Goal: Task Accomplishment & Management: Manage account settings

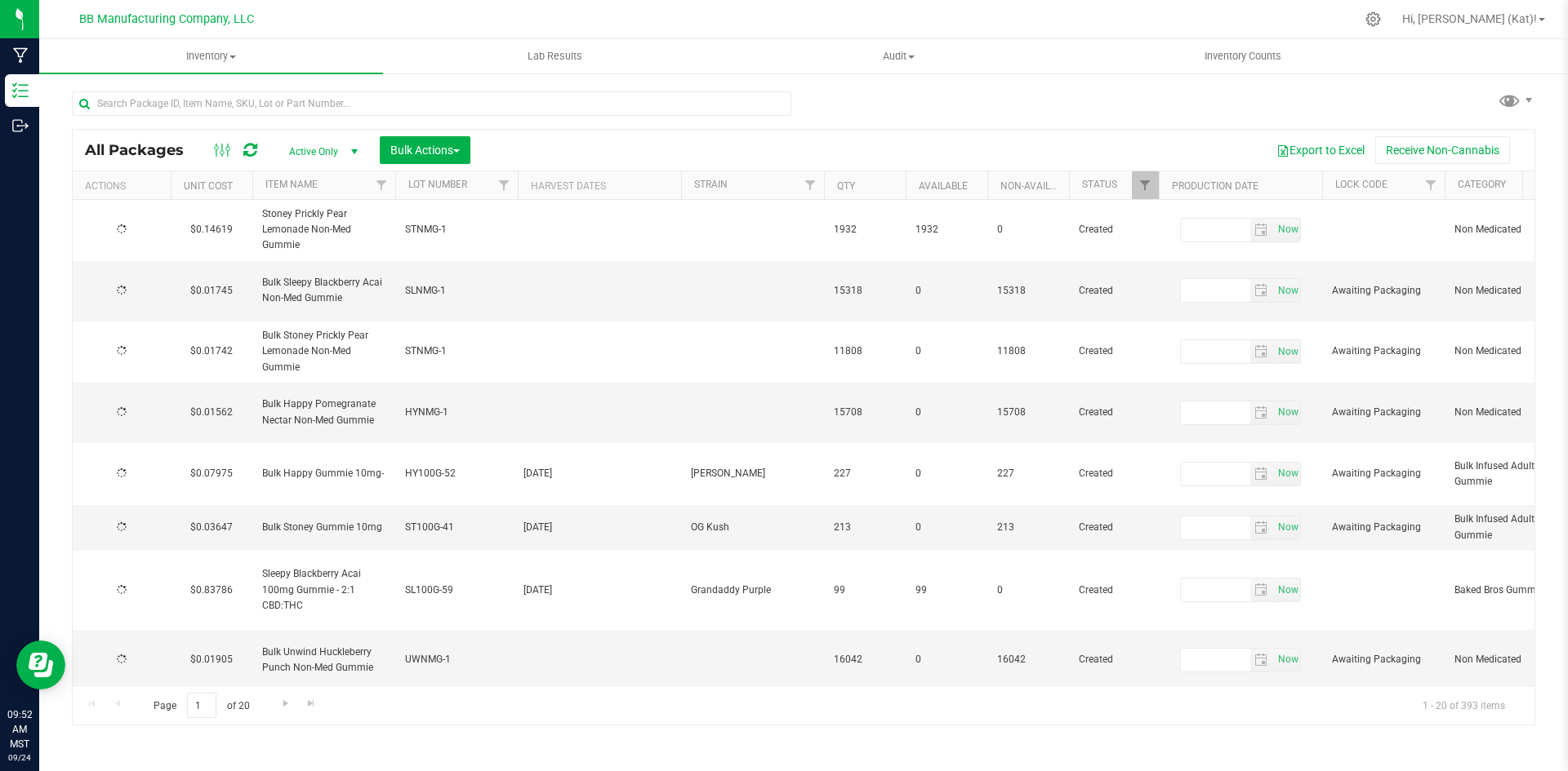
type input "[DATE]"
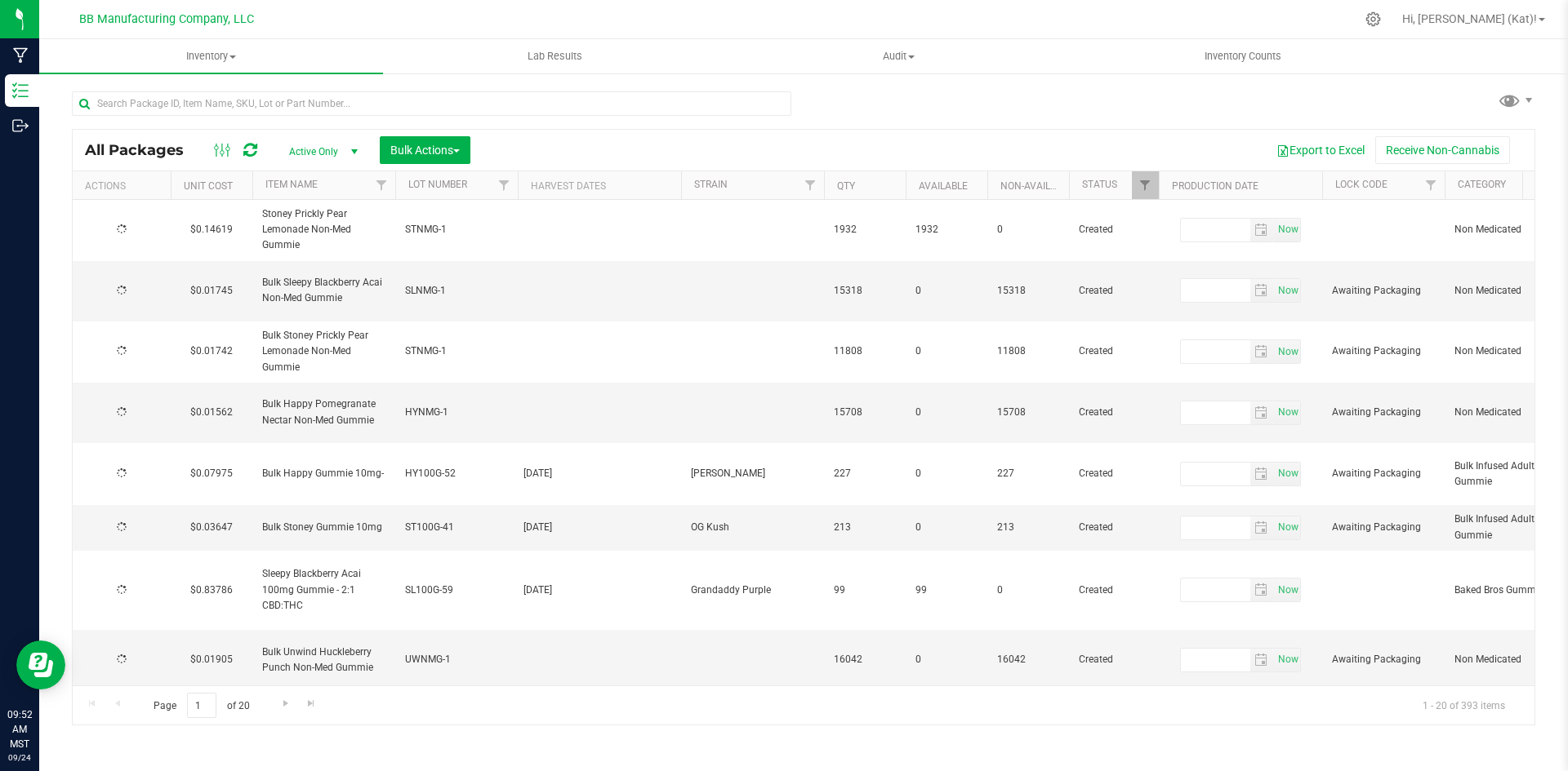
type input "[DATE]"
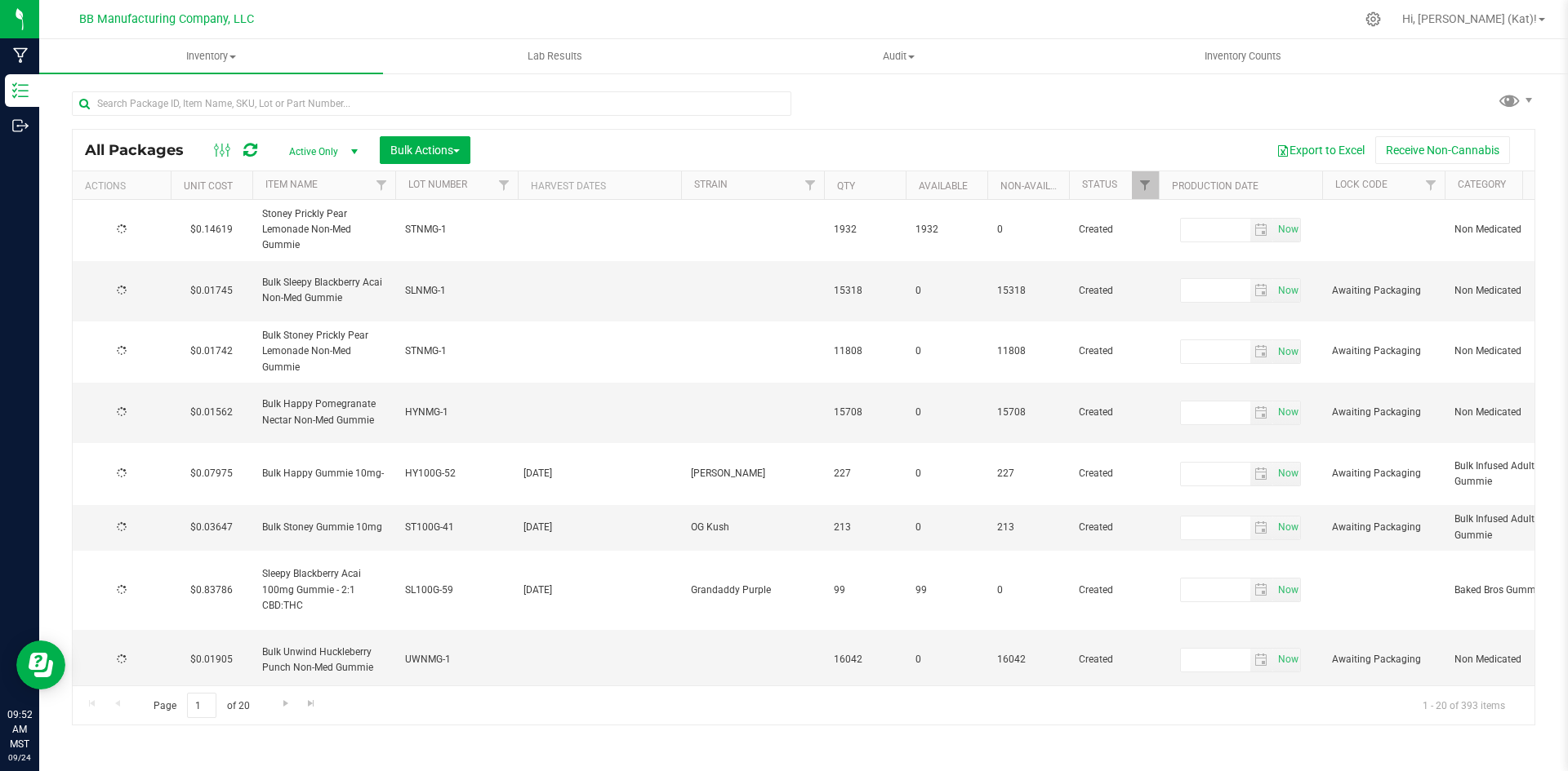
type input "[DATE]"
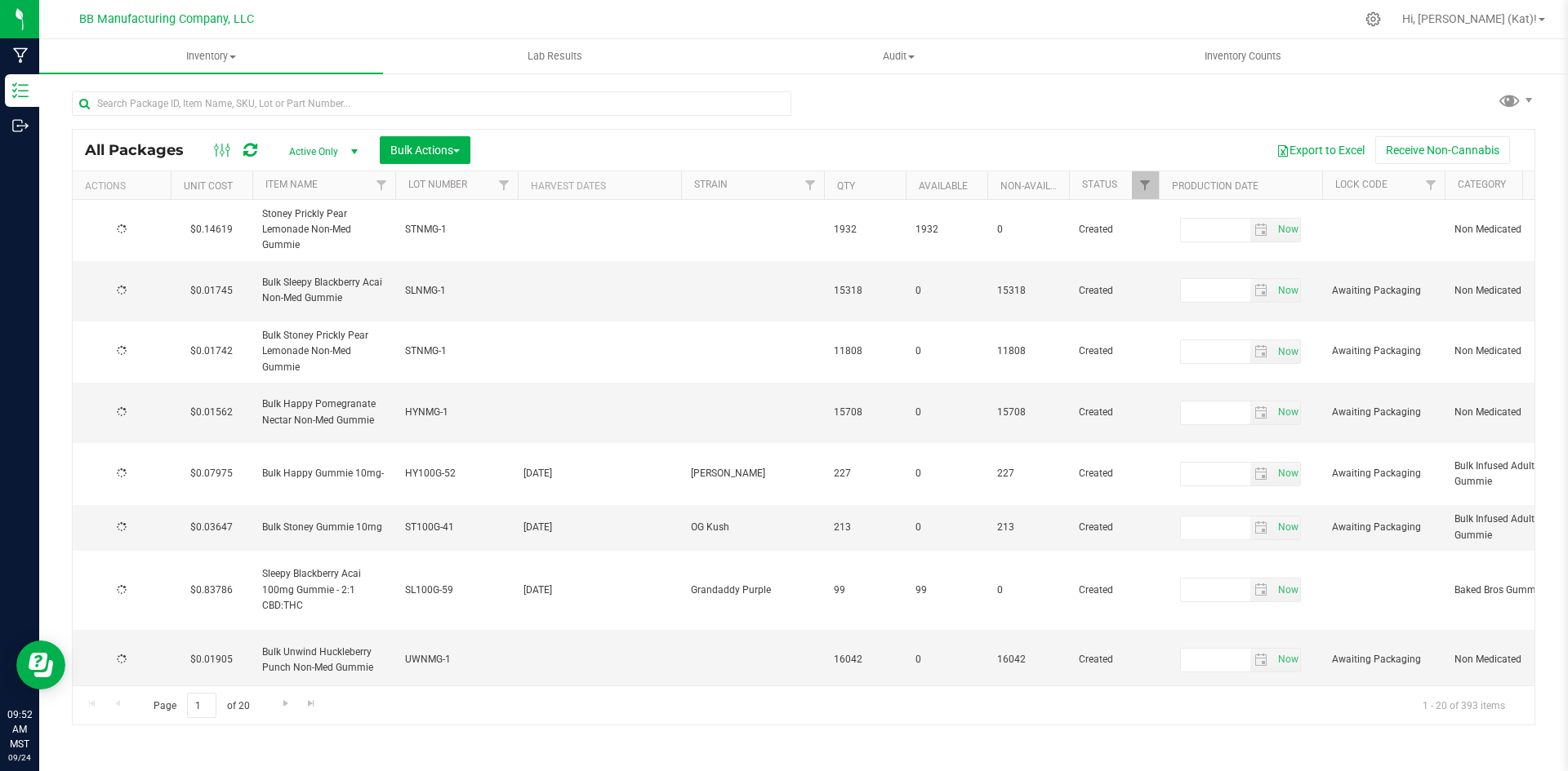
type input "[DATE]"
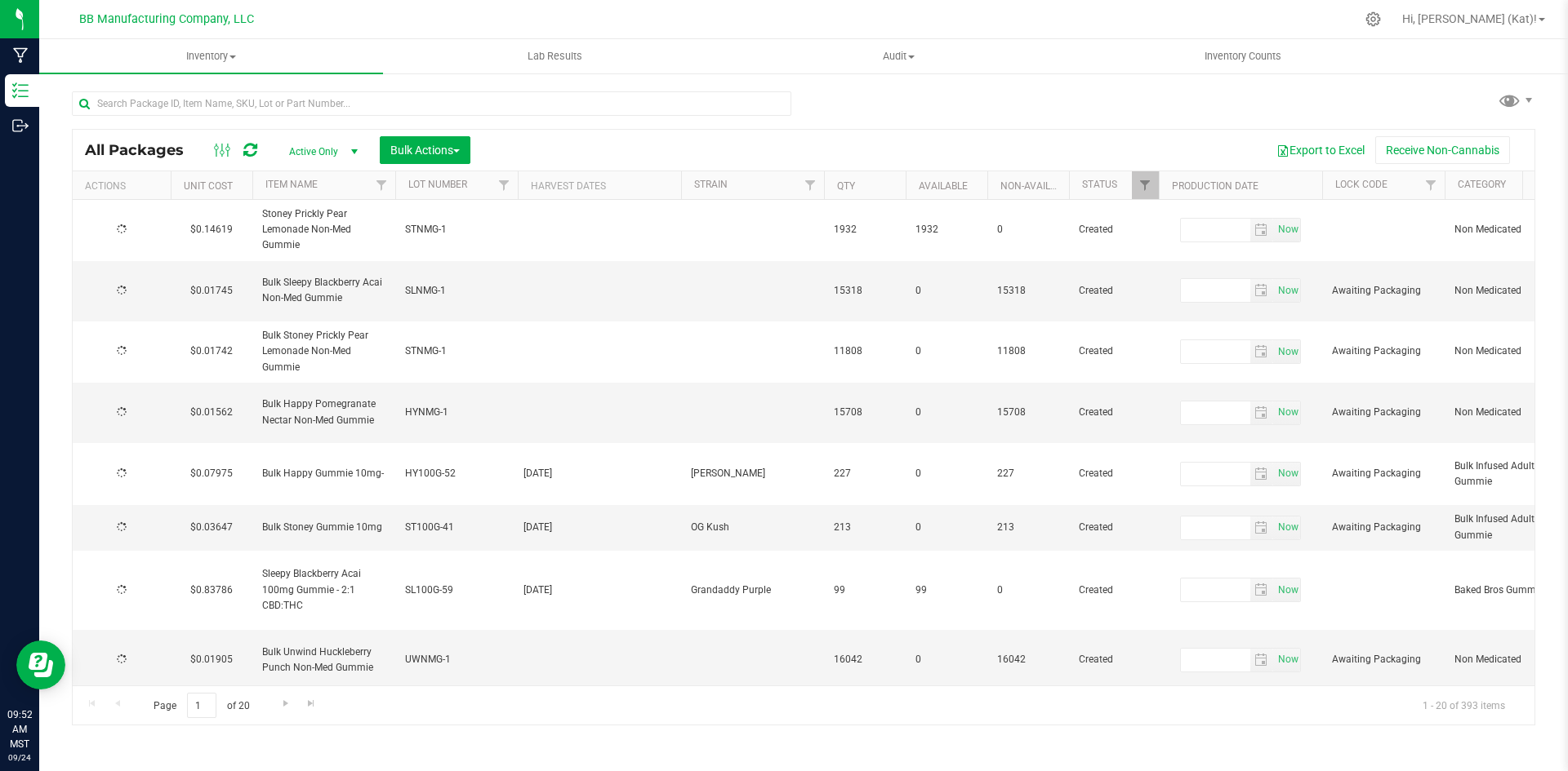
type input "[DATE]"
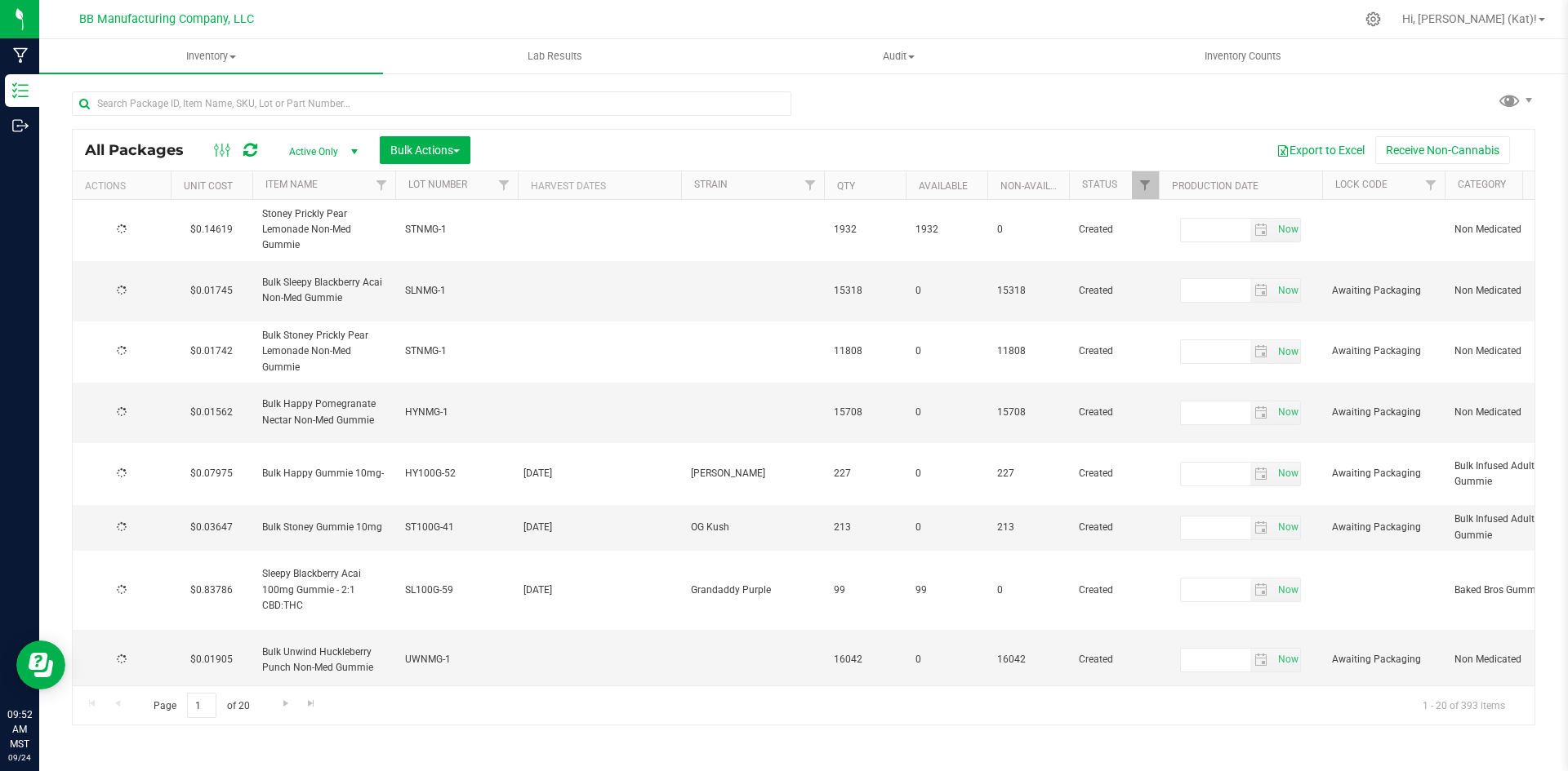
type input "[DATE]"
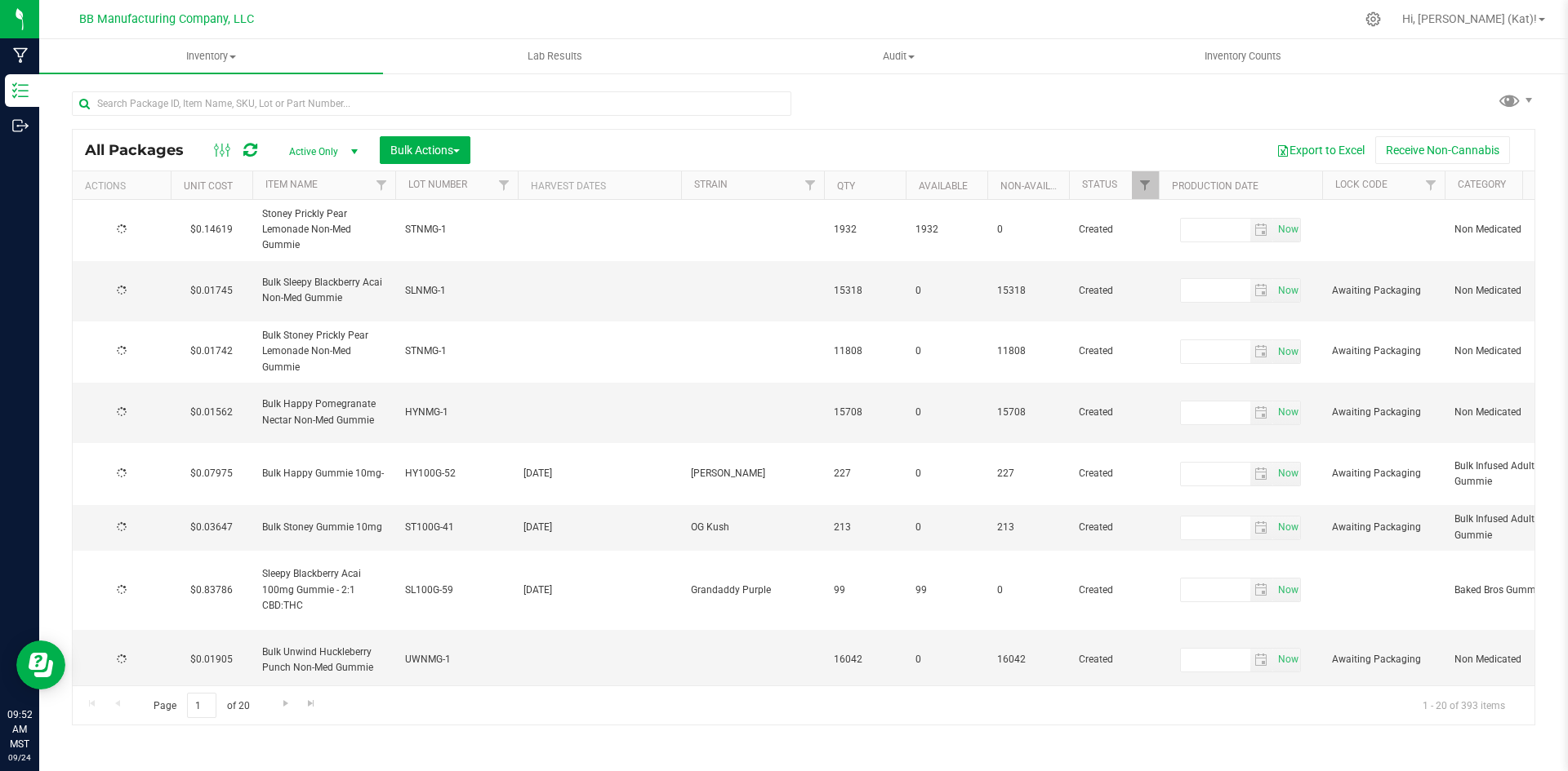
type input "[DATE]"
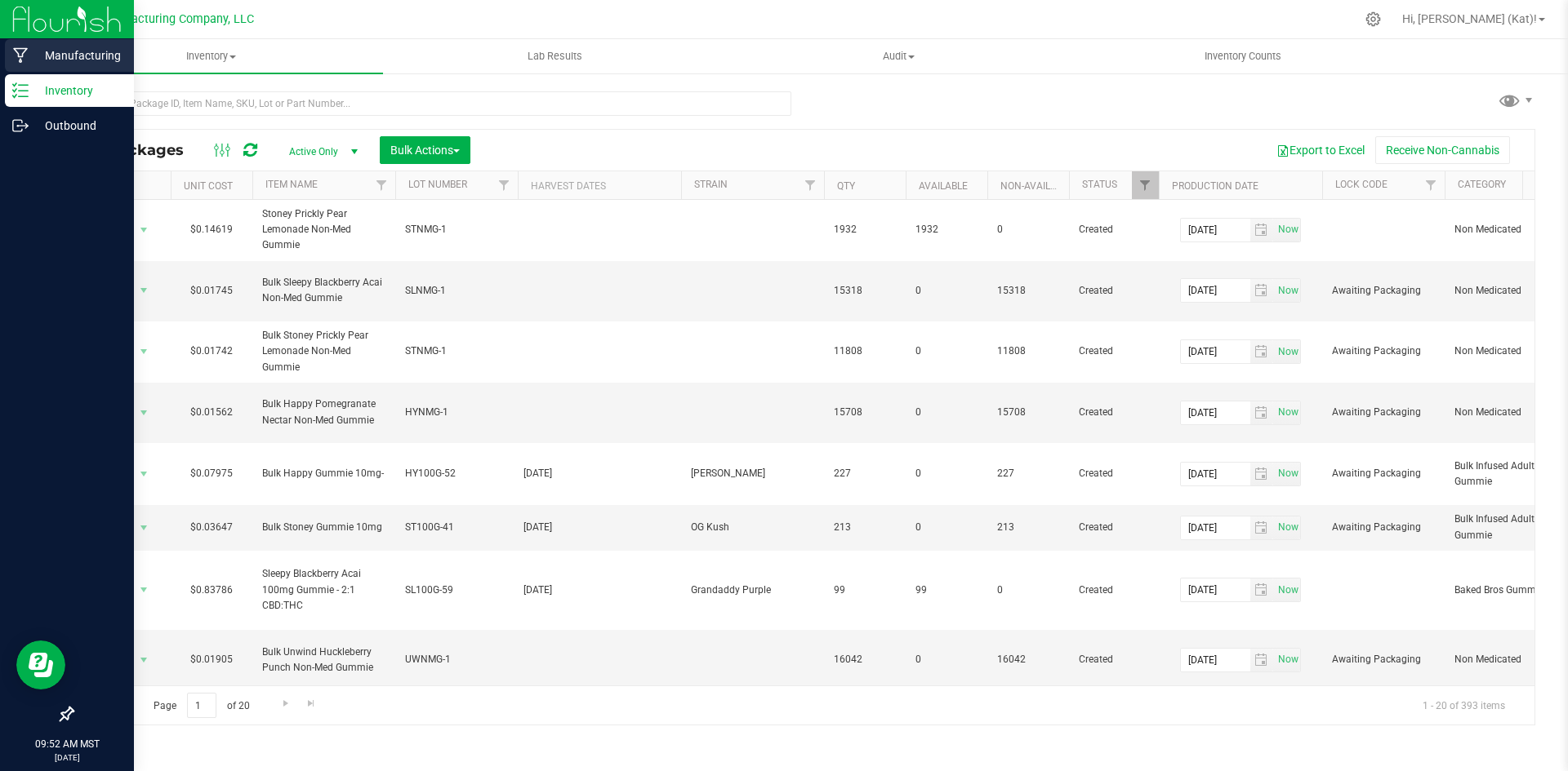
click at [66, 58] on p "Manufacturing" at bounding box center [78, 55] width 98 height 19
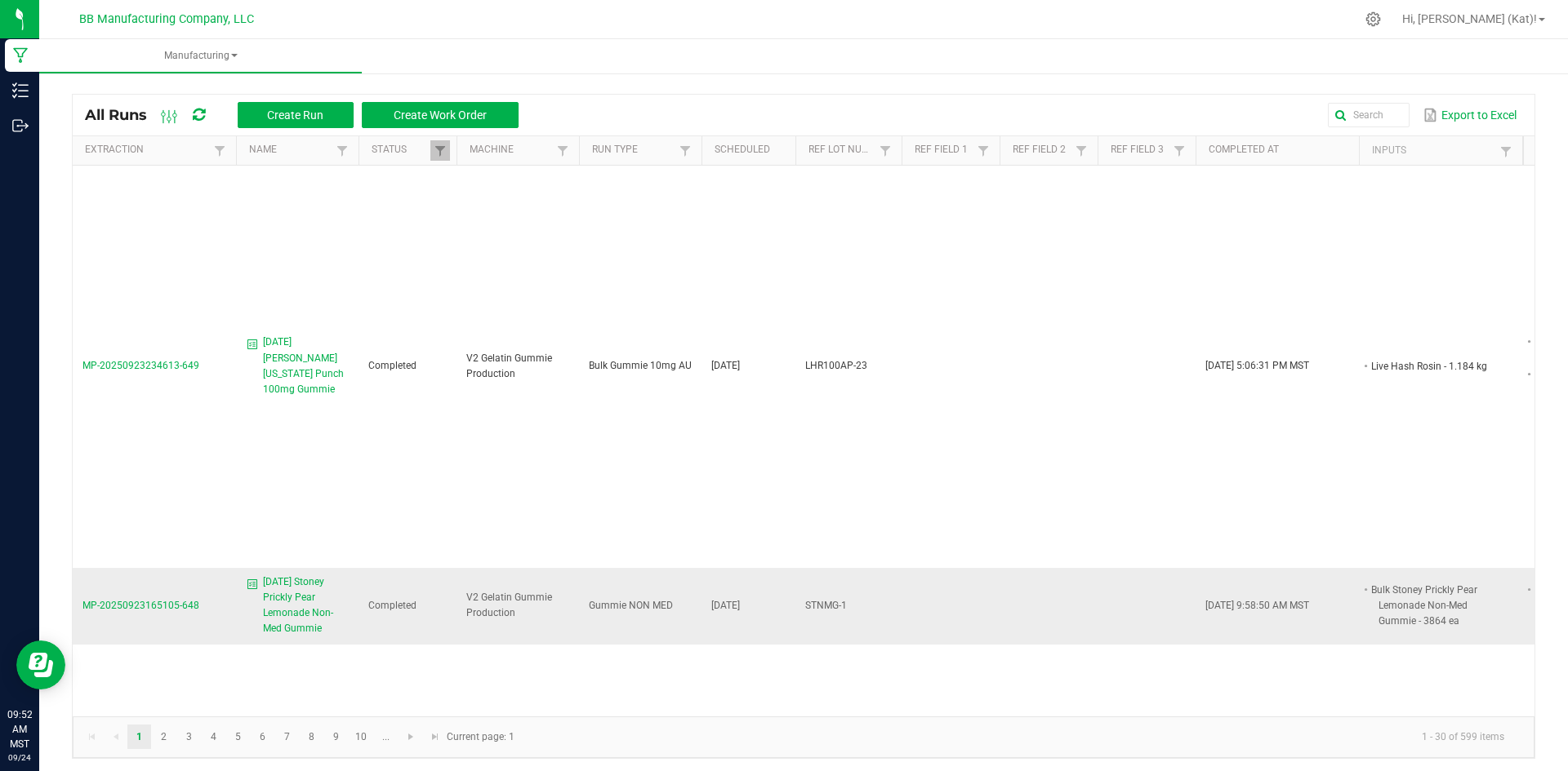
scroll to position [408, 0]
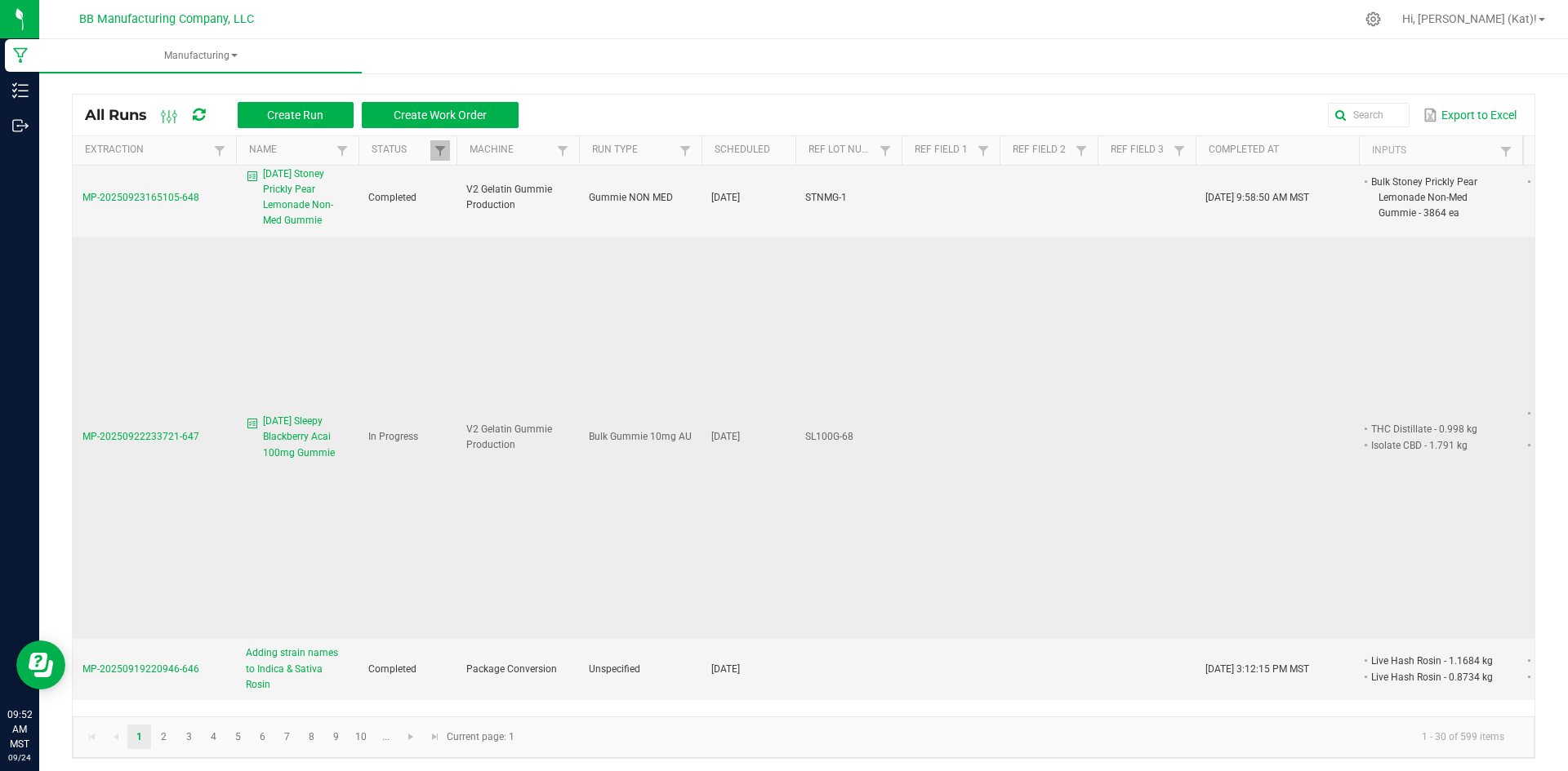
click at [319, 413] on span "[DATE] Sleepy Blackberry Acai 100mg Gummie" at bounding box center [305, 437] width 86 height 47
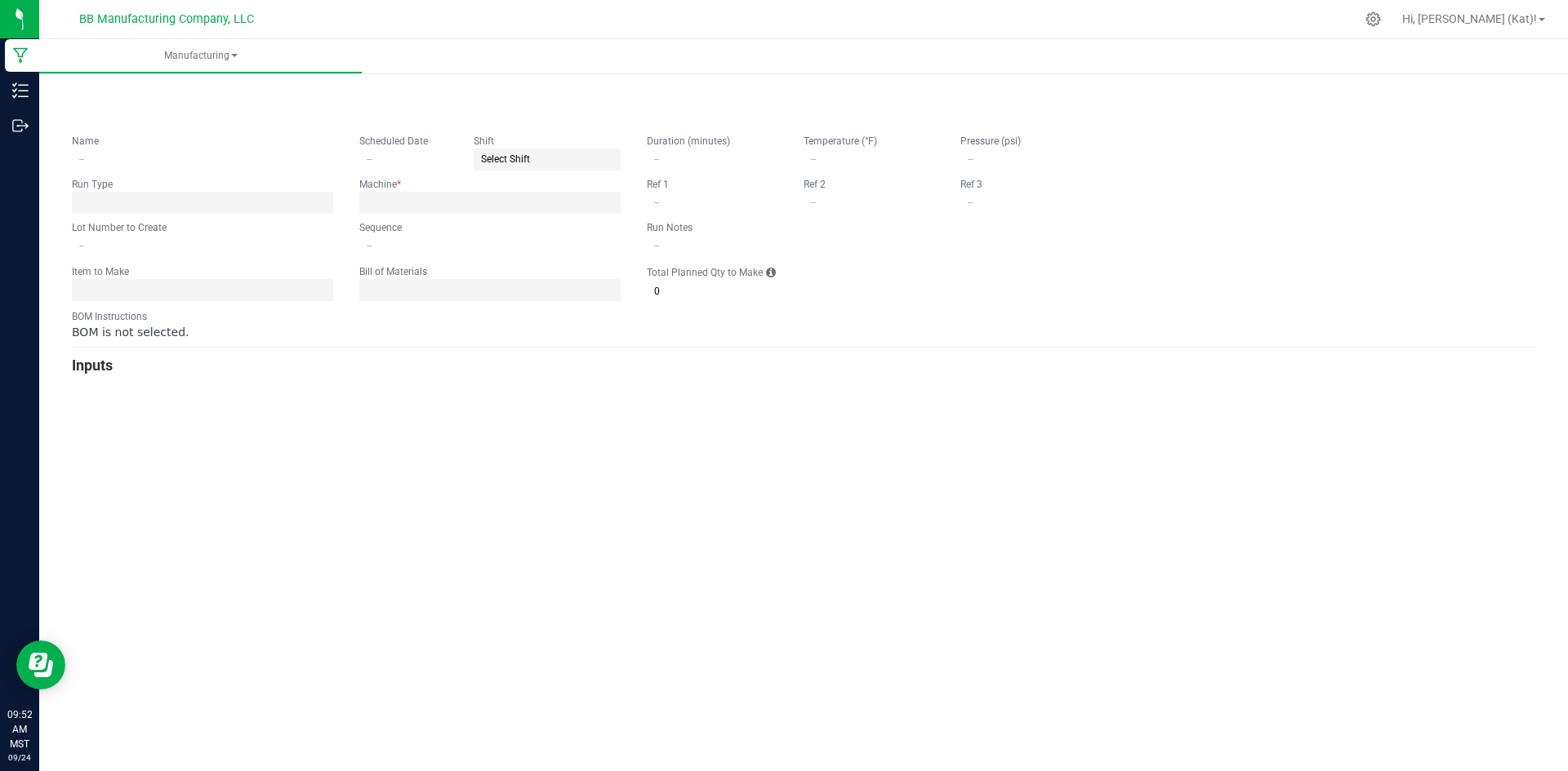
type input "[DATE] Sleepy Blackberry Acai 100mg Gummie"
type input "[DATE]"
type input "SL100G-68"
type input "0"
type input "15"
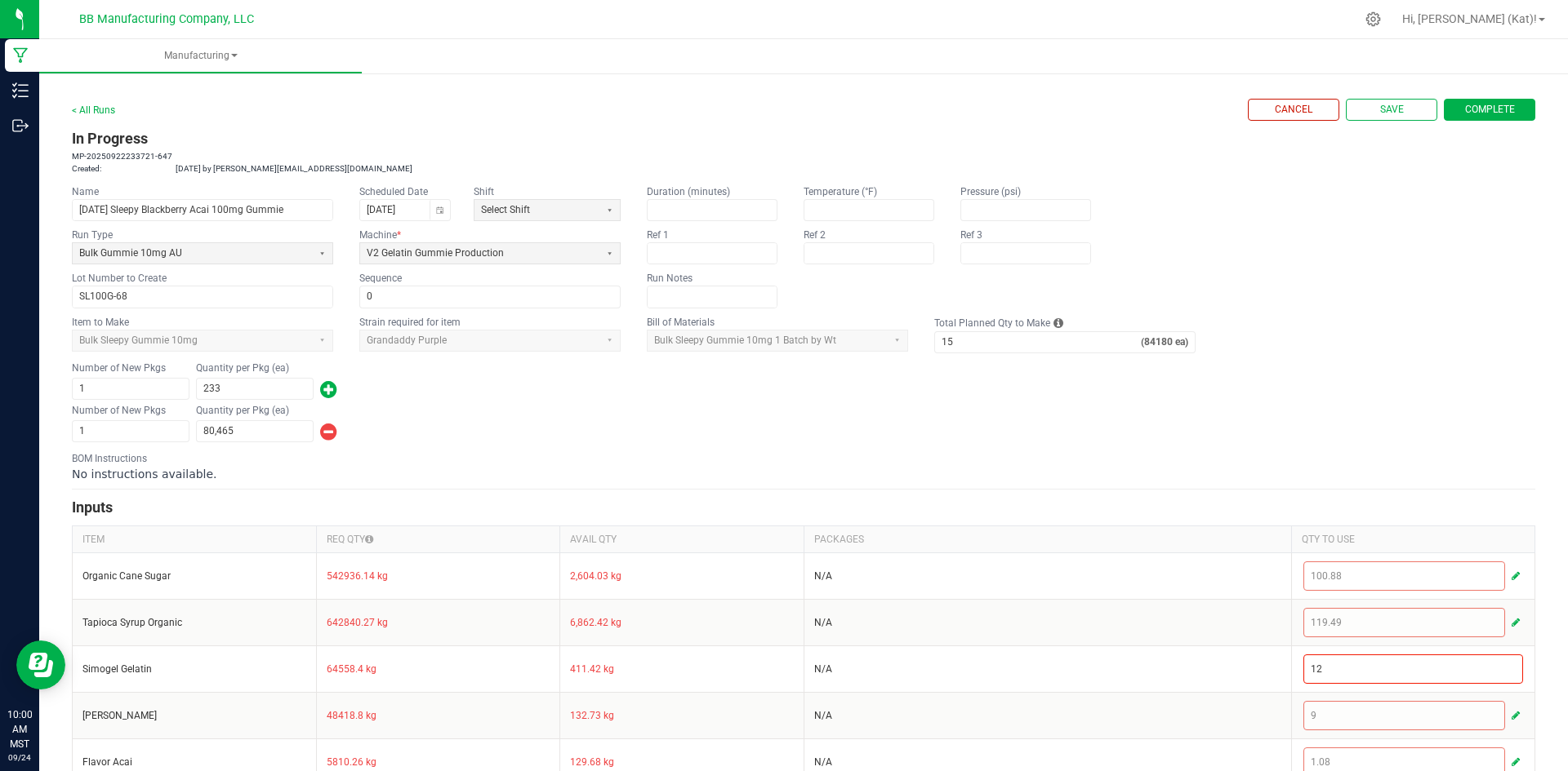
click at [1471, 104] on span "Complete" at bounding box center [1489, 109] width 50 height 14
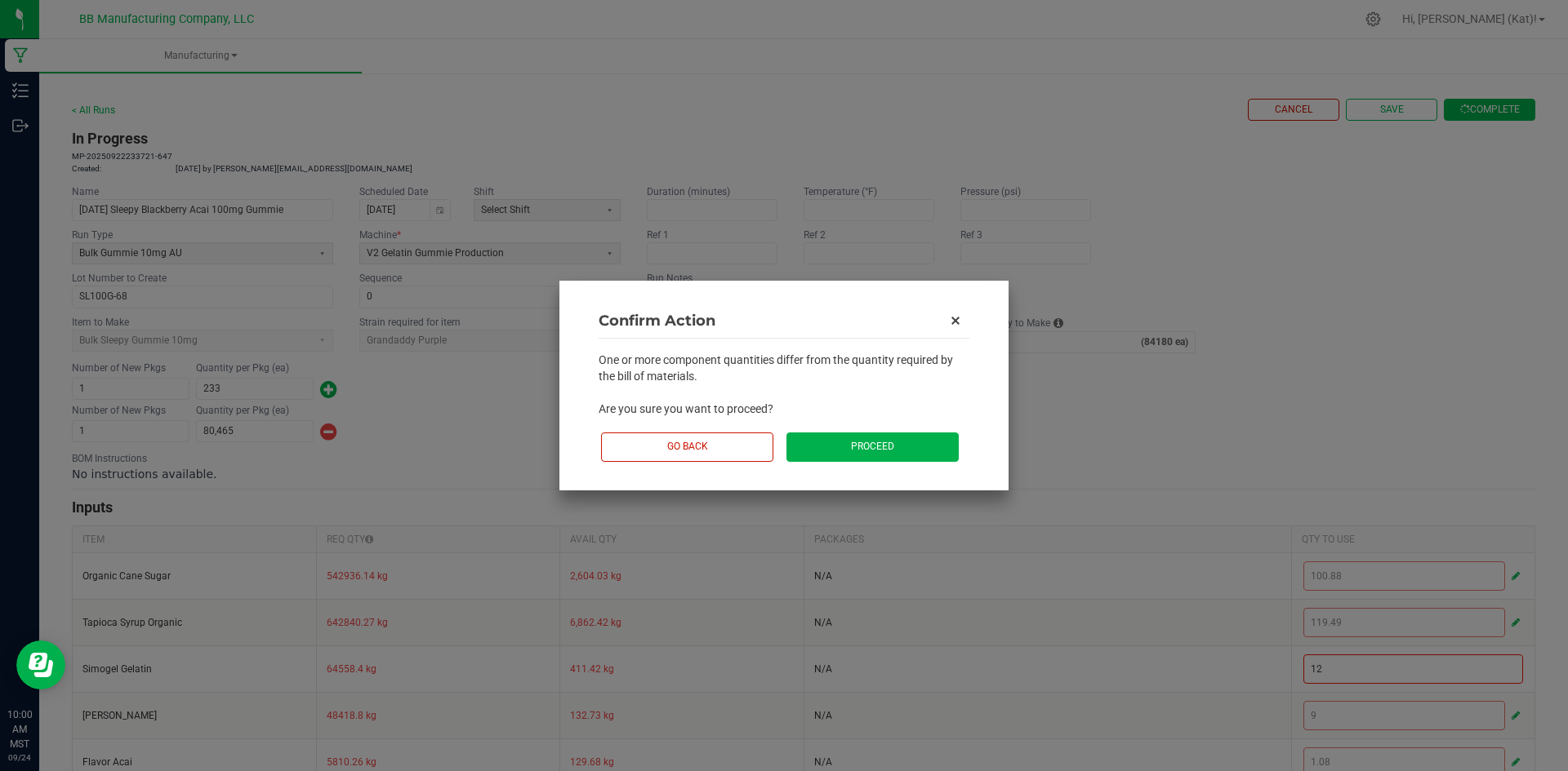
click at [834, 446] on button "Proceed" at bounding box center [872, 447] width 172 height 29
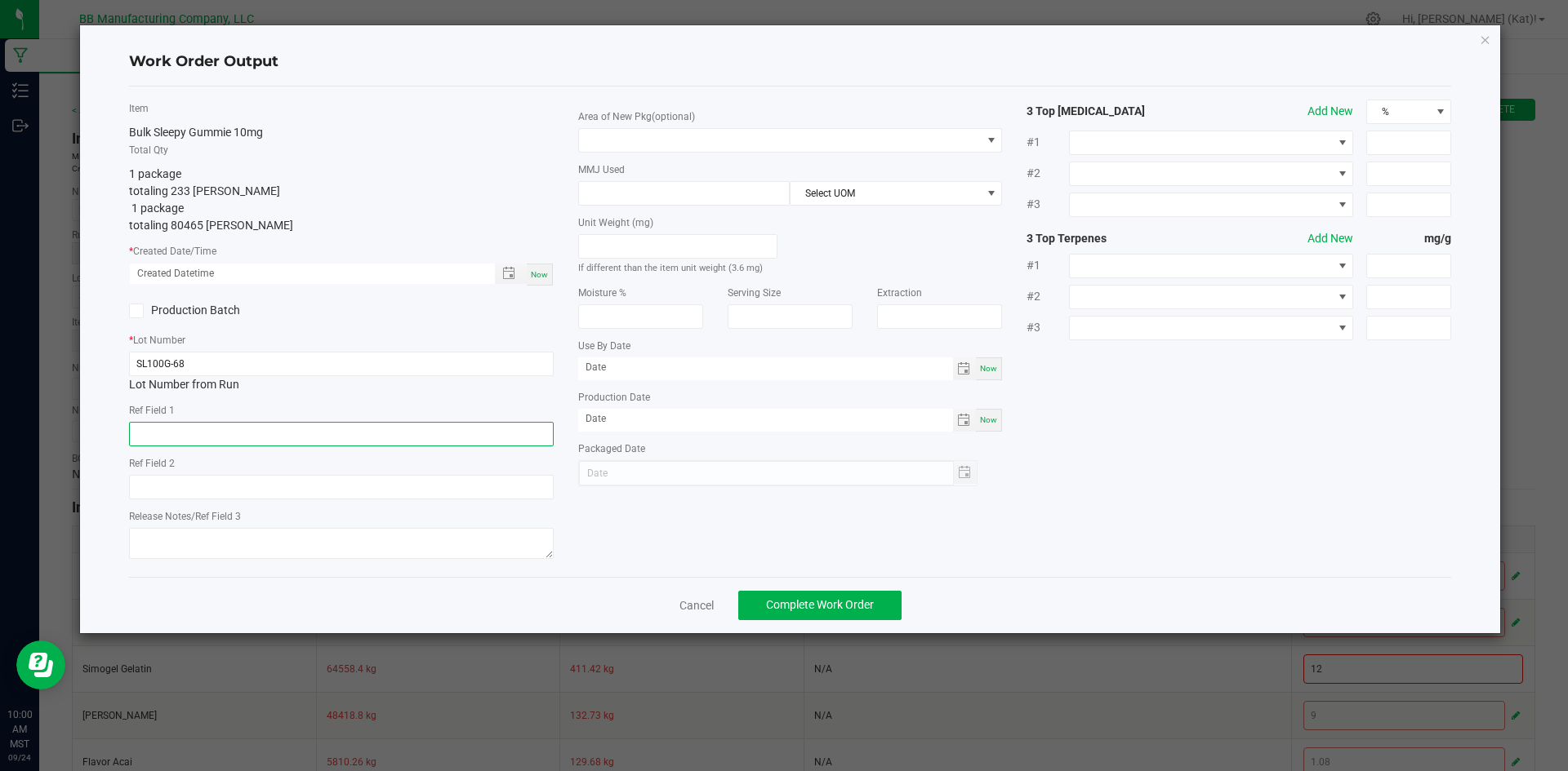
click at [253, 429] on input "text" at bounding box center [341, 434] width 425 height 25
paste input "73g"
type input "73g"
click at [277, 495] on input "text" at bounding box center [341, 487] width 425 height 25
paste input "36g"
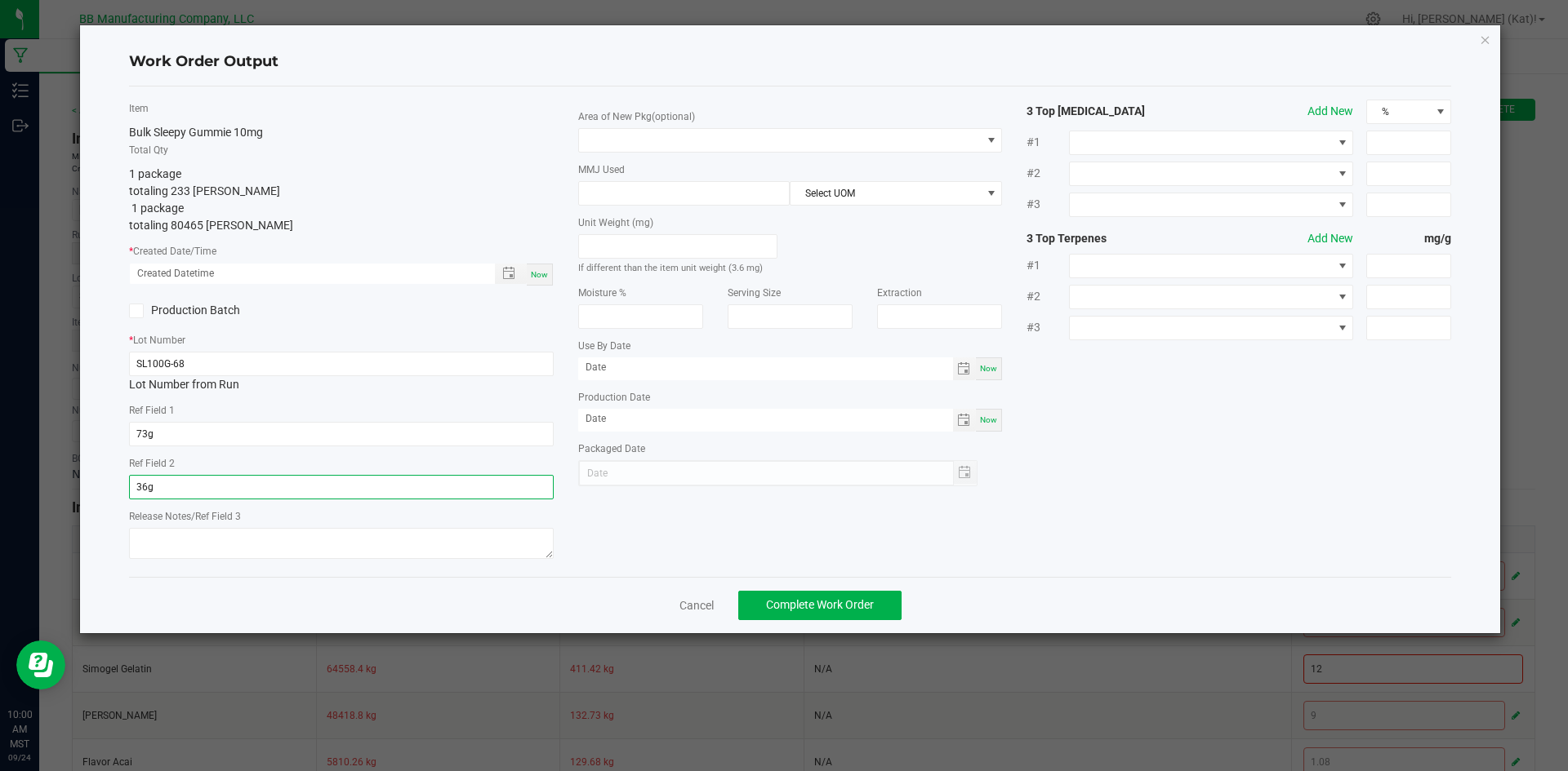
type input "36g"
click at [217, 545] on textarea at bounding box center [341, 543] width 425 height 31
paste textarea "061525 (C) [DATE]"
drag, startPoint x: 227, startPoint y: 542, endPoint x: 170, endPoint y: 535, distance: 57.4
click at [172, 535] on textarea "061525 (C) [DATE]" at bounding box center [341, 543] width 425 height 31
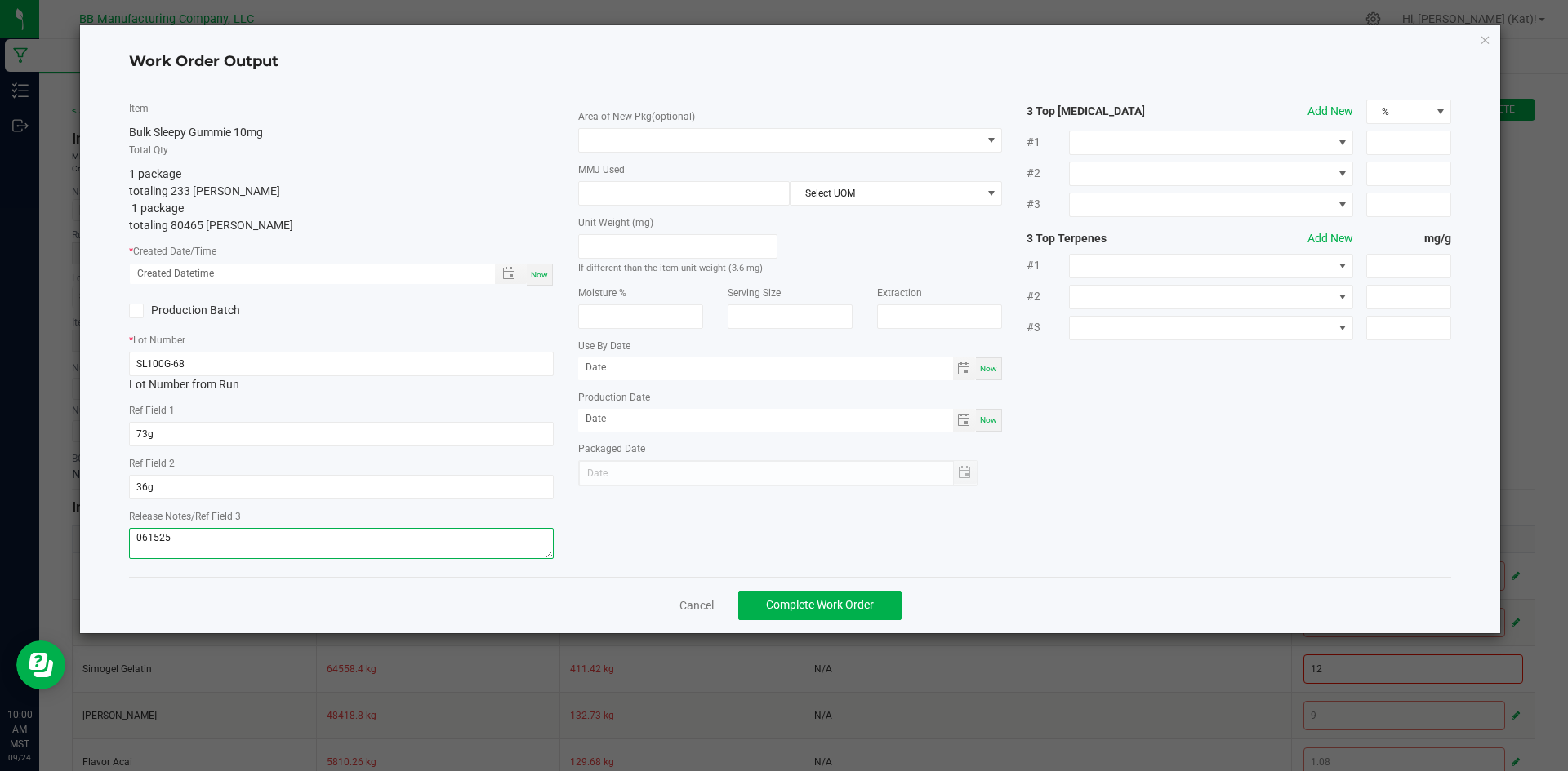
type textarea "061525"
click at [534, 265] on div "Now" at bounding box center [539, 275] width 26 height 22
type input "[DATE] 10:00 AM"
type input "[DATE]"
click at [730, 144] on span at bounding box center [780, 140] width 403 height 23
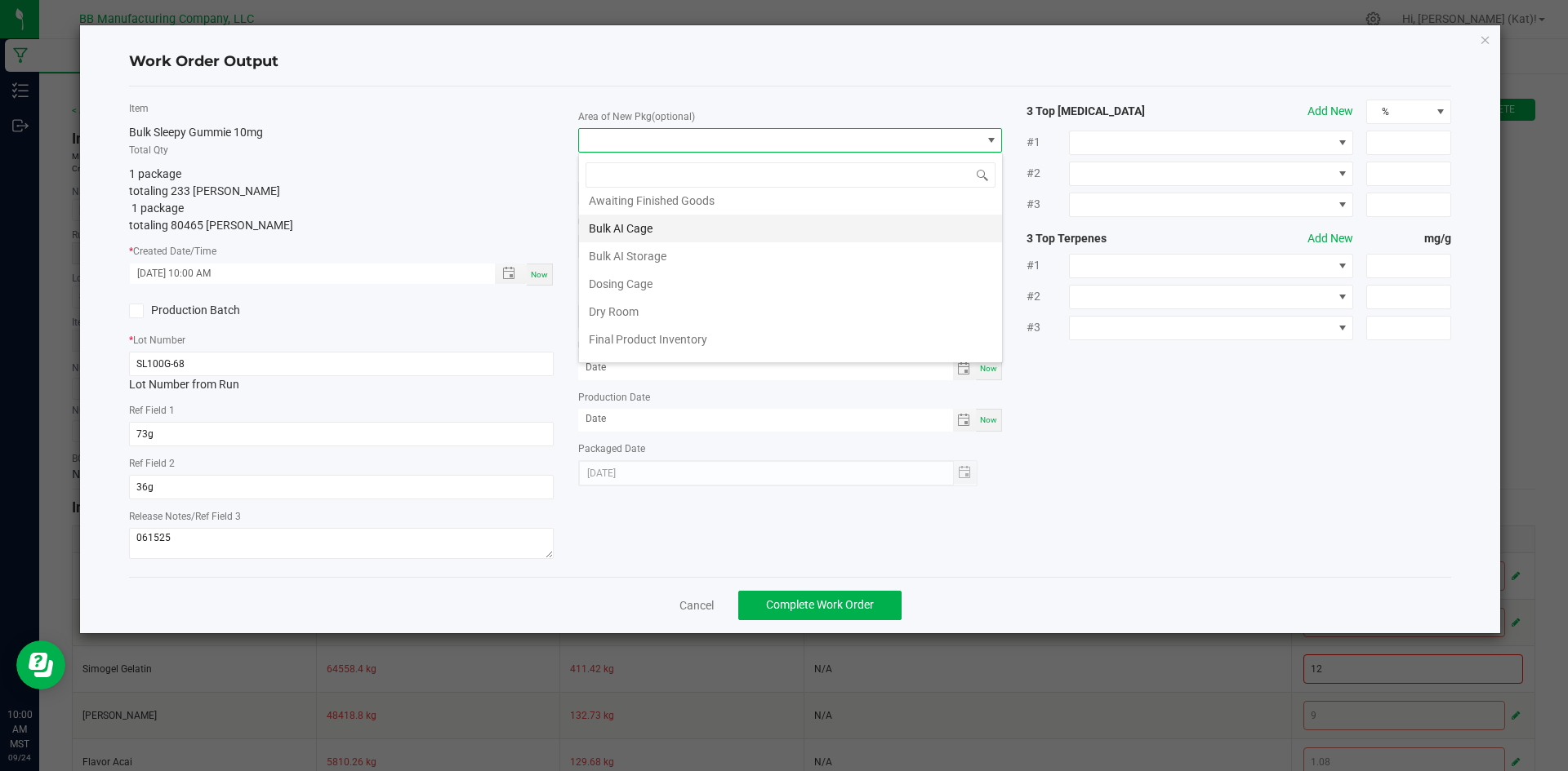
scroll to position [164, 0]
click at [654, 210] on li "Dry Room" at bounding box center [790, 213] width 423 height 28
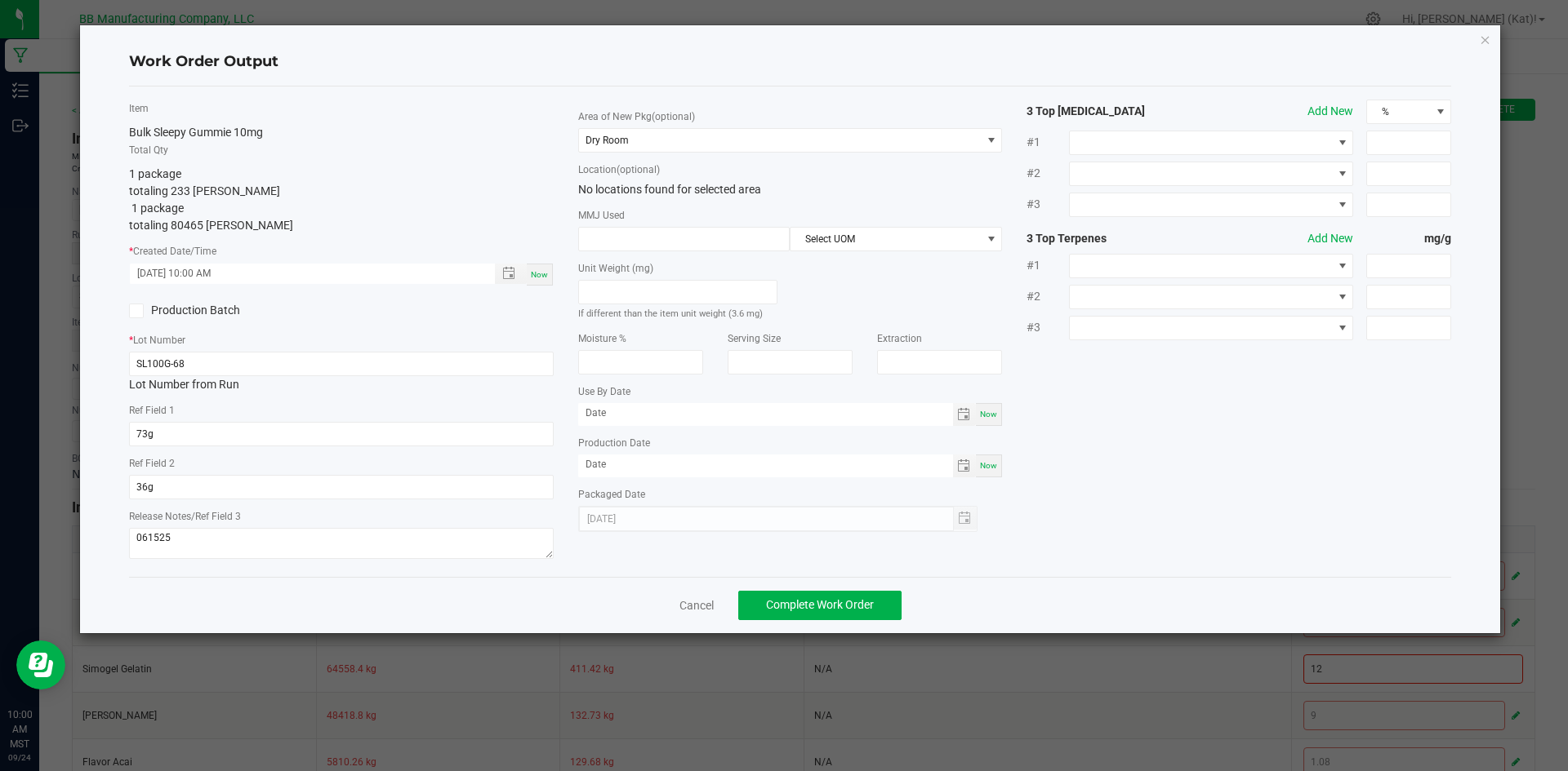
click at [993, 408] on div "Now" at bounding box center [988, 414] width 26 height 23
type input "[DATE]"
click at [990, 455] on div "Now" at bounding box center [988, 466] width 26 height 23
type input "[DATE]"
click at [610, 417] on input "[DATE]" at bounding box center [765, 413] width 375 height 20
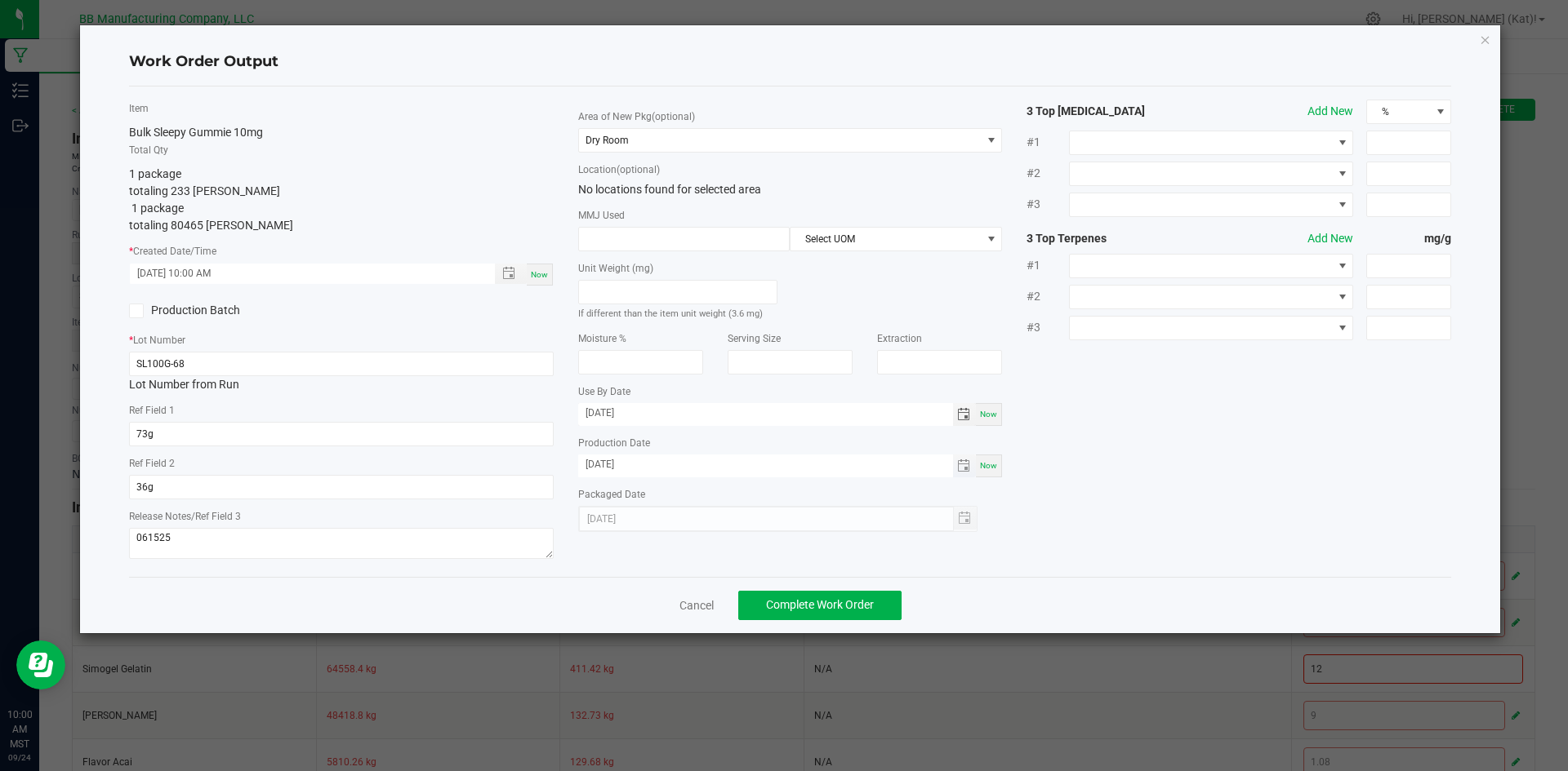
type input "[DATE]"
click at [609, 467] on input "[DATE]" at bounding box center [765, 465] width 375 height 20
type input "[DATE]"
click at [804, 607] on span "Complete Work Order" at bounding box center [820, 604] width 108 height 13
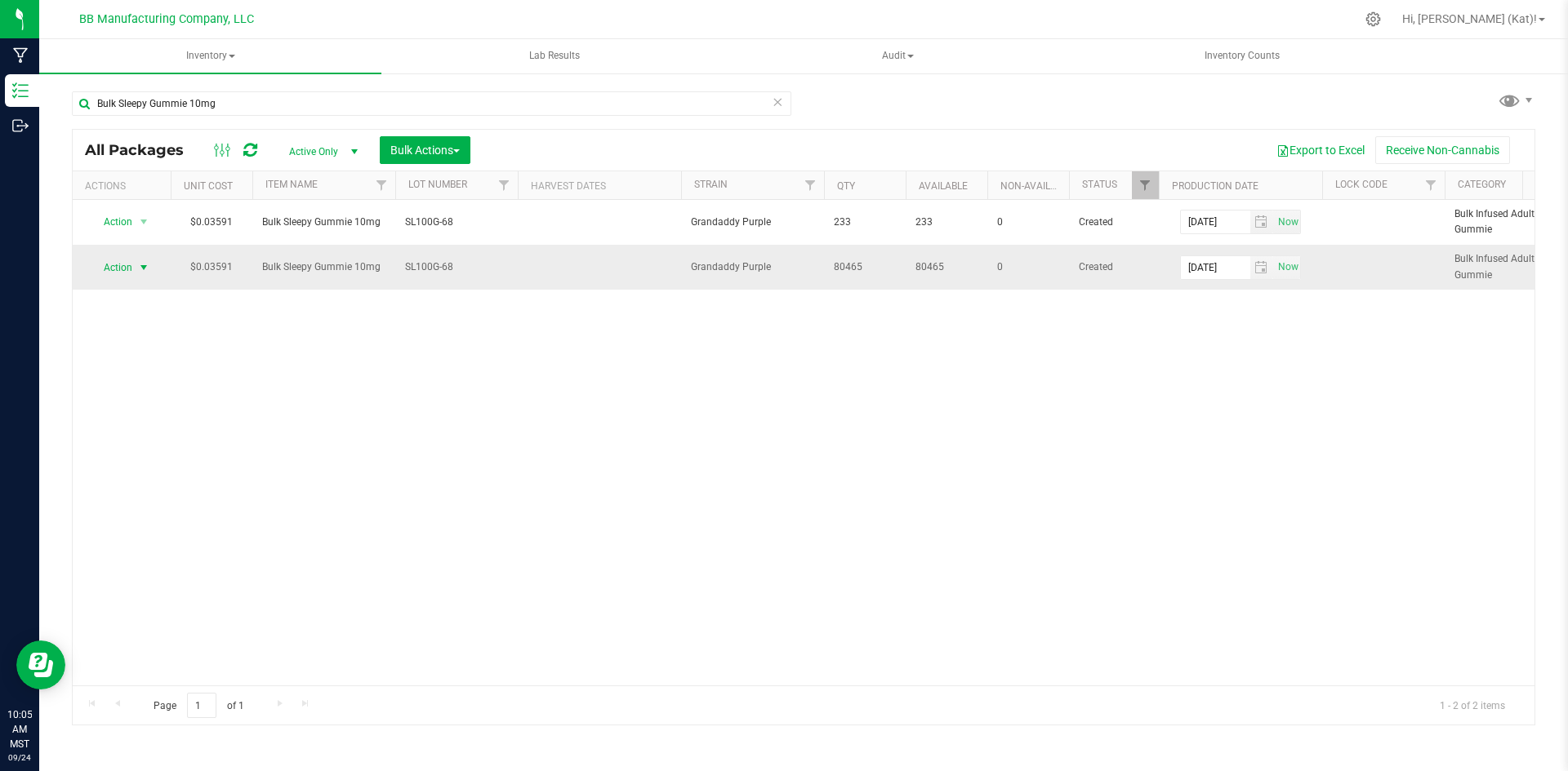
click at [136, 265] on span "select" at bounding box center [144, 267] width 20 height 23
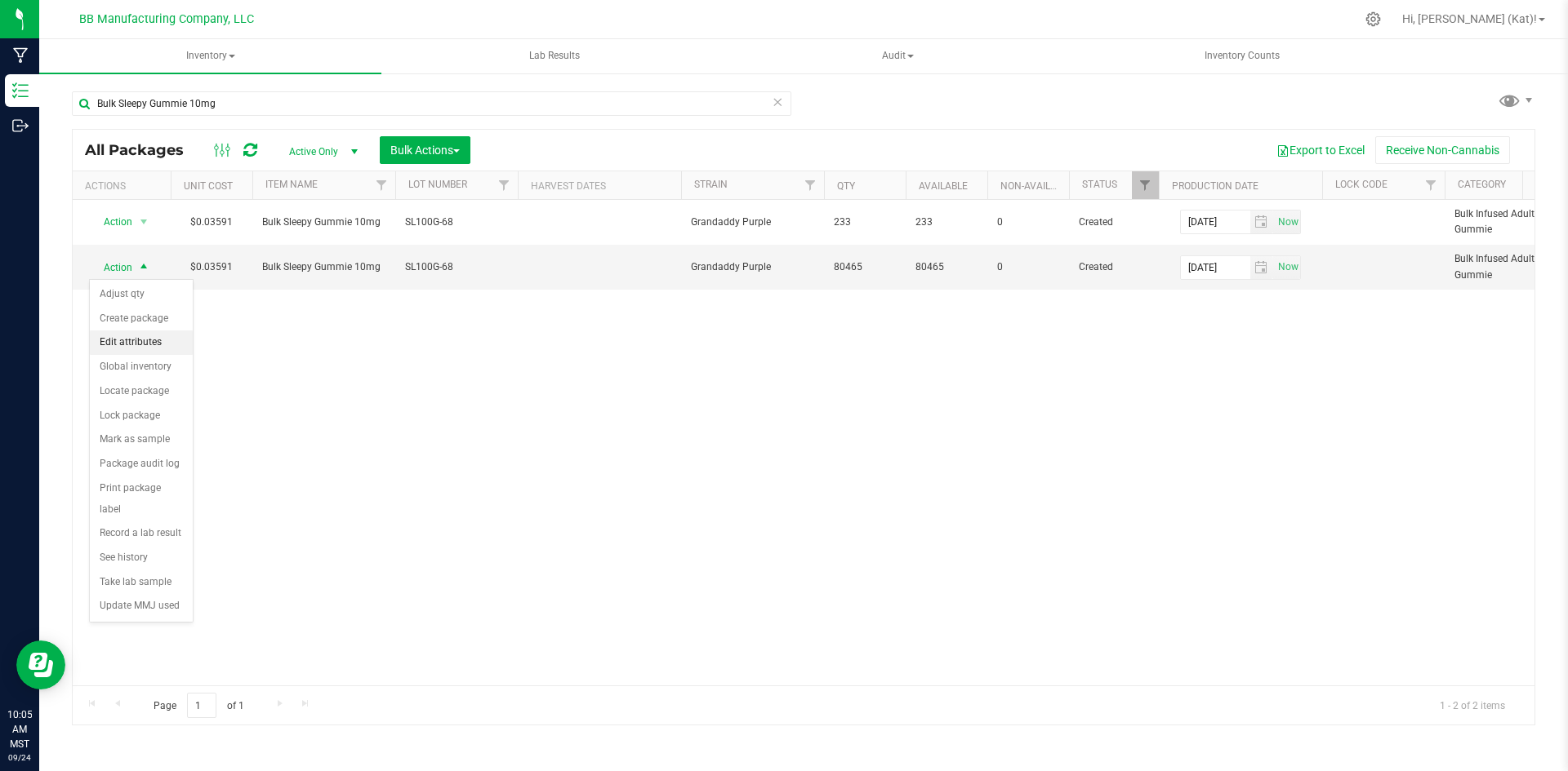
click at [141, 341] on li "Edit attributes" at bounding box center [141, 342] width 103 height 25
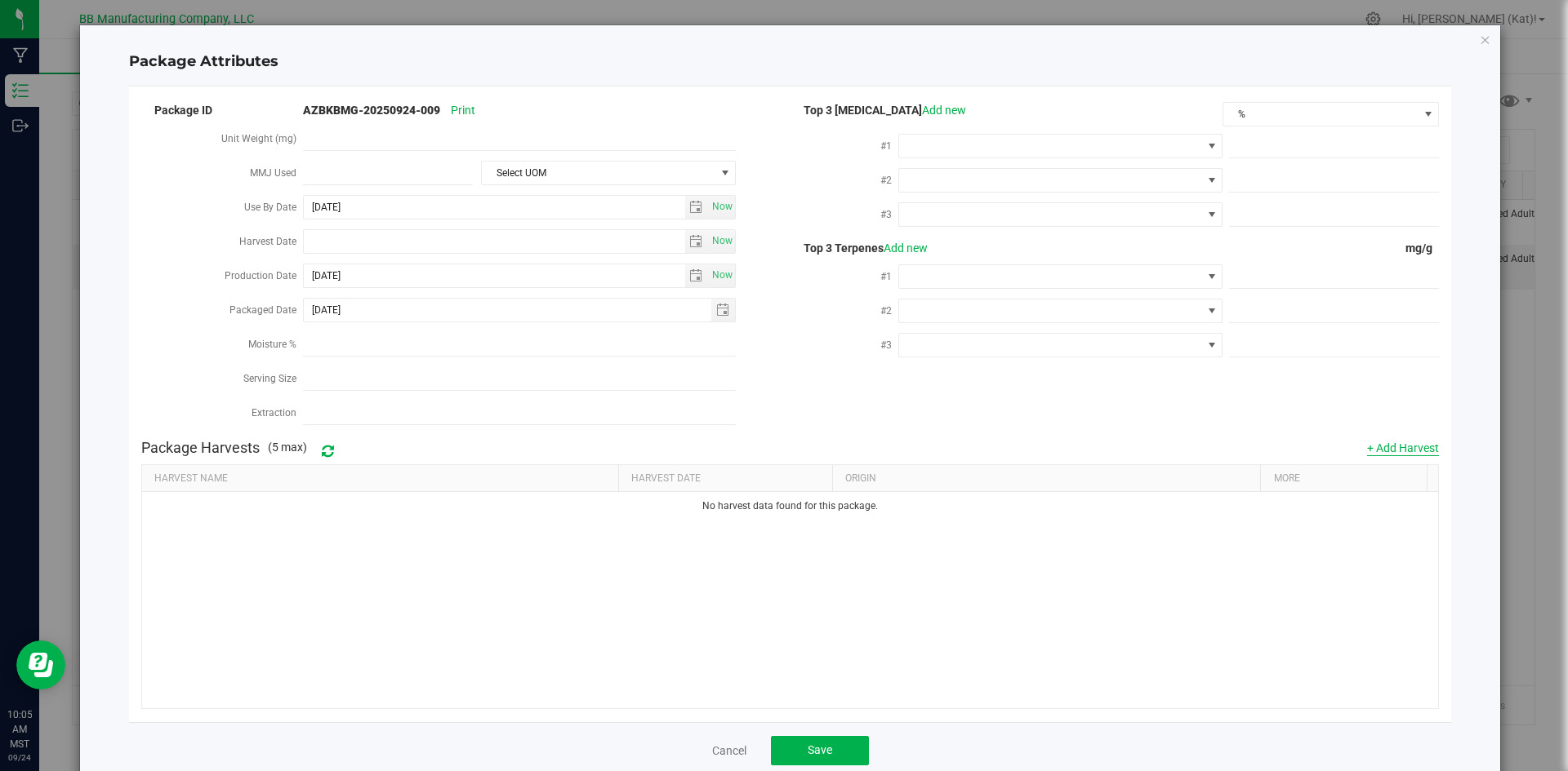
click at [1388, 442] on button "+ Add Harvest" at bounding box center [1403, 447] width 72 height 16
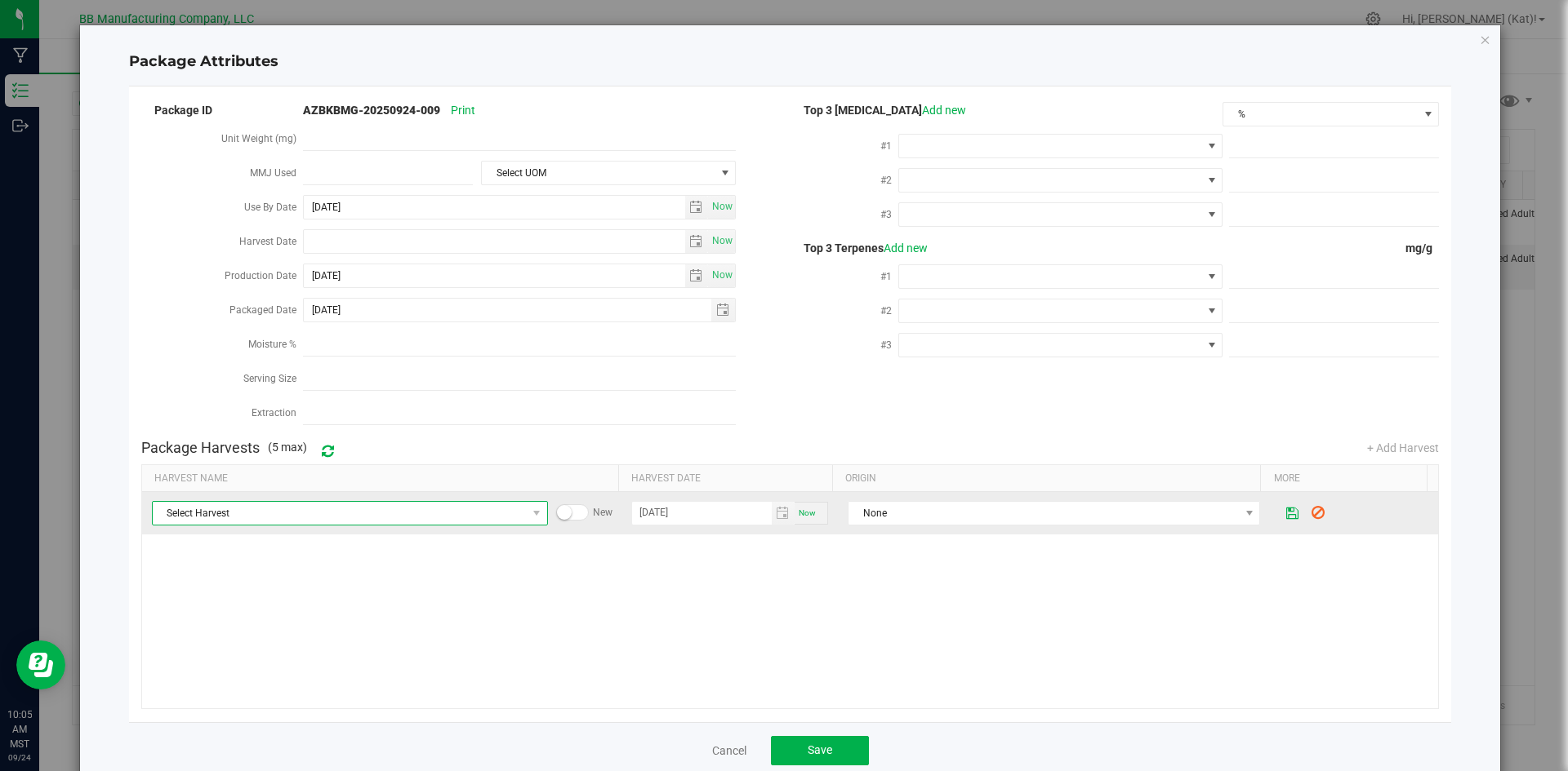
click at [461, 502] on span "Select Harvest" at bounding box center [339, 513] width 374 height 23
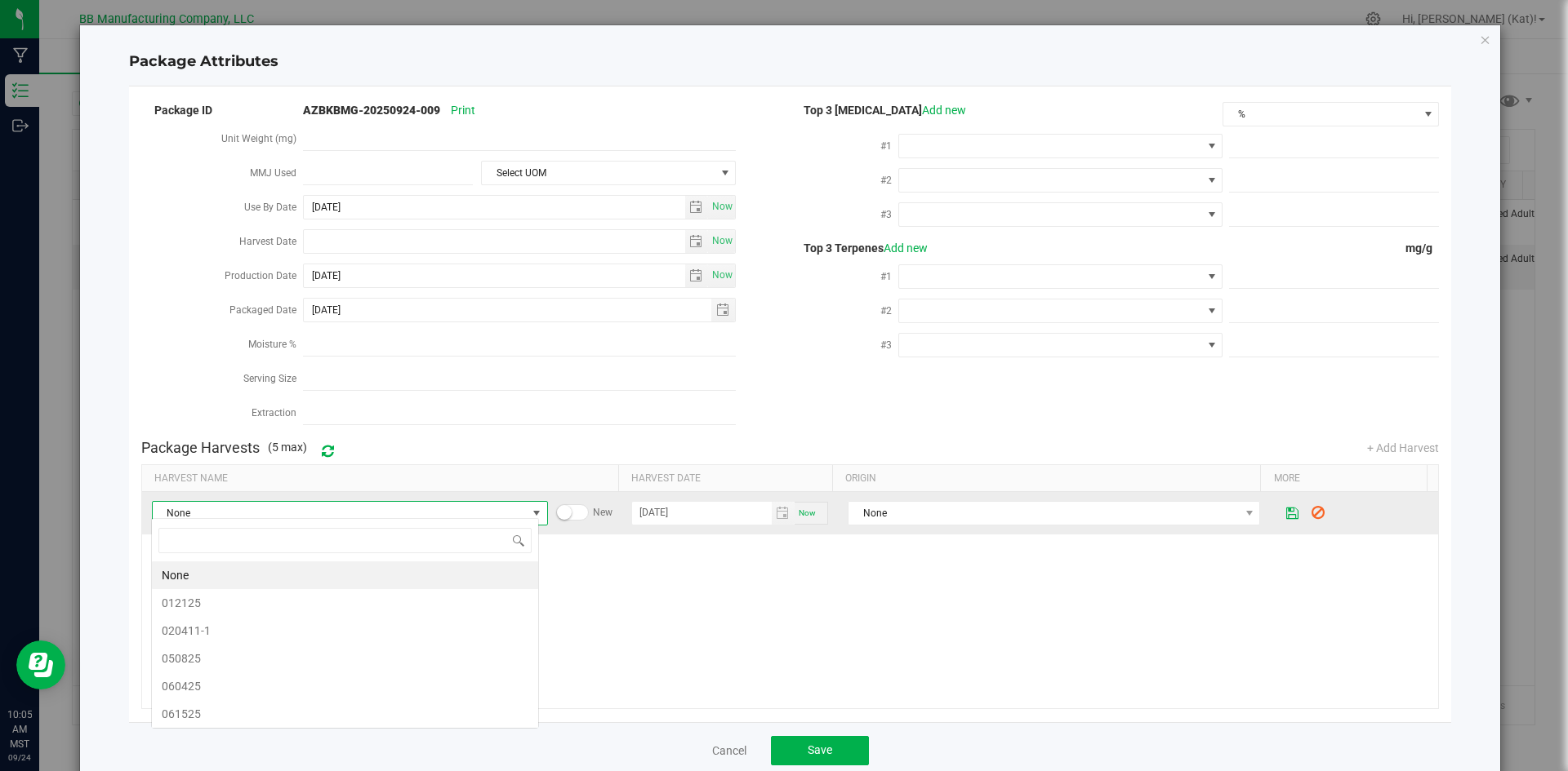
scroll to position [25, 387]
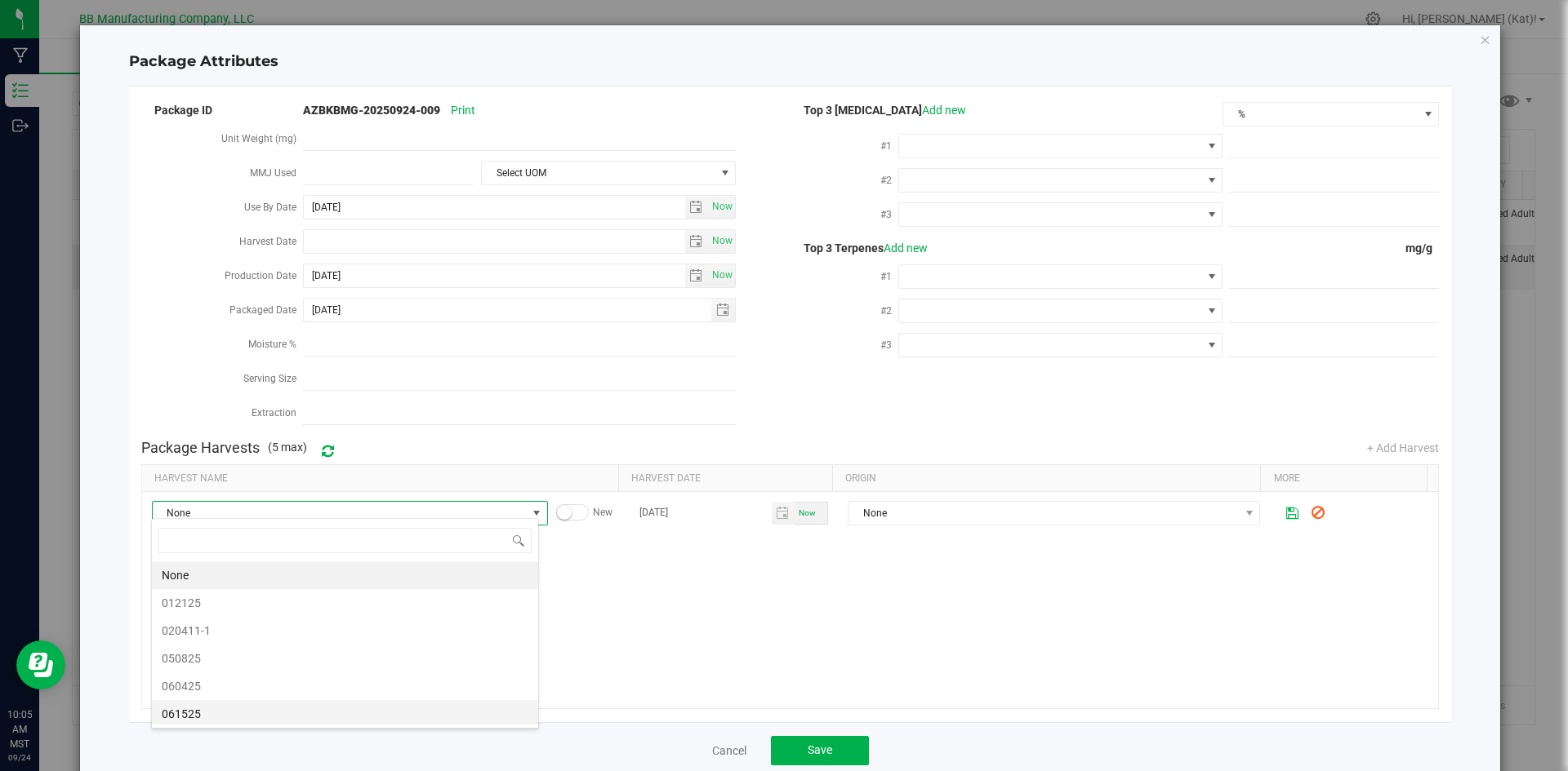
click at [214, 717] on span "061525" at bounding box center [345, 713] width 367 height 25
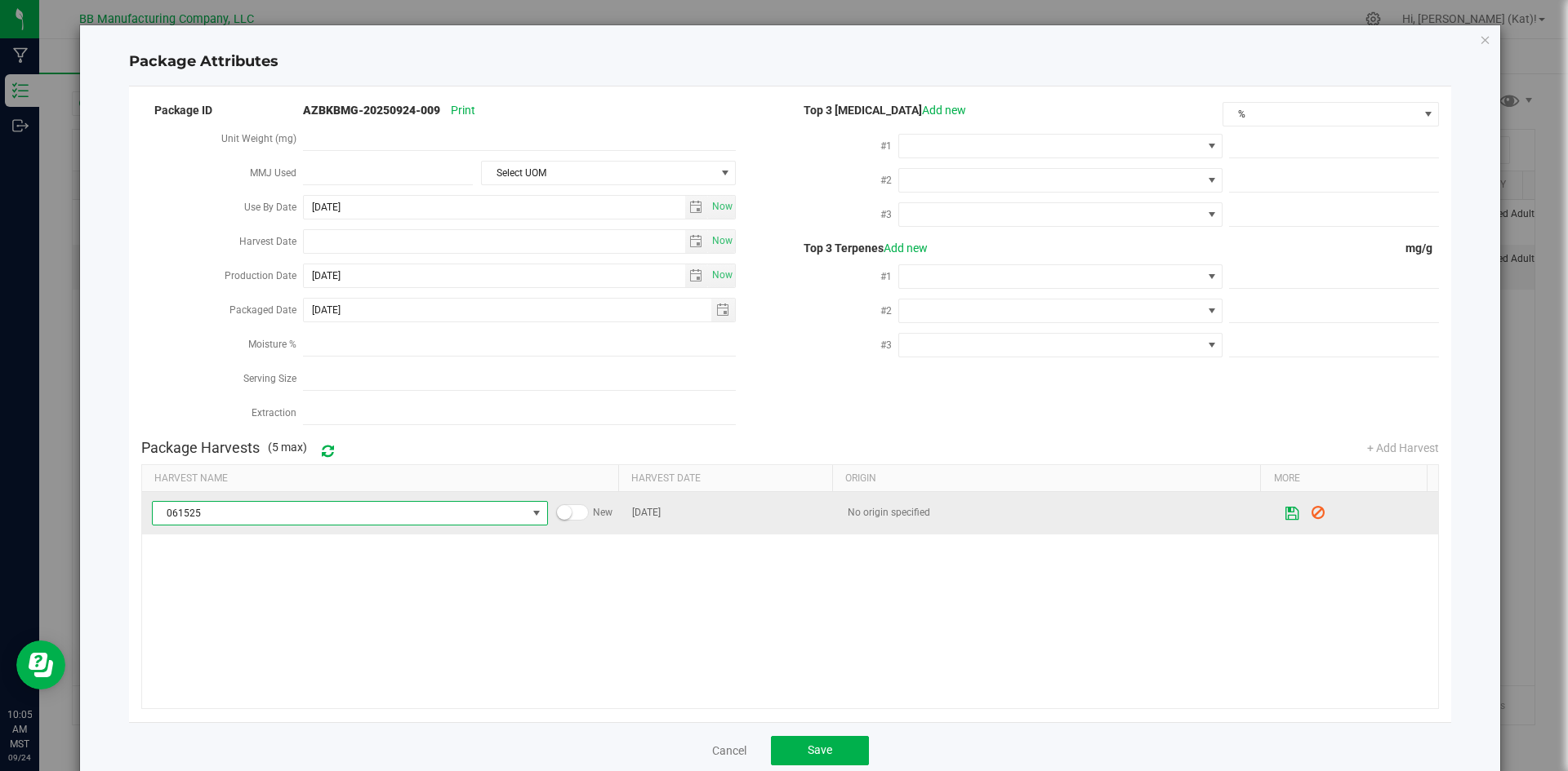
click at [1284, 507] on icon at bounding box center [1292, 513] width 15 height 13
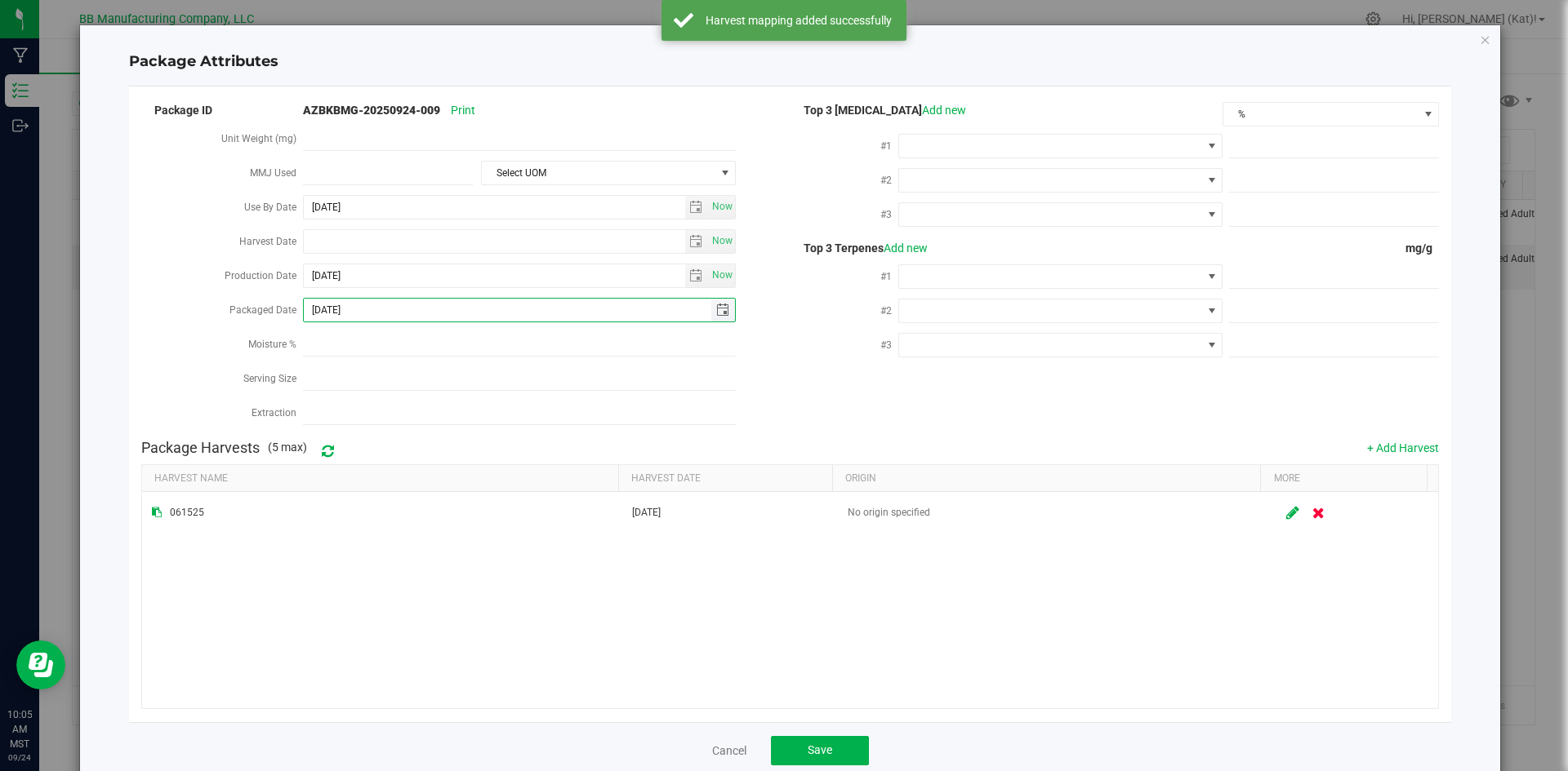
drag, startPoint x: 364, startPoint y: 308, endPoint x: 325, endPoint y: 305, distance: 39.1
click at [325, 305] on input "[DATE]" at bounding box center [507, 310] width 408 height 23
click at [345, 303] on input "2024-1119" at bounding box center [507, 310] width 408 height 23
type input "[DATE]"
click at [825, 744] on span "Save" at bounding box center [820, 750] width 25 height 13
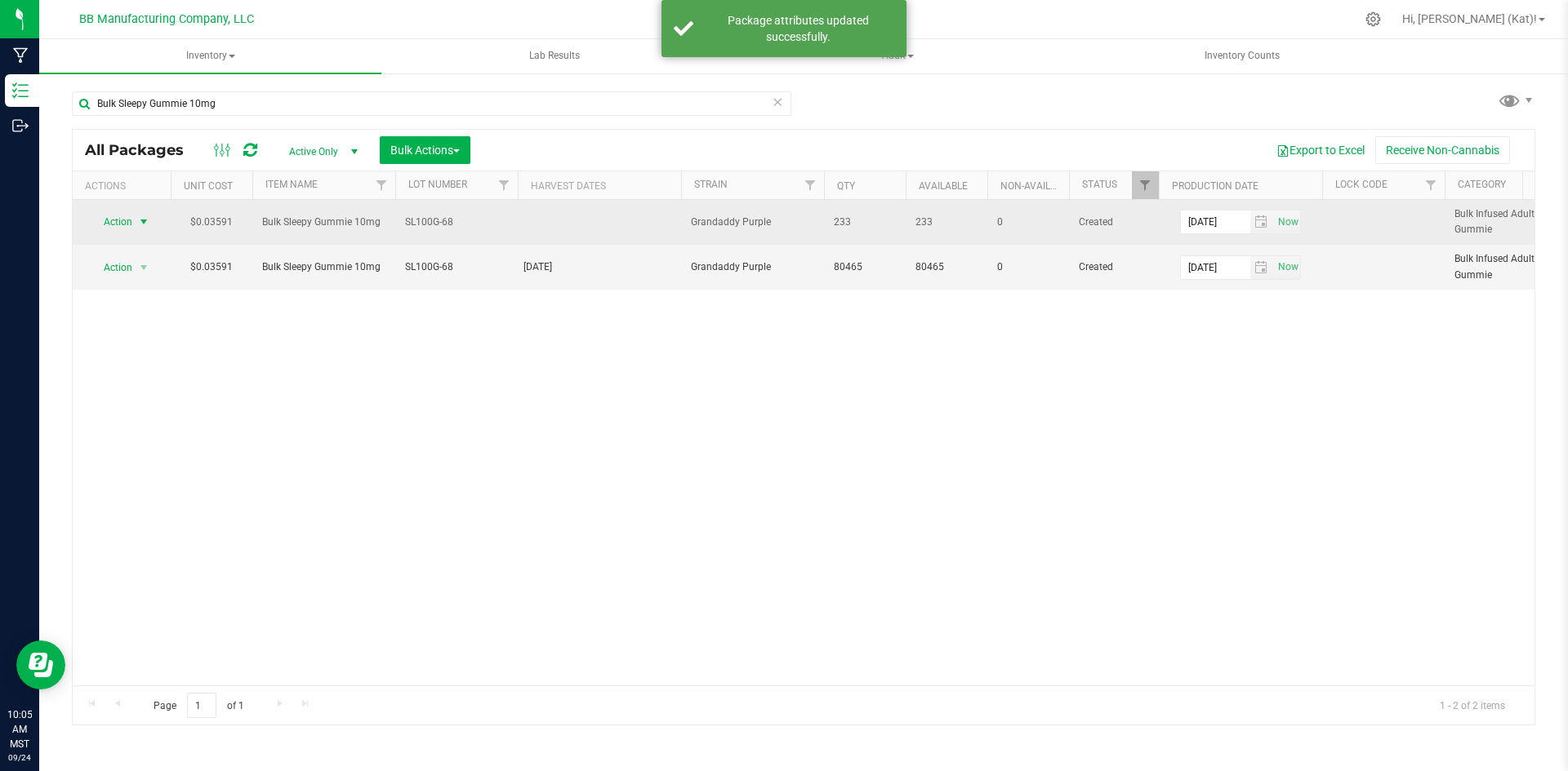
click at [136, 220] on span "select" at bounding box center [144, 222] width 20 height 23
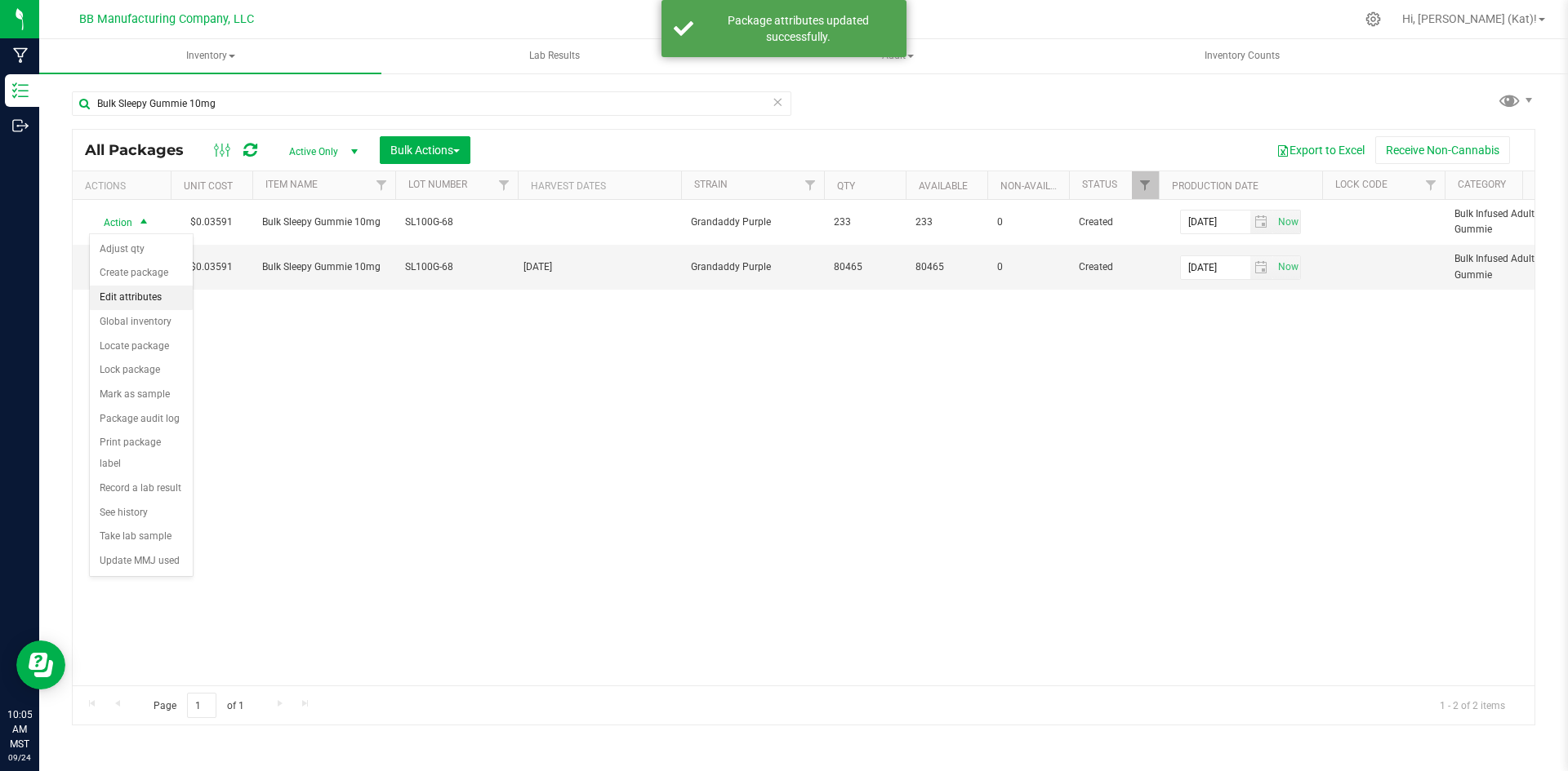
click at [156, 293] on li "Edit attributes" at bounding box center [141, 297] width 103 height 25
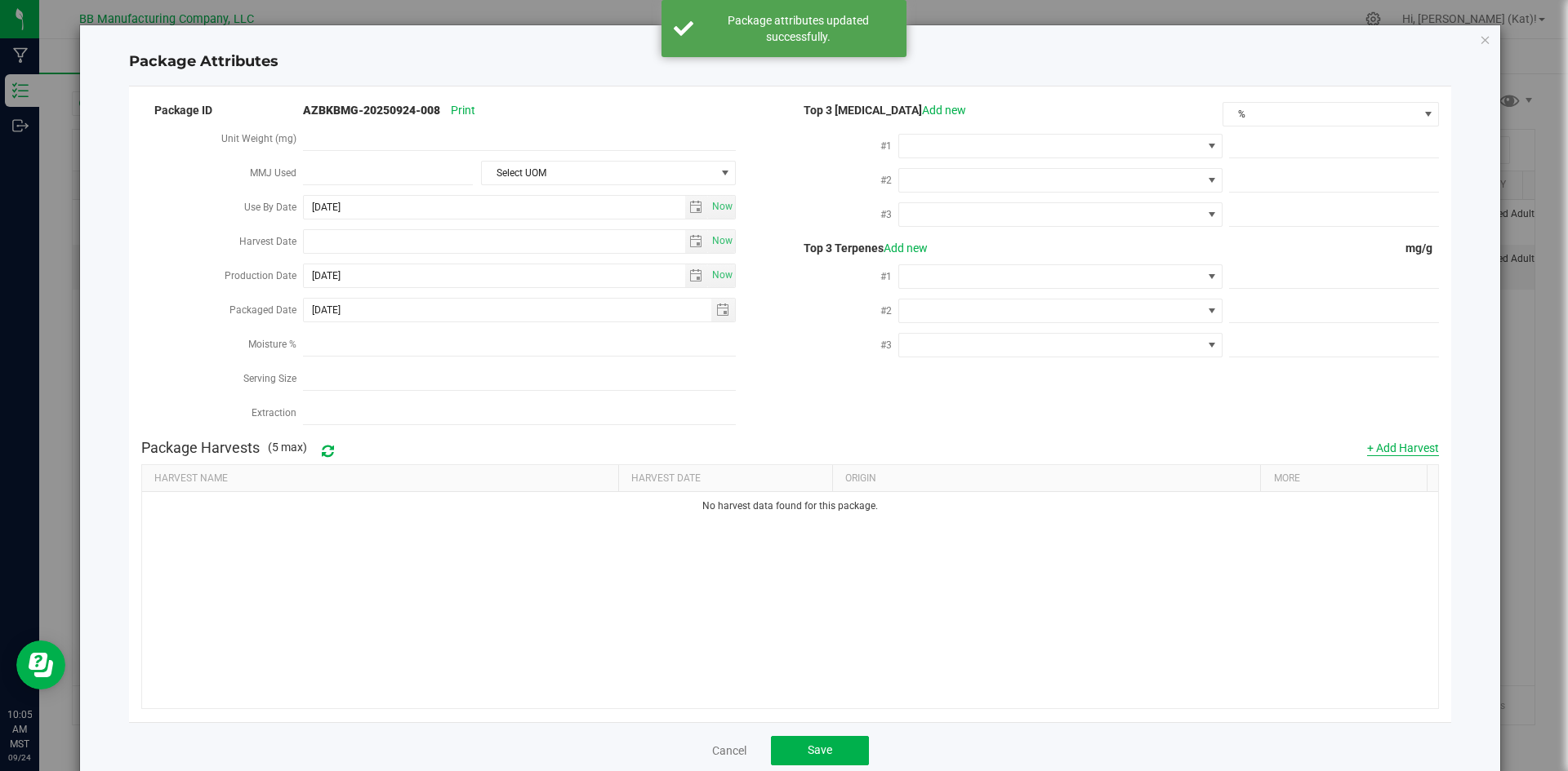
drag, startPoint x: 1410, startPoint y: 445, endPoint x: 1394, endPoint y: 446, distance: 16.0
click at [1410, 445] on button "+ Add Harvest" at bounding box center [1403, 447] width 72 height 16
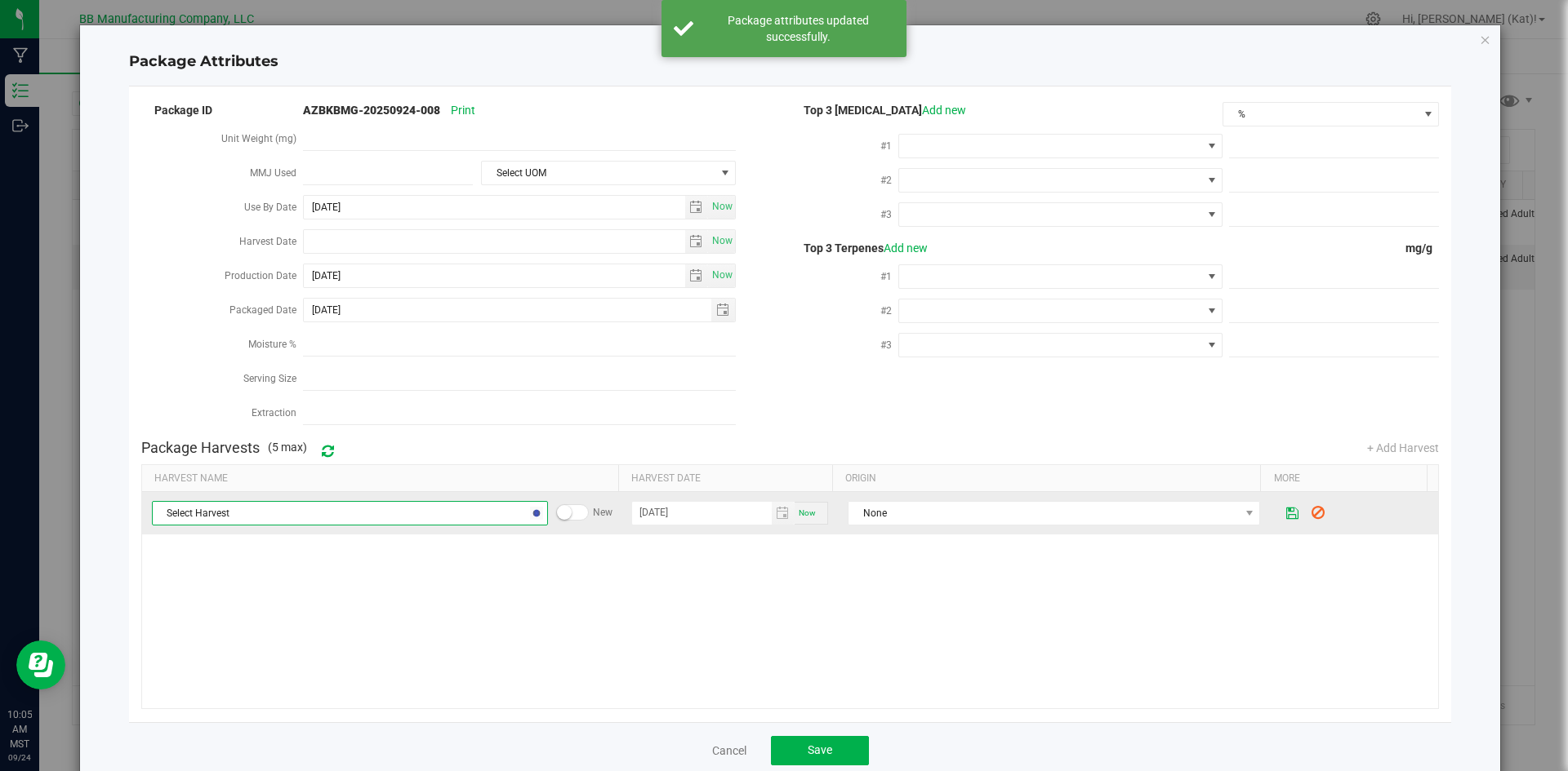
click at [312, 505] on span "Select Harvest" at bounding box center [339, 513] width 374 height 23
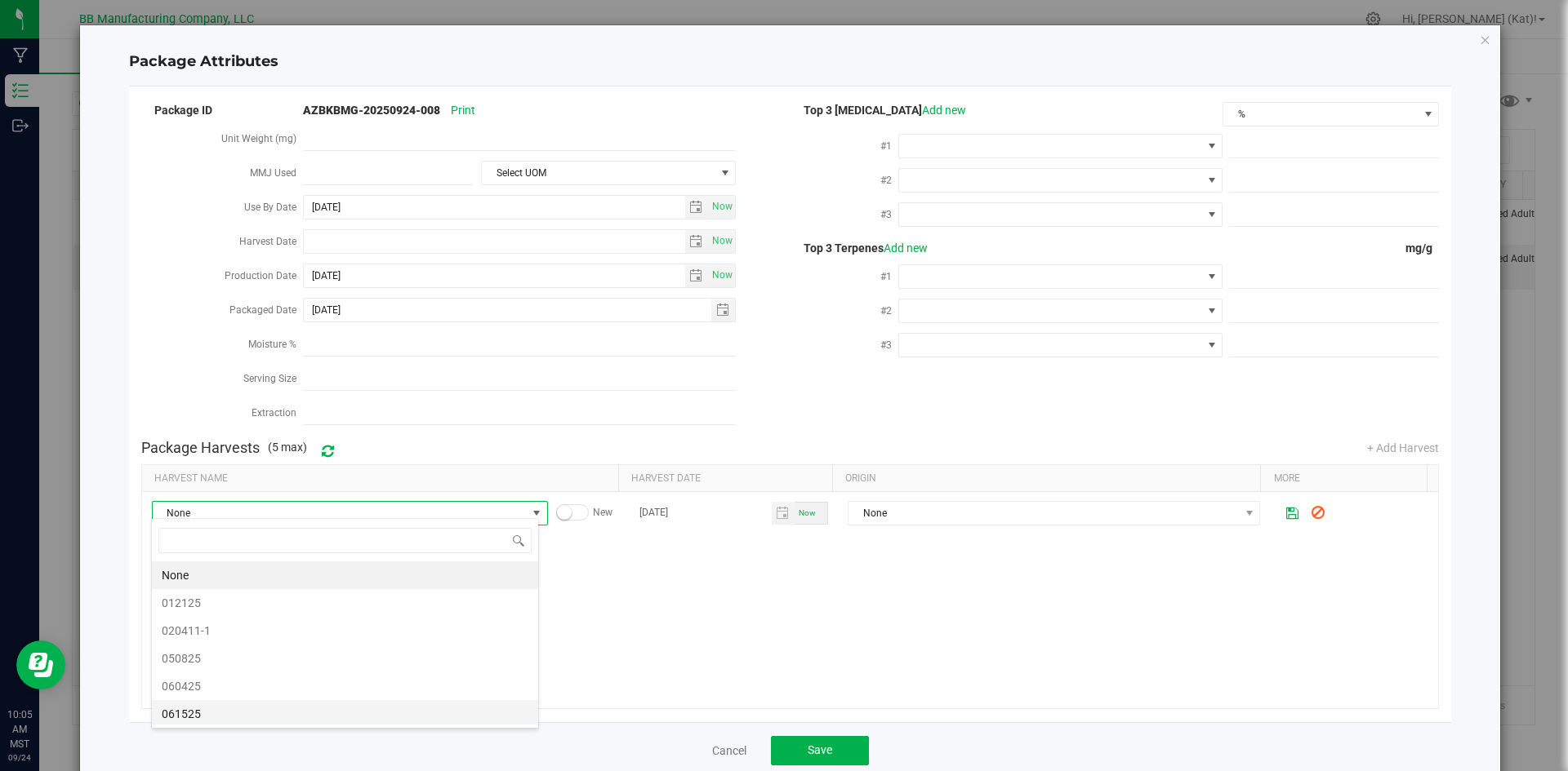
click at [175, 712] on span "061525" at bounding box center [181, 713] width 39 height 25
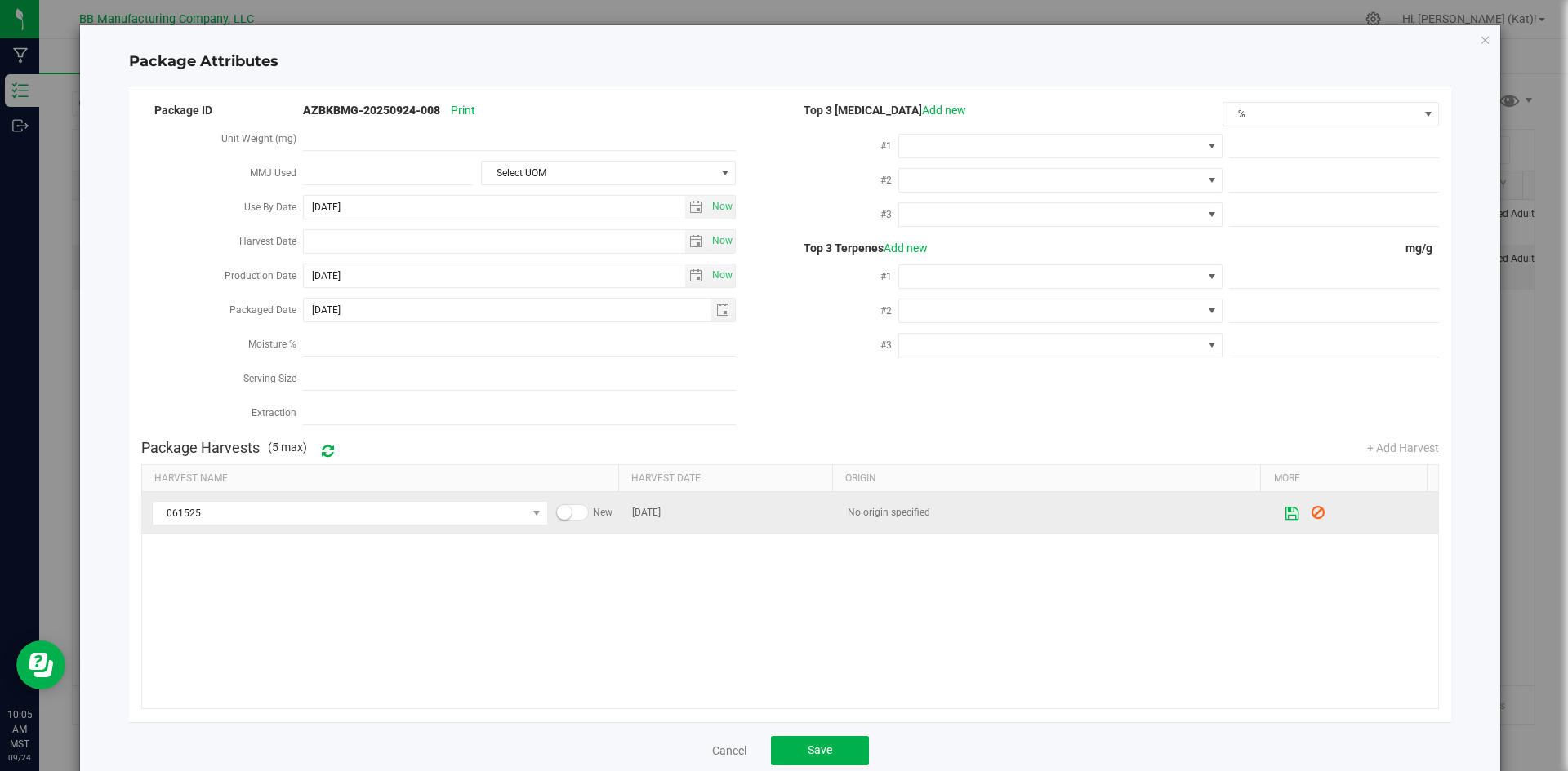
click at [1284, 509] on icon at bounding box center [1292, 513] width 15 height 13
drag, startPoint x: 385, startPoint y: 302, endPoint x: 331, endPoint y: 304, distance: 54.0
click at [333, 304] on input "[DATE]" at bounding box center [507, 310] width 408 height 23
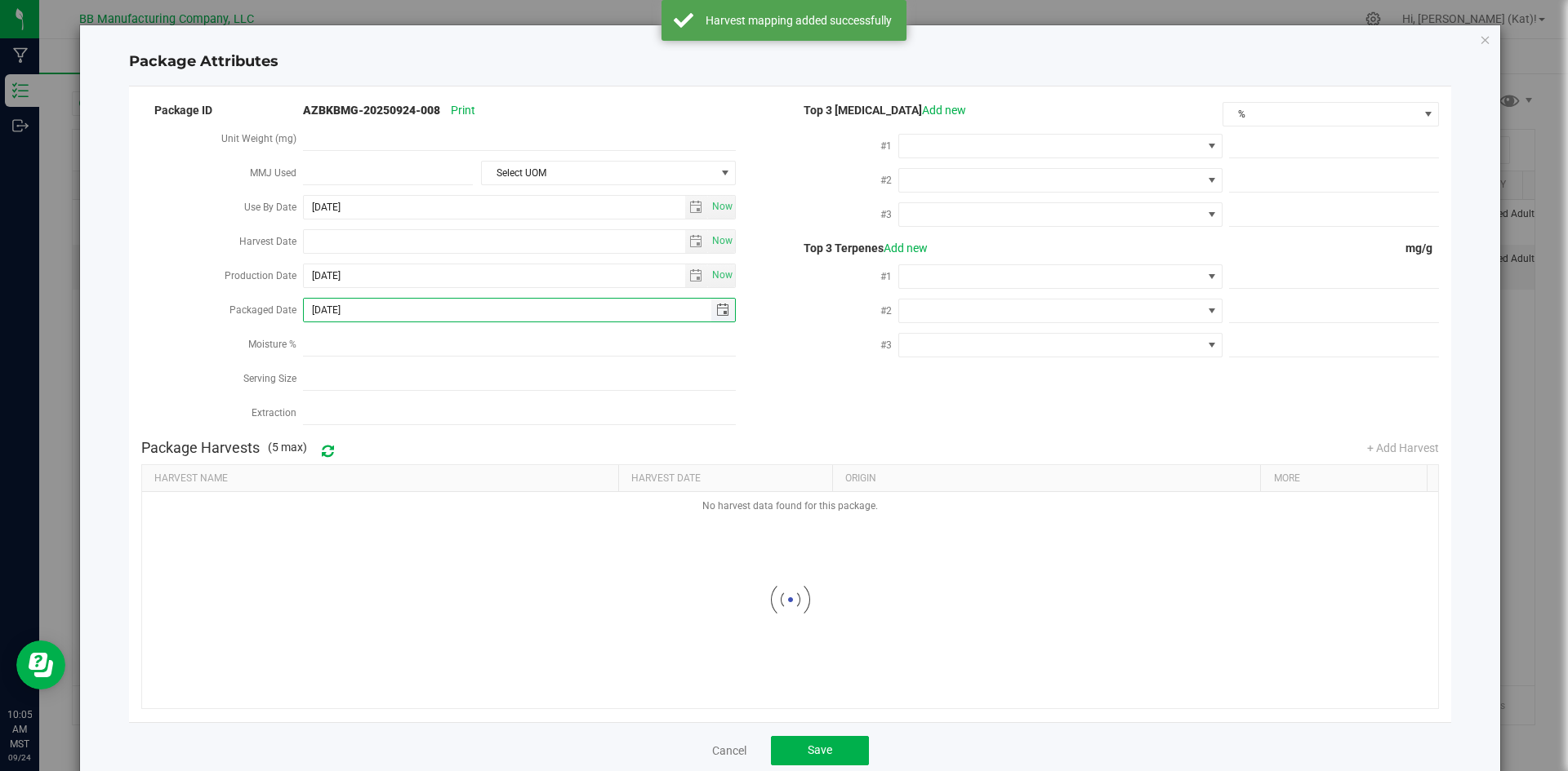
click at [325, 302] on input "[DATE]" at bounding box center [507, 310] width 408 height 23
drag, startPoint x: 363, startPoint y: 305, endPoint x: 327, endPoint y: 306, distance: 36.0
click at [327, 306] on input "[DATE]" at bounding box center [507, 310] width 408 height 23
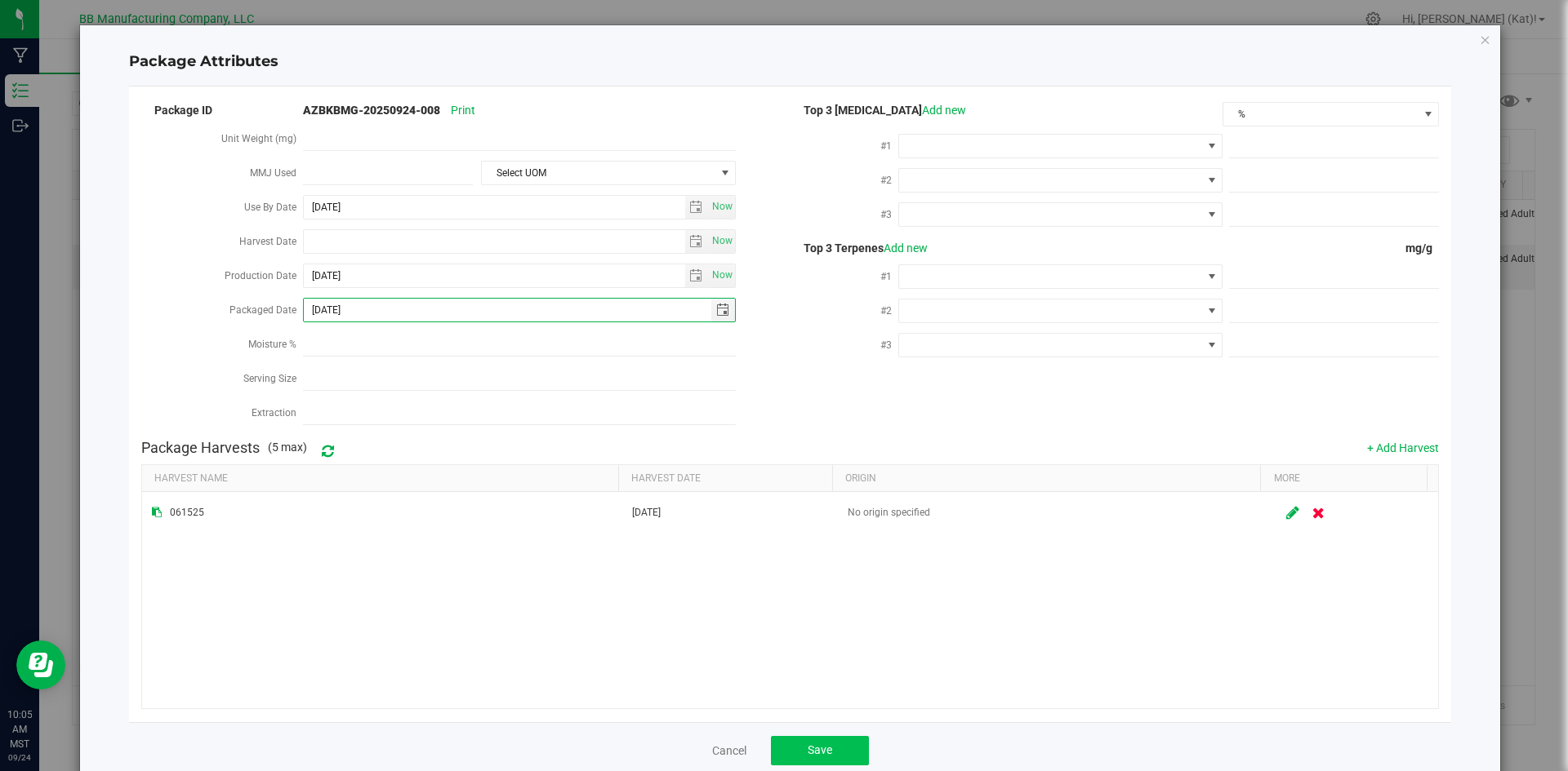
type input "[DATE]"
click at [850, 746] on button "Save" at bounding box center [820, 751] width 98 height 30
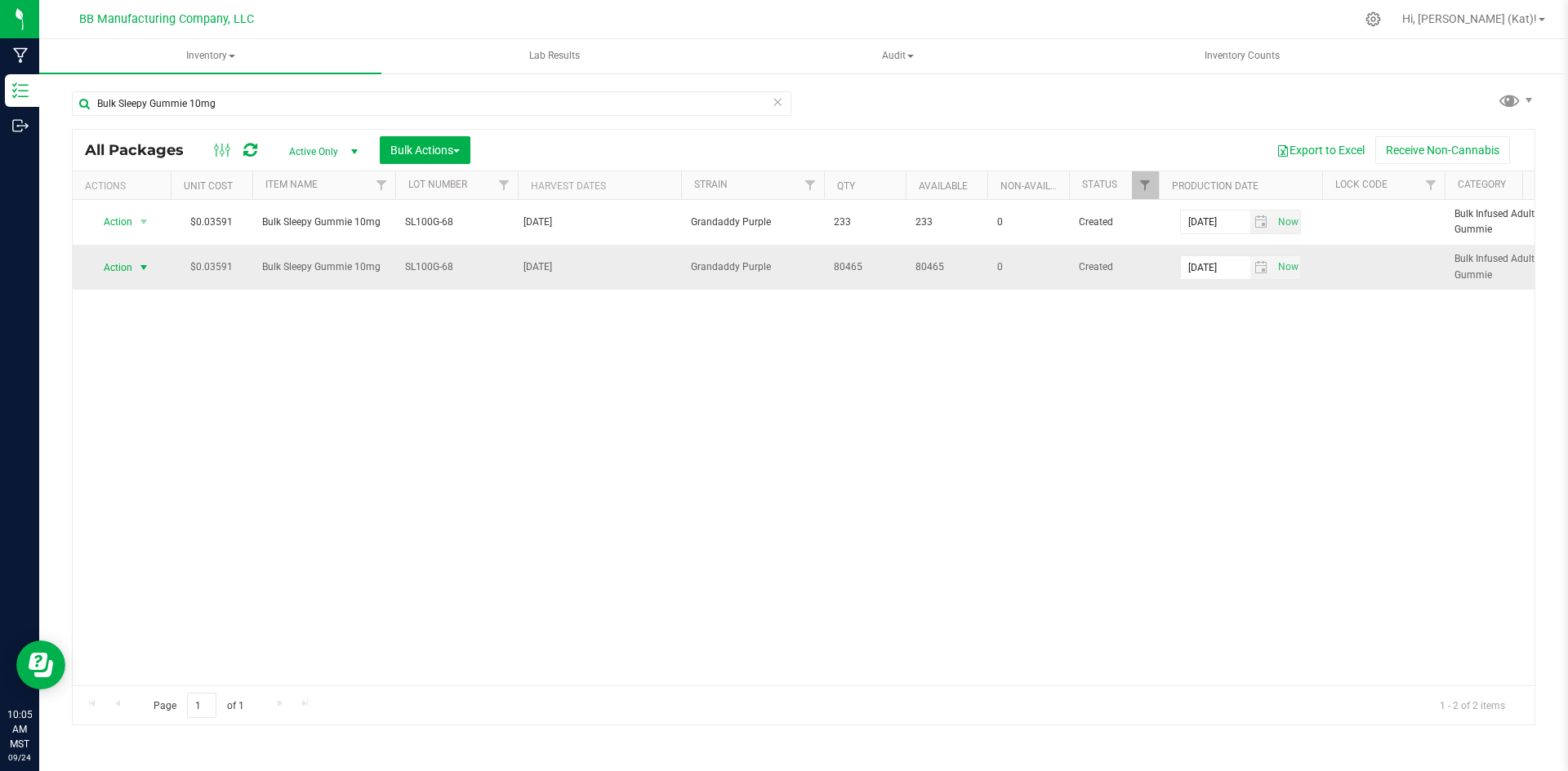
click at [118, 271] on span "Action" at bounding box center [111, 267] width 44 height 23
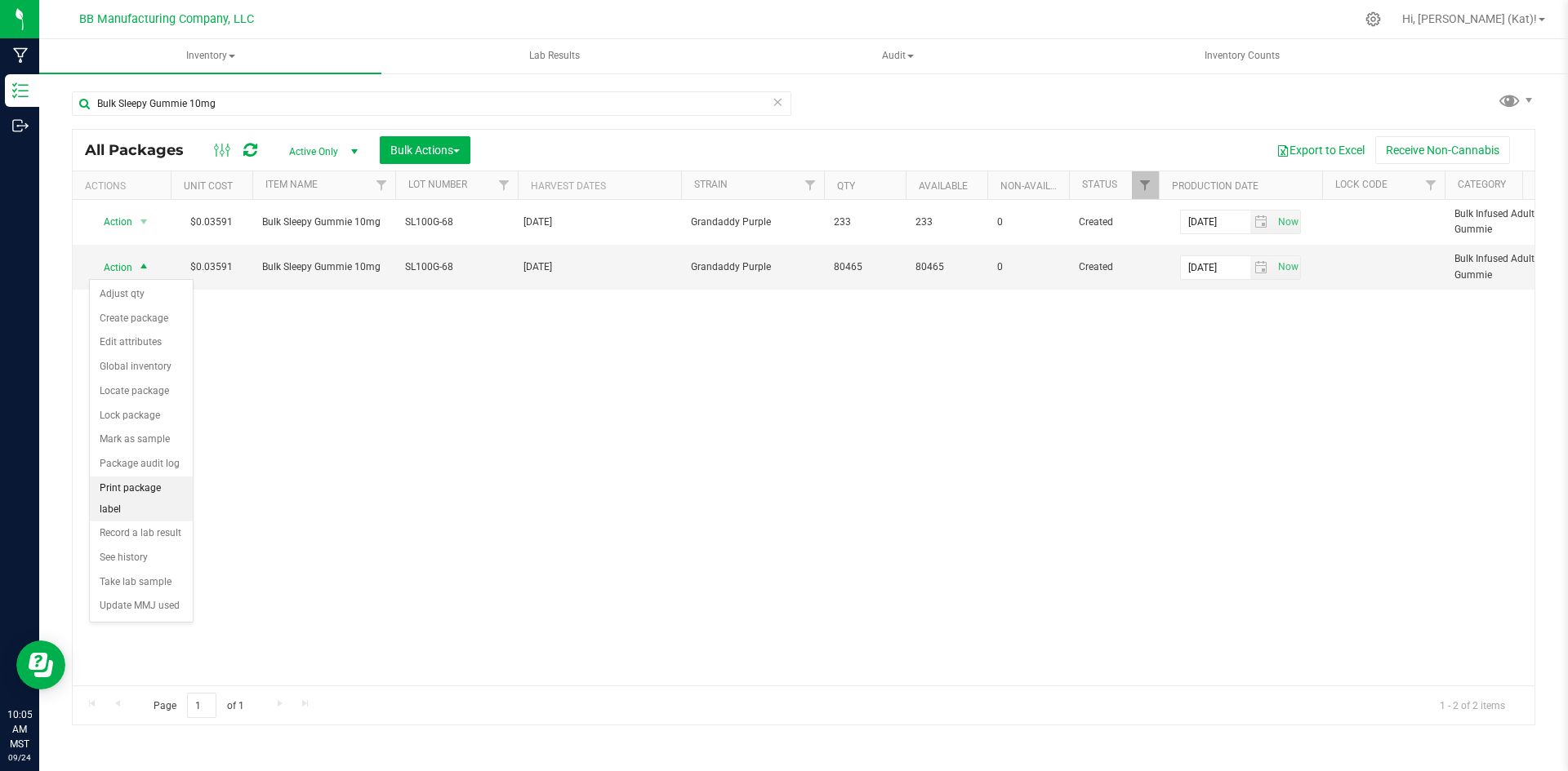
click at [165, 495] on li "Print package label" at bounding box center [141, 499] width 103 height 45
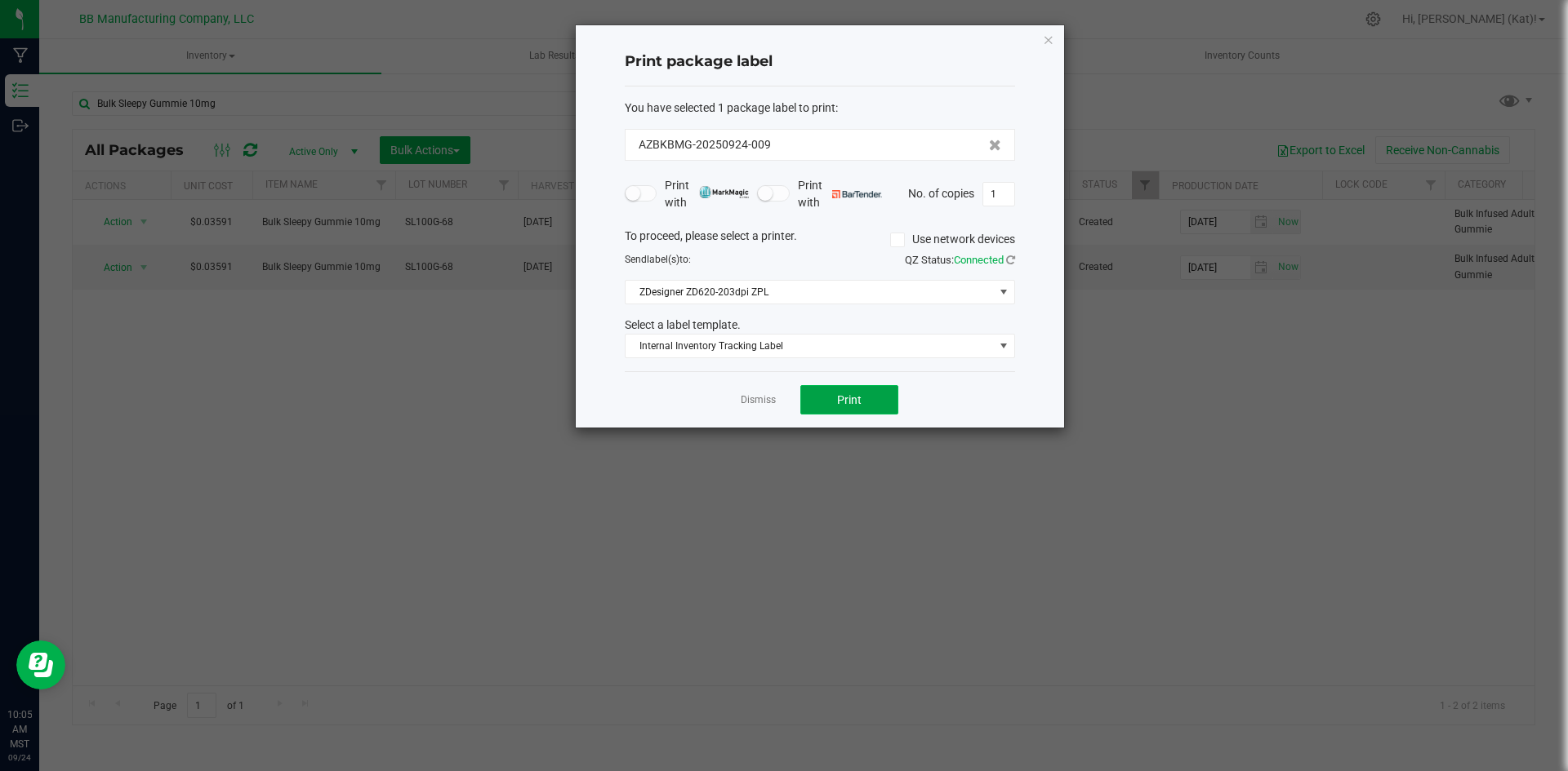
click at [832, 398] on button "Print" at bounding box center [849, 400] width 98 height 30
click at [881, 347] on span "Internal Inventory Tracking Label" at bounding box center [809, 346] width 368 height 23
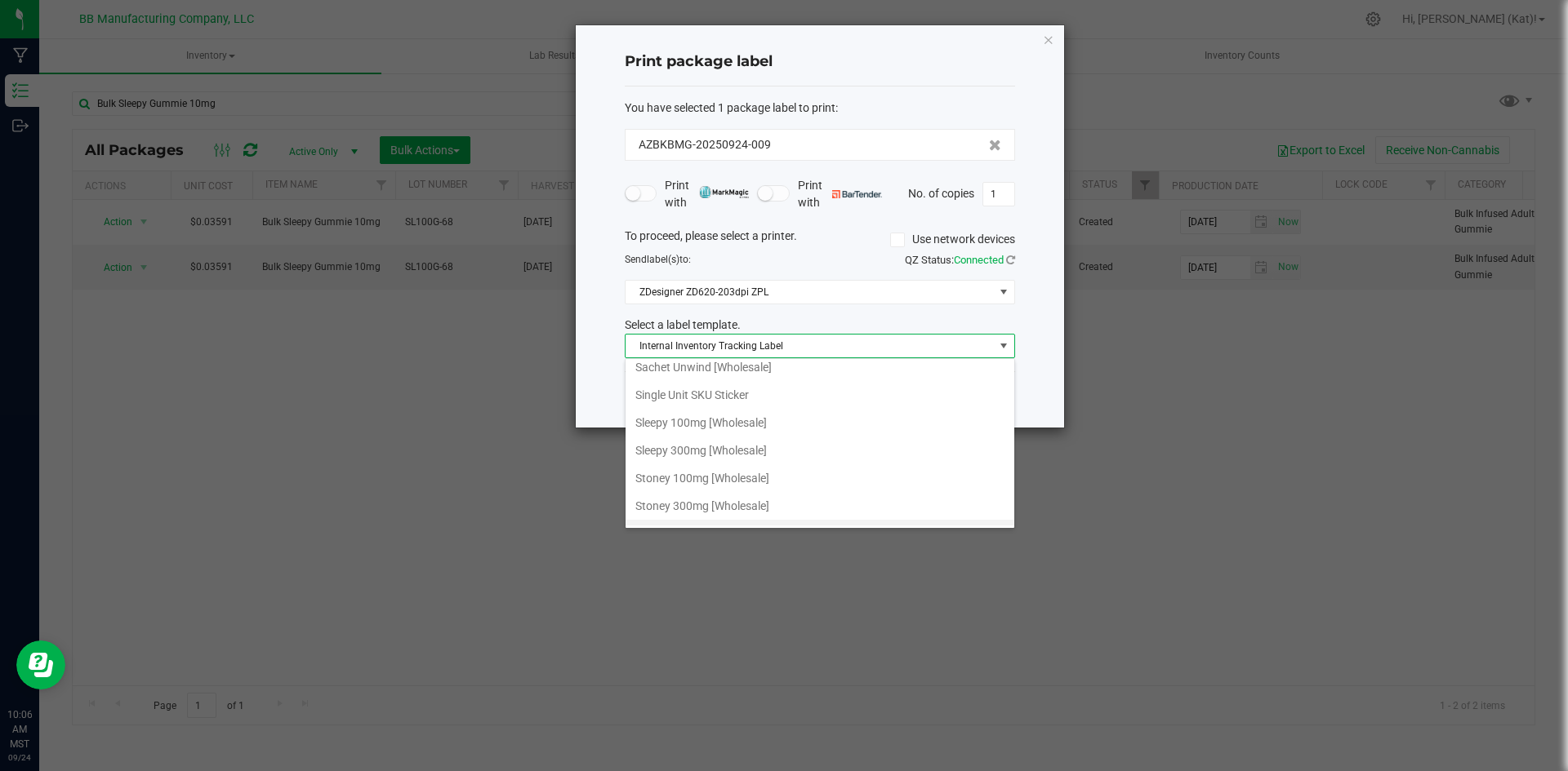
scroll to position [1009, 0]
click at [743, 458] on li "Sleepy 100mg [Wholesale]" at bounding box center [820, 449] width 389 height 28
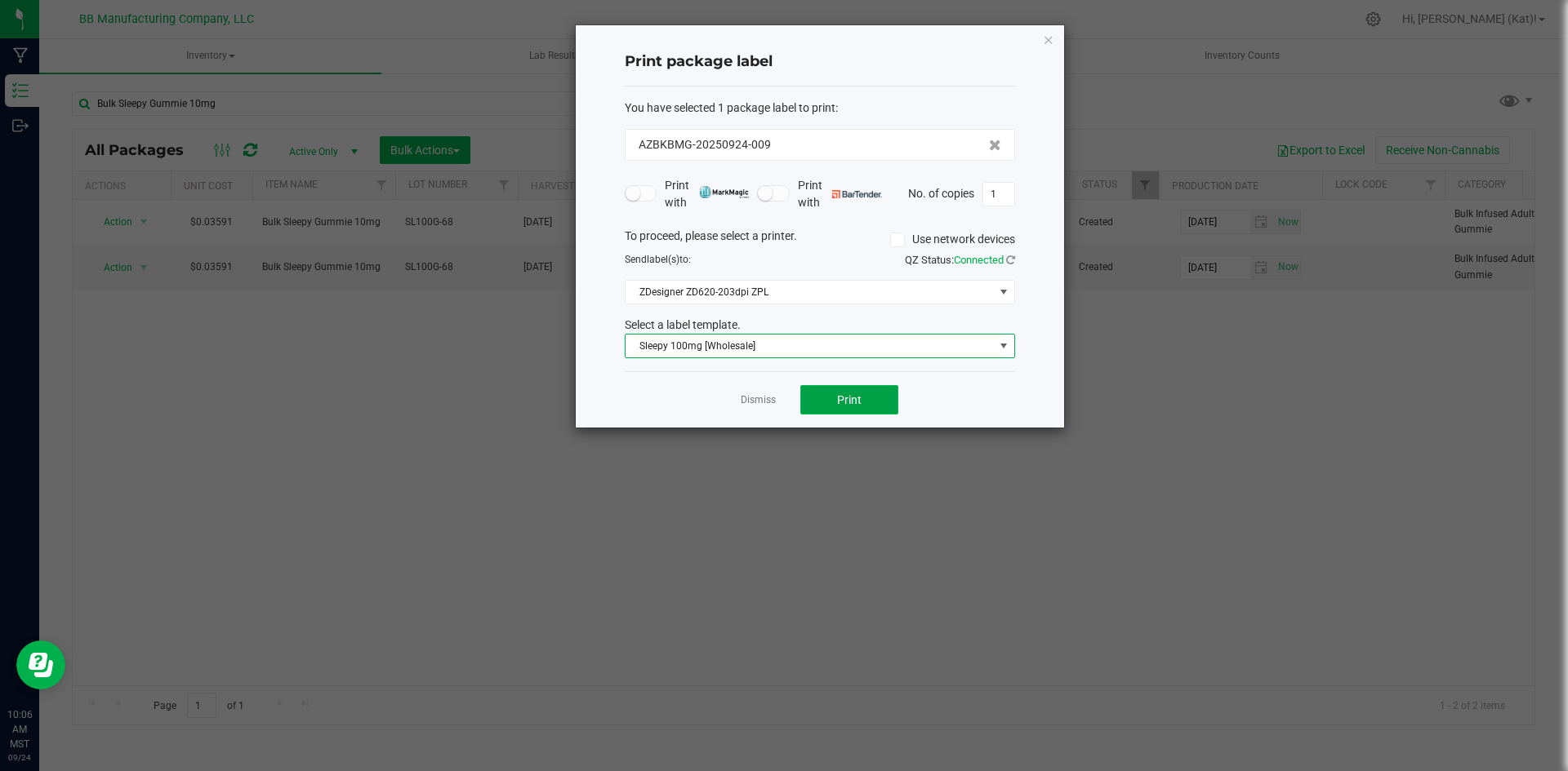
click at [873, 393] on button "Print" at bounding box center [849, 400] width 98 height 30
click at [1047, 33] on icon "button" at bounding box center [1048, 39] width 11 height 19
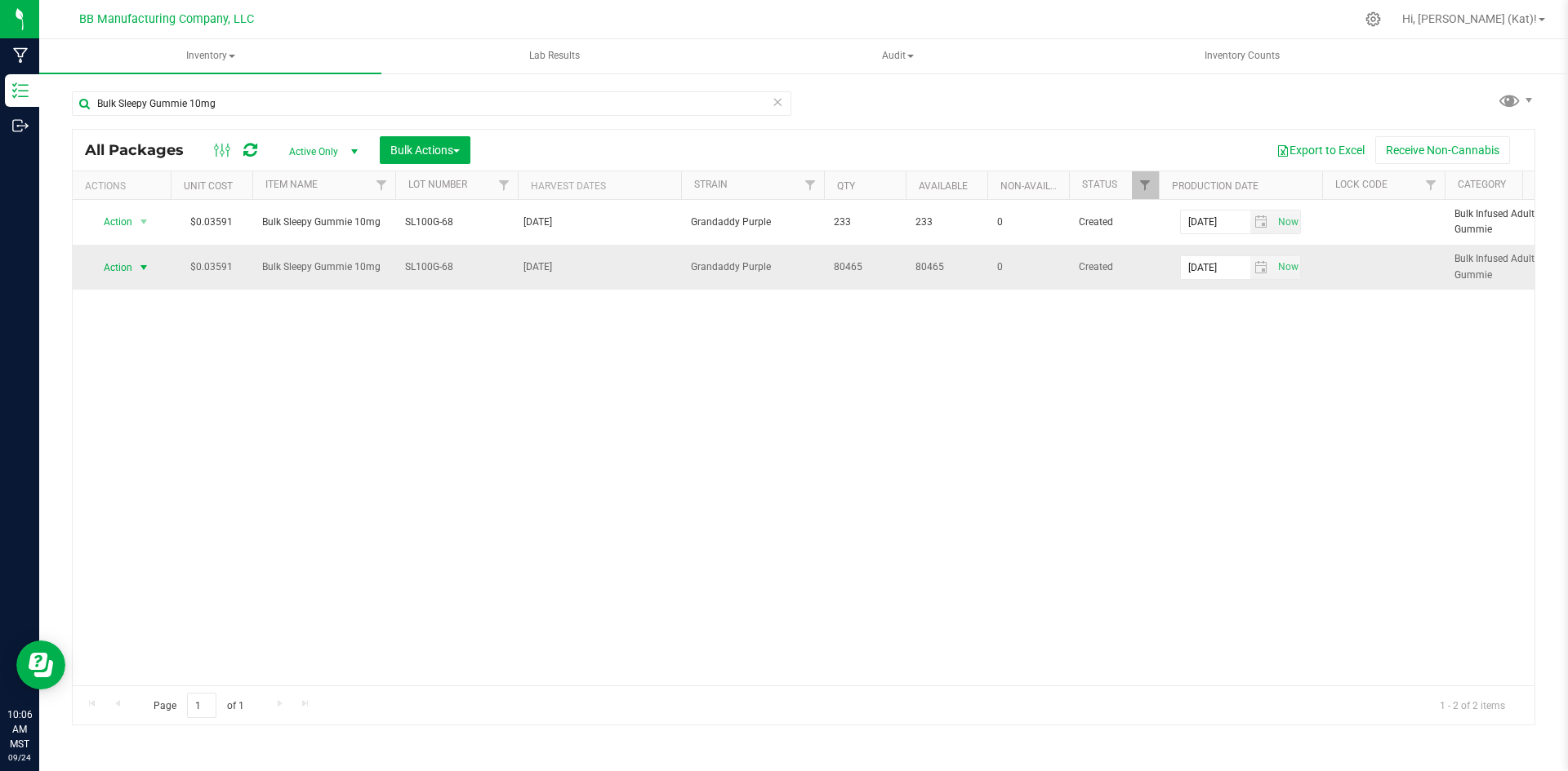
click at [130, 263] on span "Action" at bounding box center [111, 267] width 44 height 23
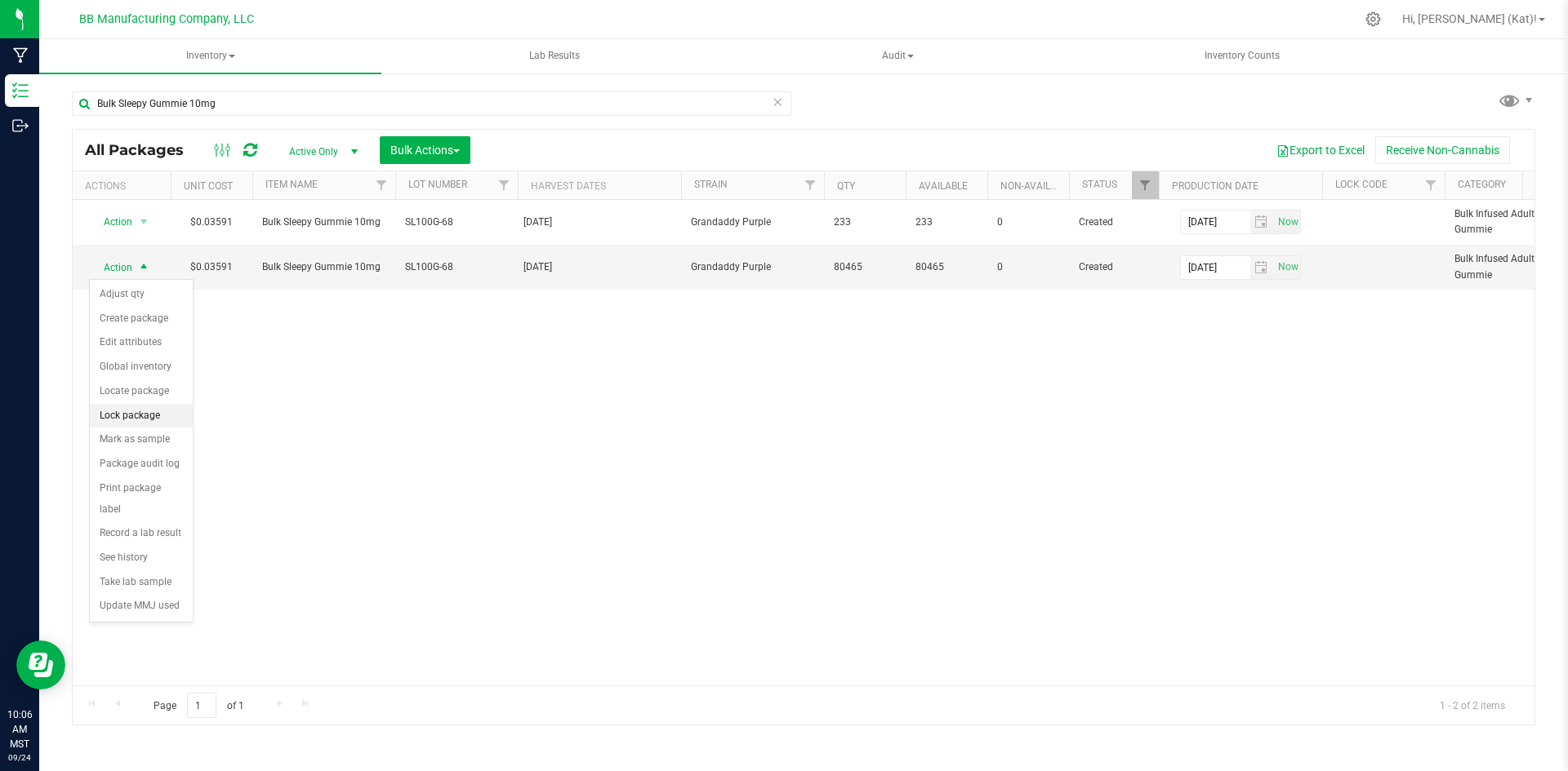
click at [106, 423] on li "Lock package" at bounding box center [141, 416] width 103 height 25
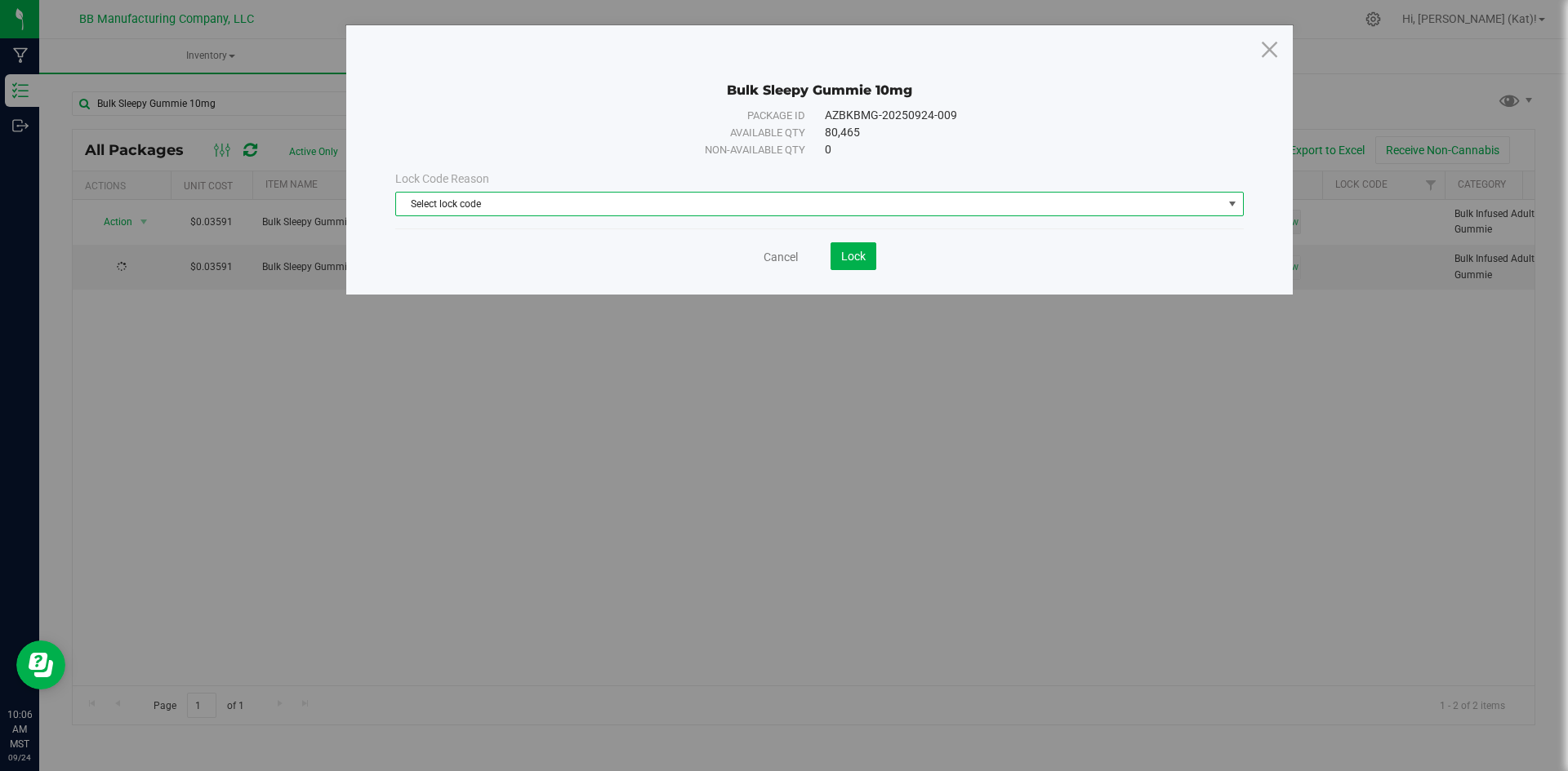
click at [857, 194] on span "Select lock code" at bounding box center [809, 203] width 826 height 23
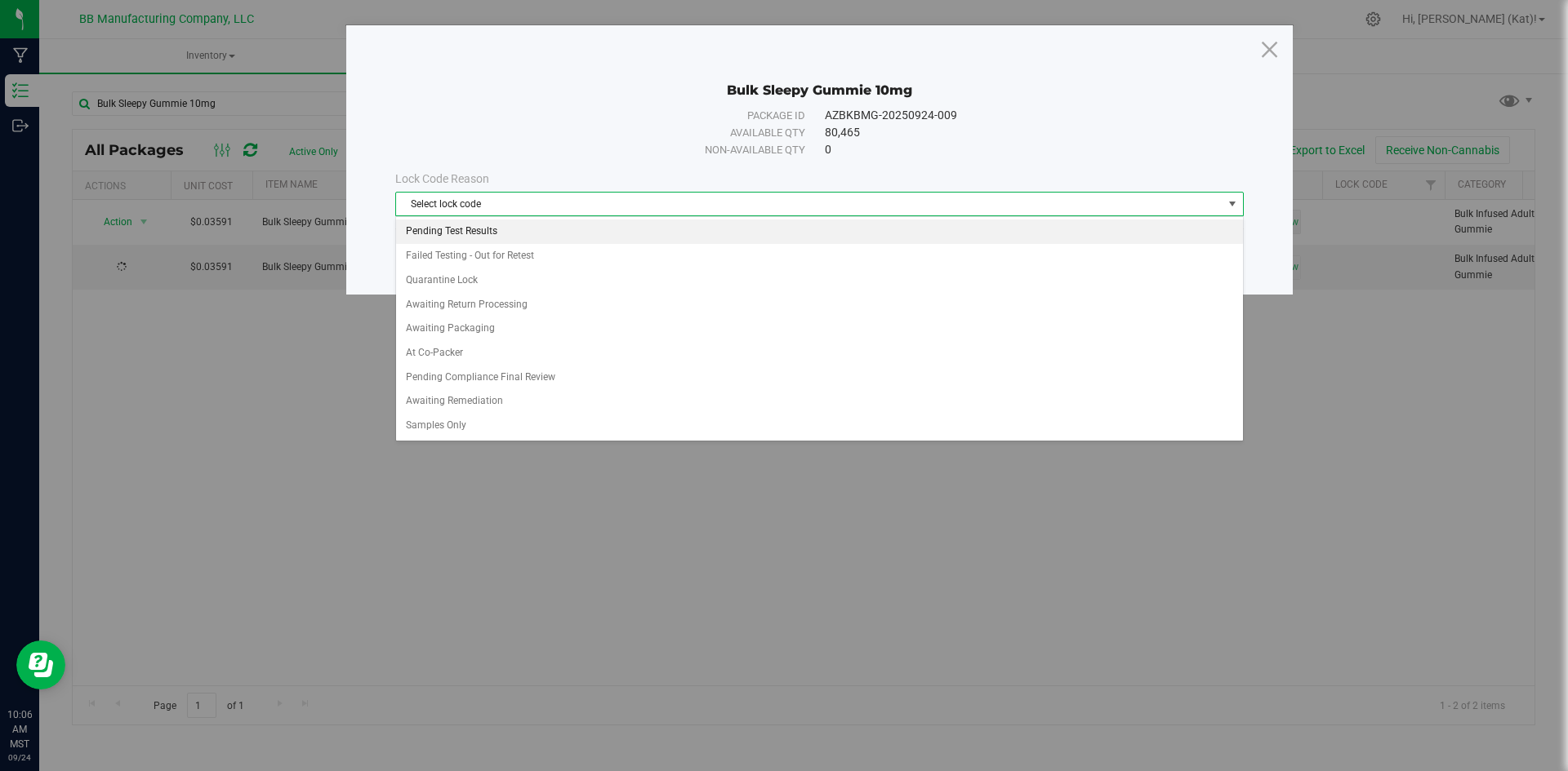
click at [512, 227] on li "Pending Test Results" at bounding box center [819, 231] width 847 height 25
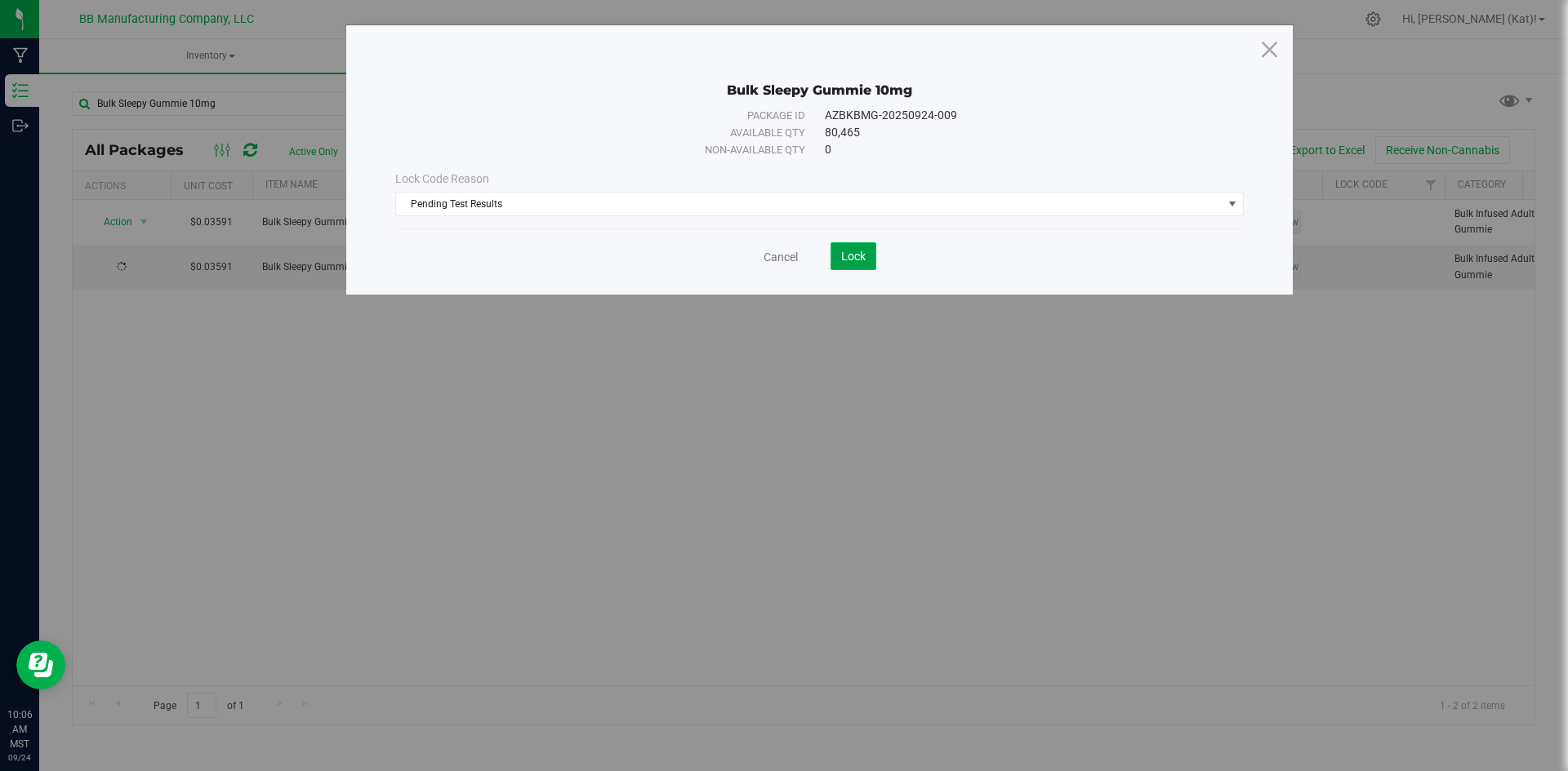
click at [843, 248] on button "Lock" at bounding box center [854, 256] width 46 height 28
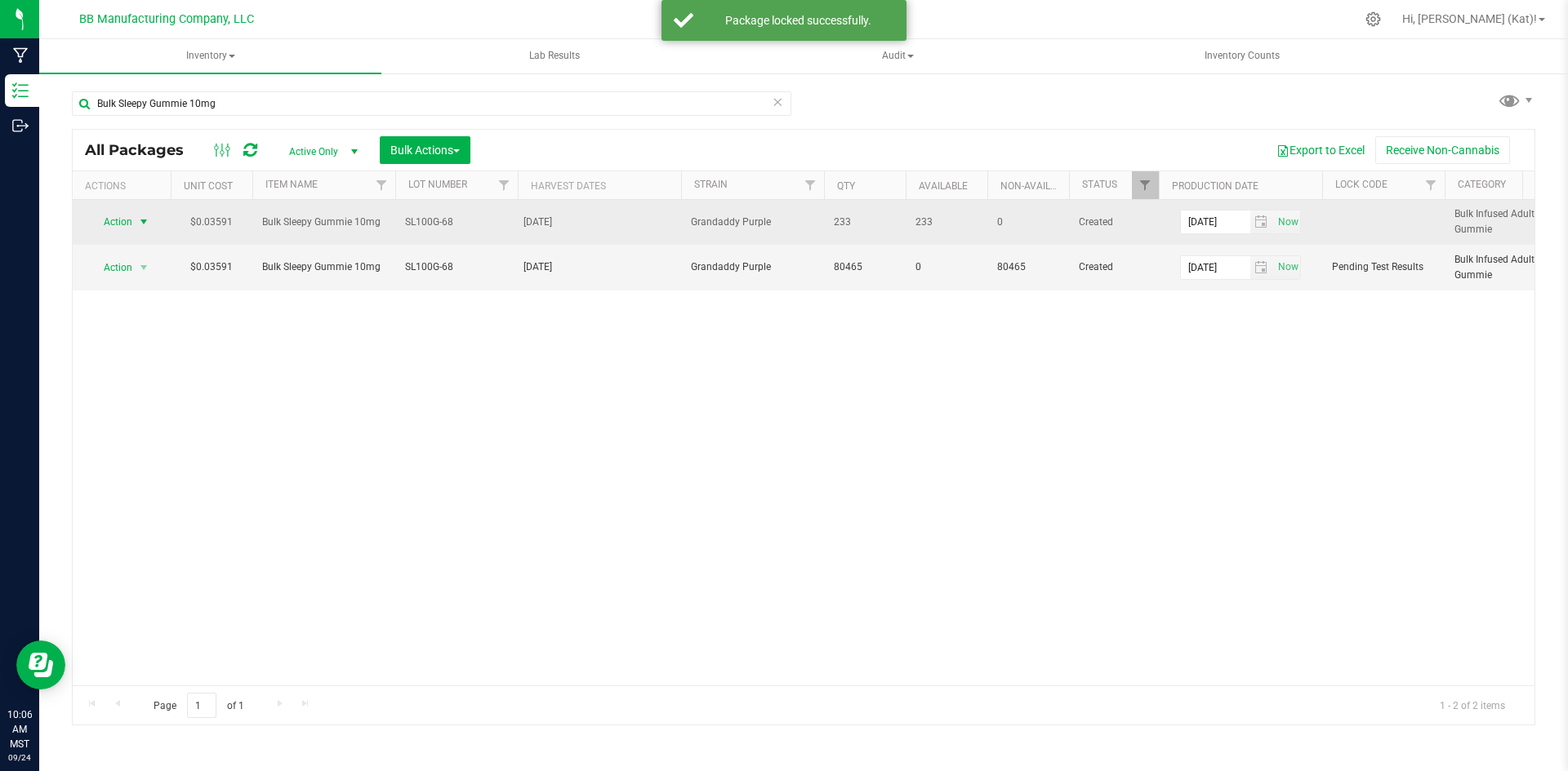
click at [127, 219] on span "Action" at bounding box center [111, 222] width 44 height 23
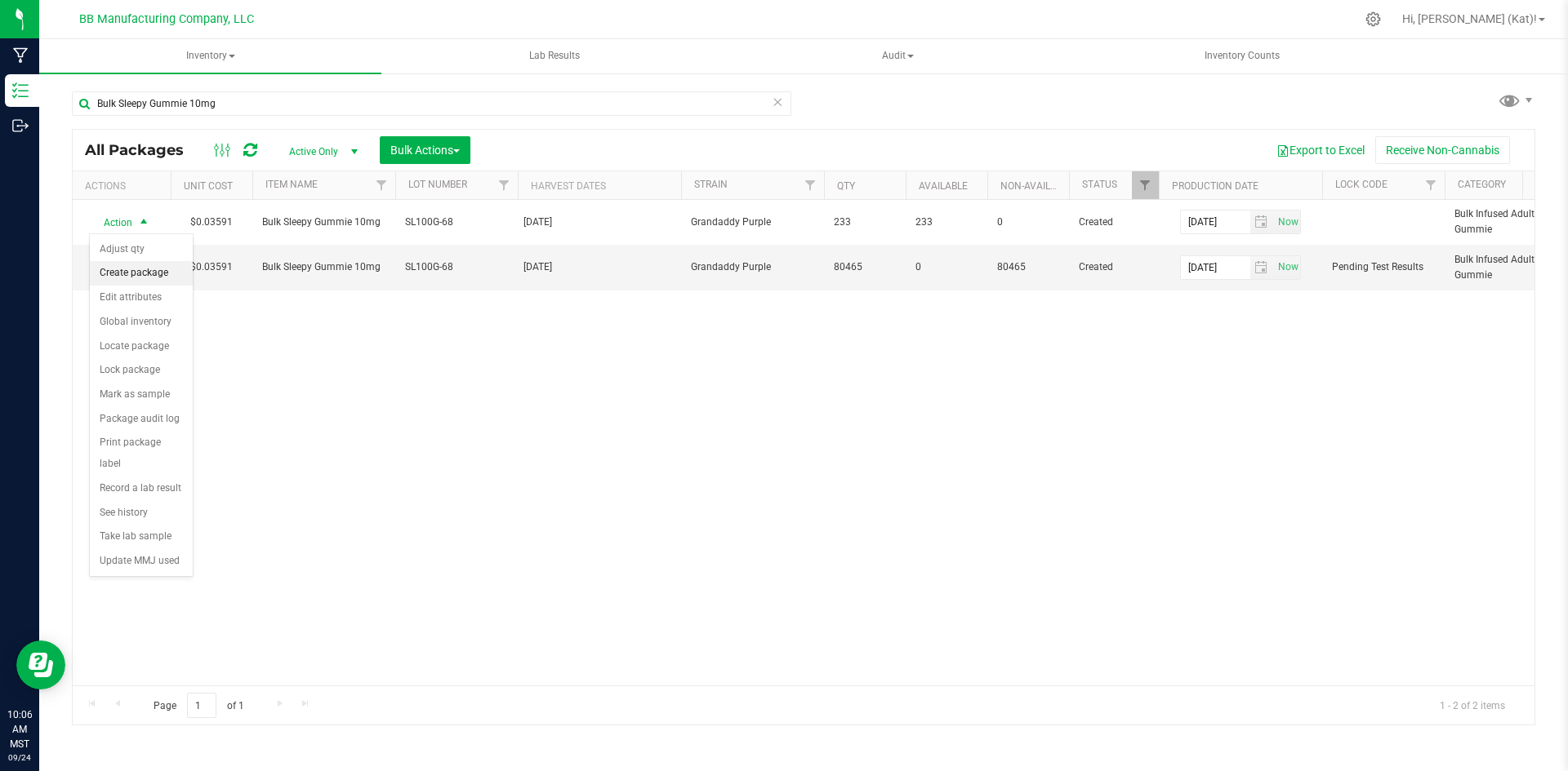
click at [145, 282] on li "Create package" at bounding box center [141, 273] width 103 height 25
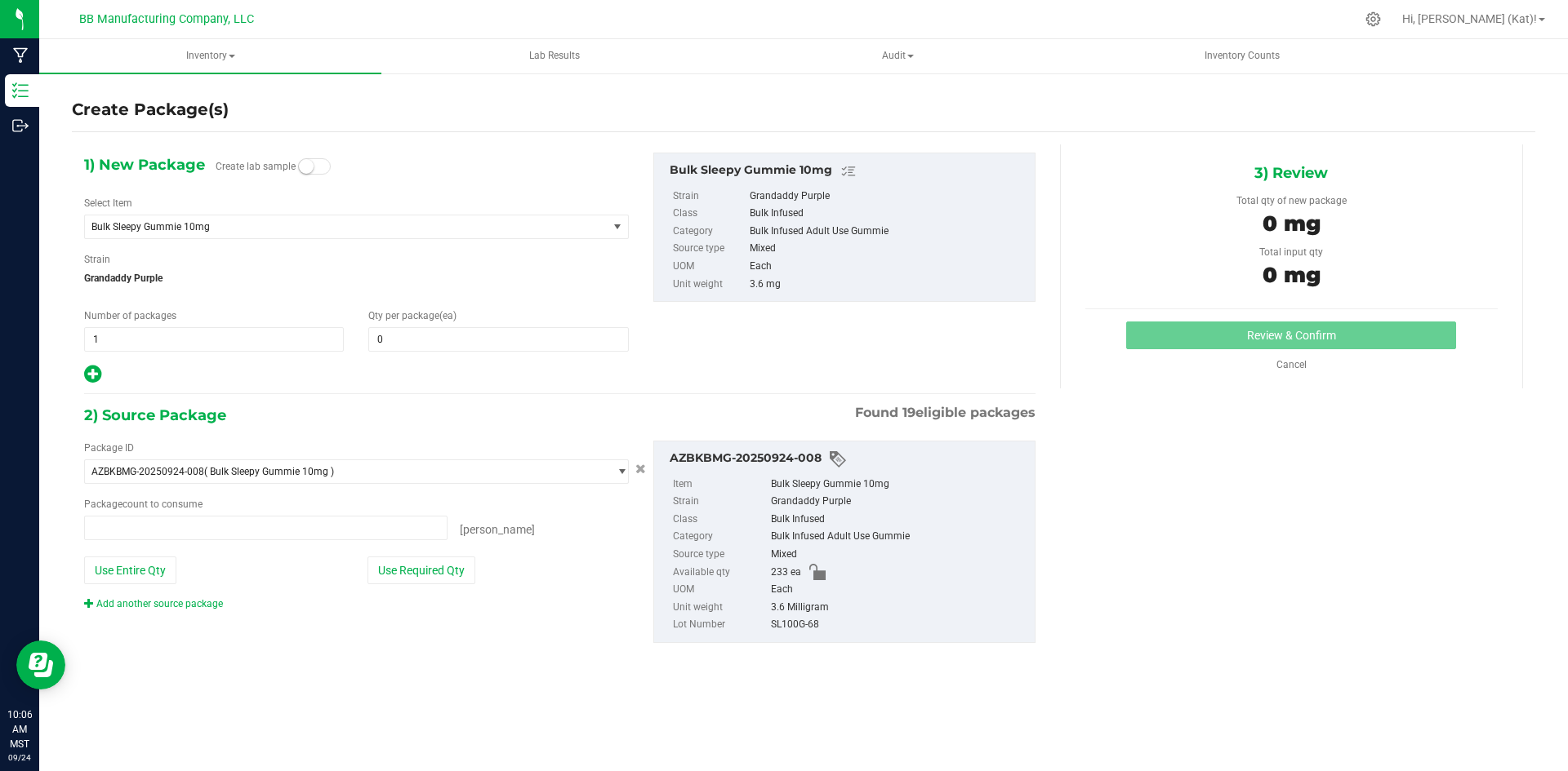
type input "0 ea"
click at [313, 163] on span at bounding box center [314, 166] width 33 height 16
click at [398, 347] on span at bounding box center [498, 339] width 259 height 25
type input "10"
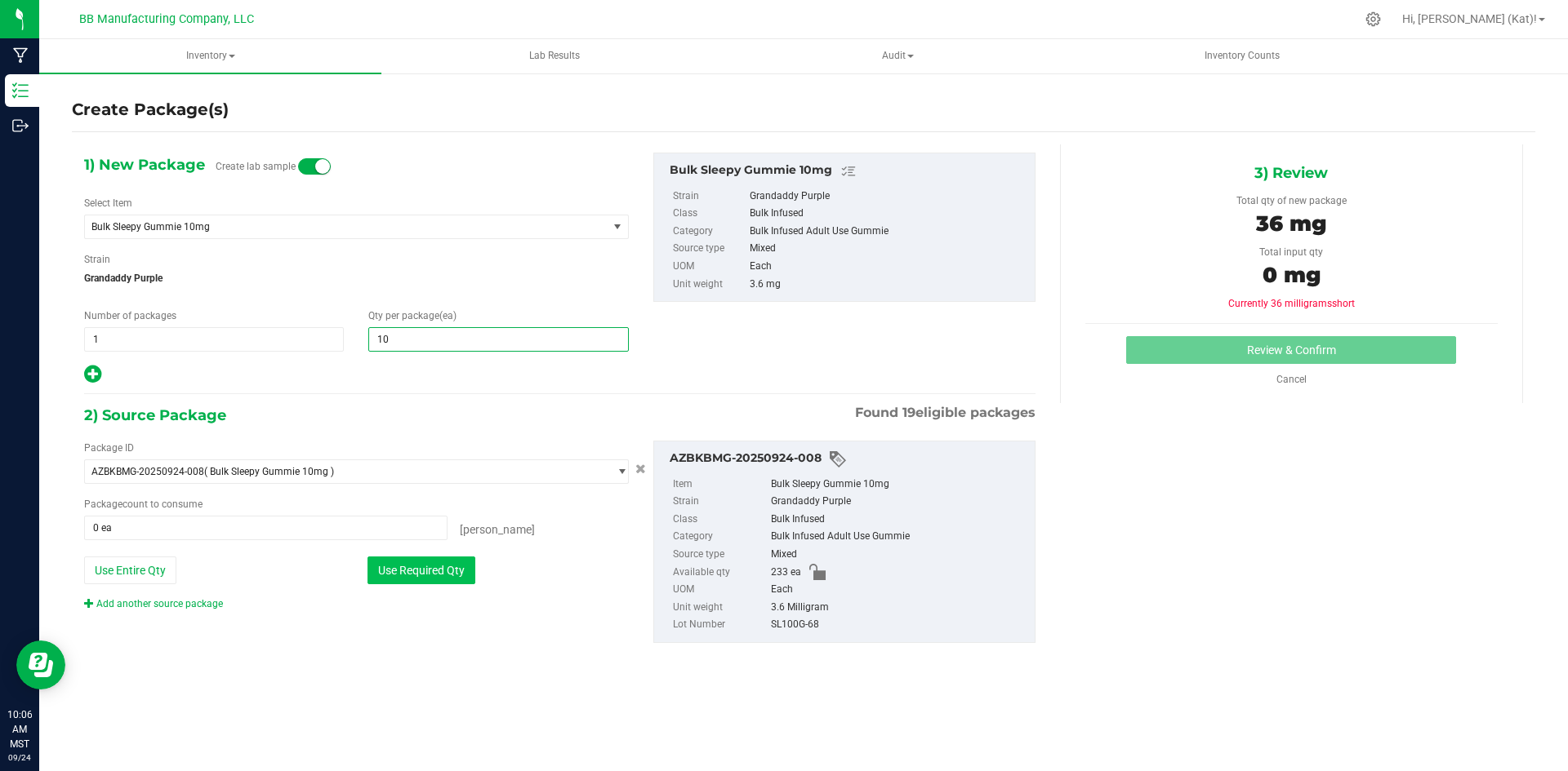
type input "10"
click at [438, 567] on button "Use Required Qty" at bounding box center [420, 570] width 108 height 28
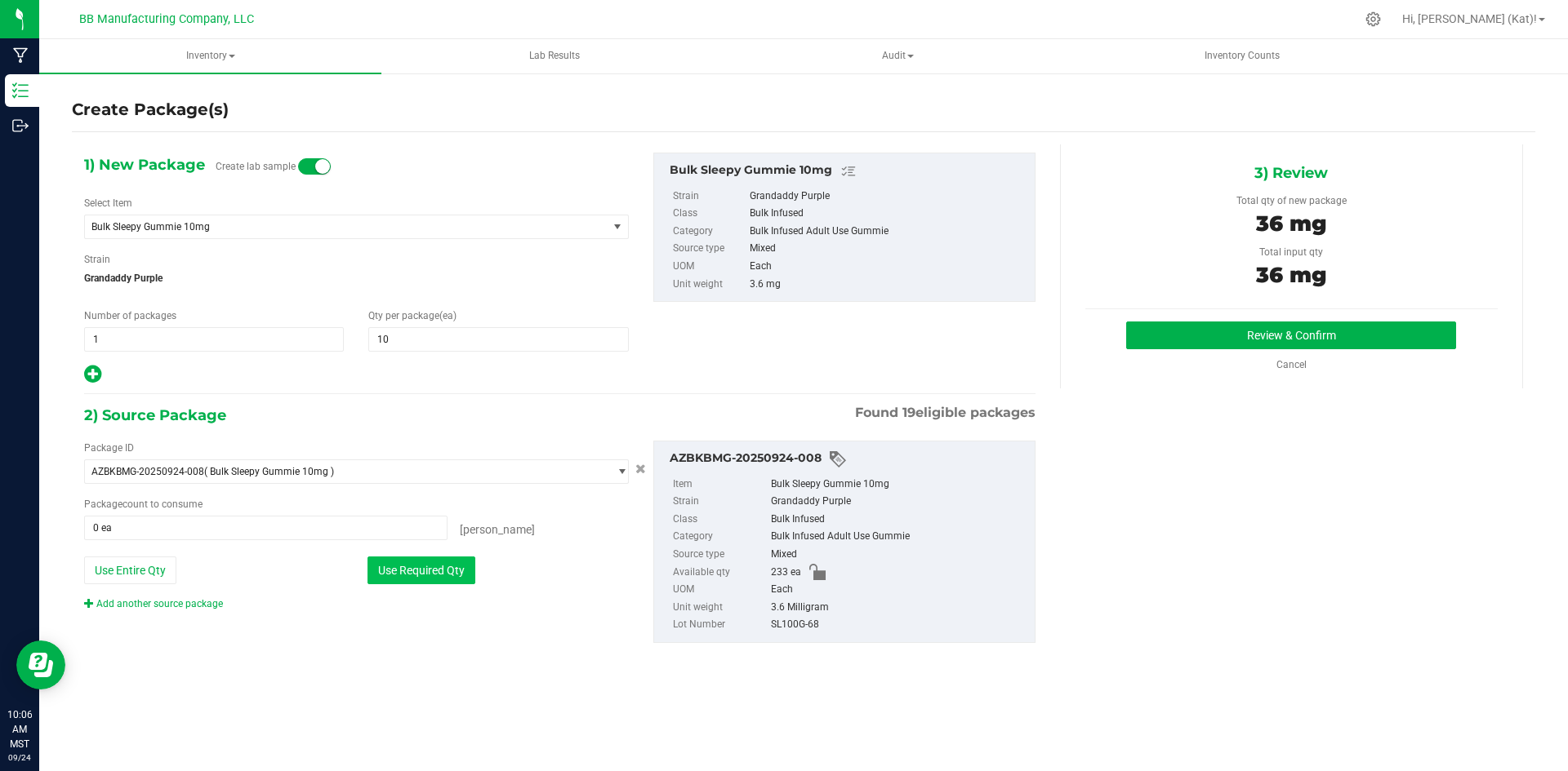
type input "10 ea"
click at [1271, 326] on button "Review & Confirm" at bounding box center [1290, 336] width 330 height 28
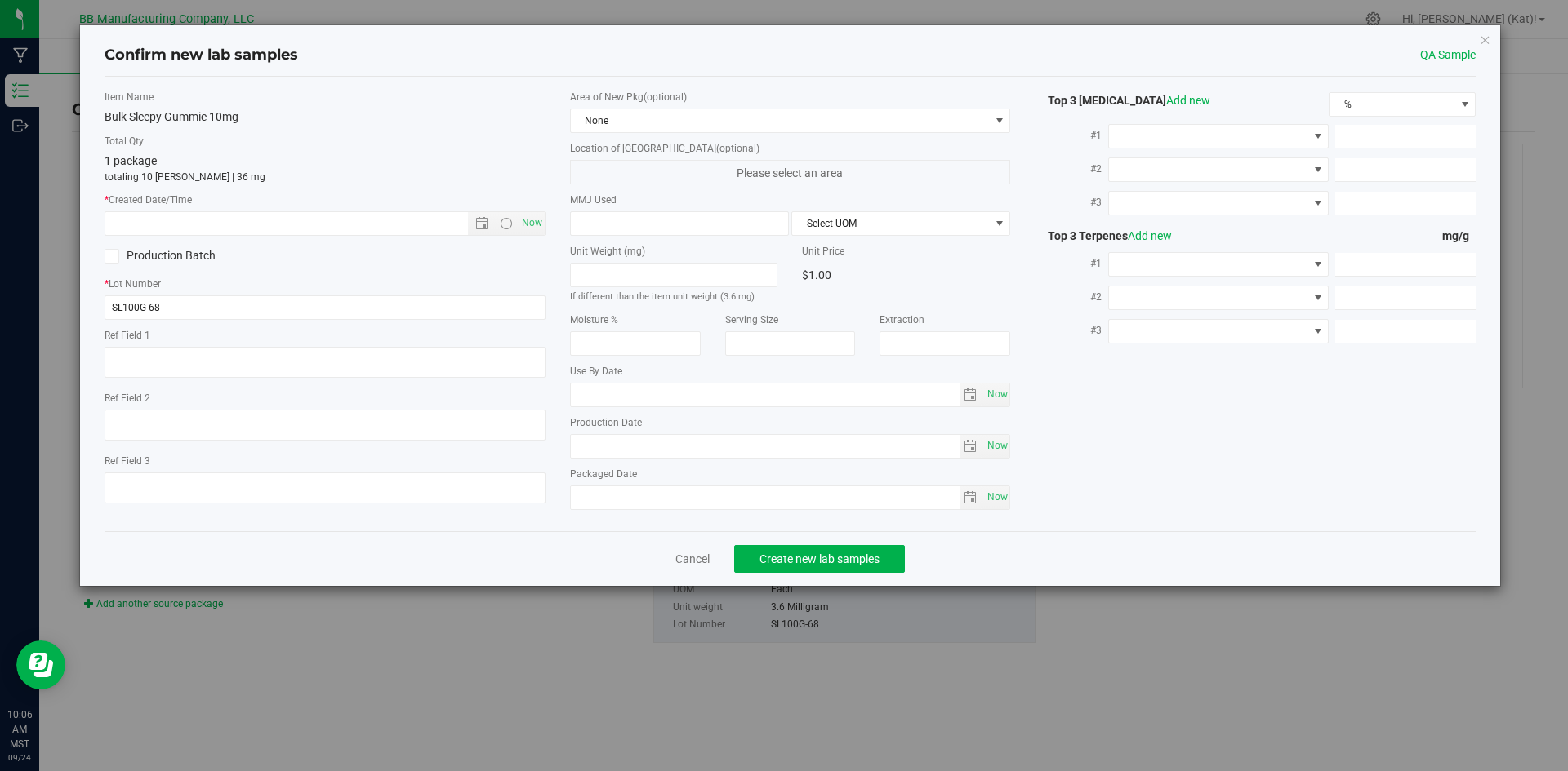
type textarea "73g"
type textarea "36g"
type textarea "061525"
type input "10.0000"
type input "[DATE]"
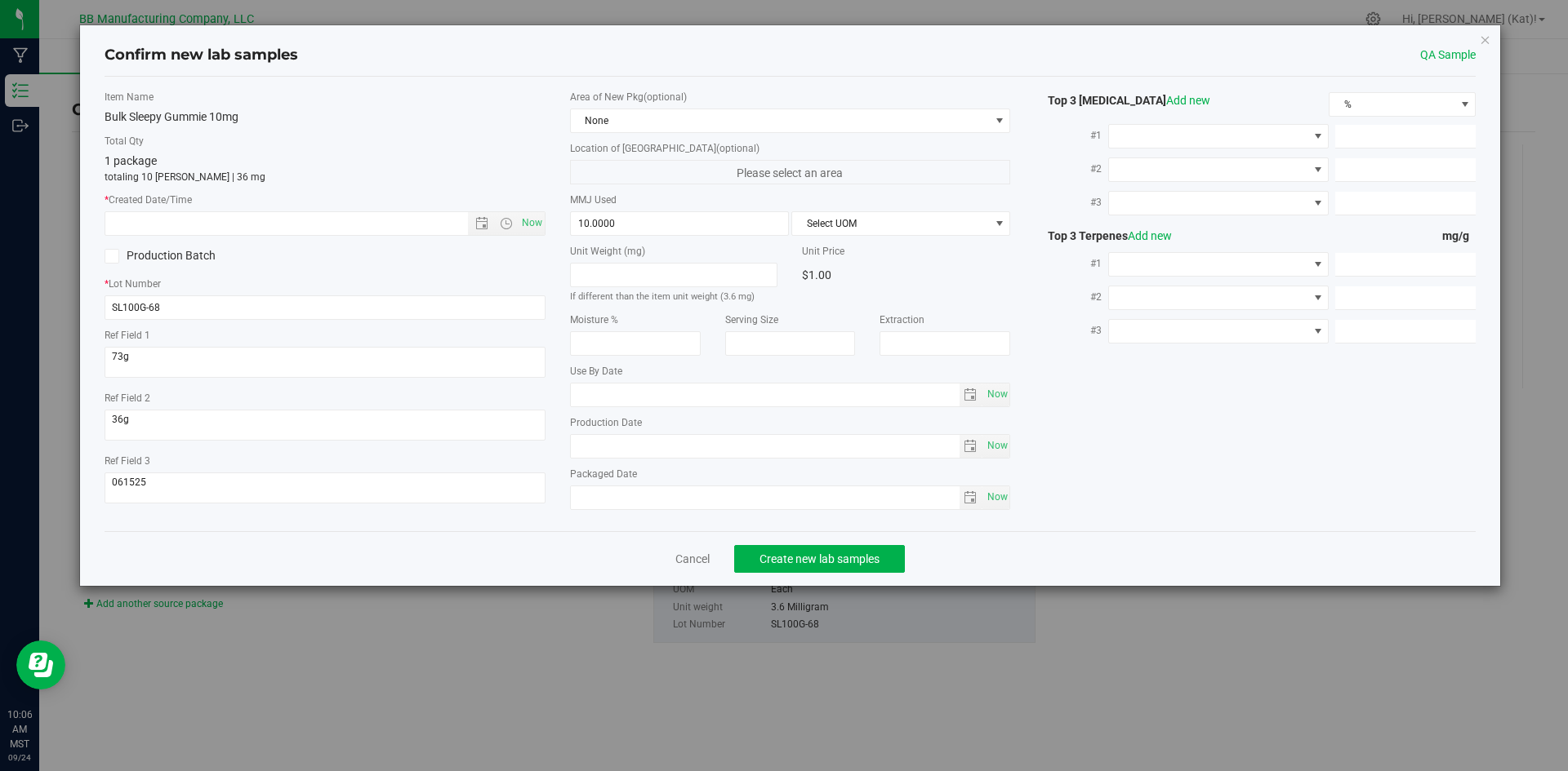
type input "[DATE]"
click at [529, 226] on span "Now" at bounding box center [531, 223] width 28 height 24
type input "[DATE] 10:06 AM"
click at [695, 118] on span "None" at bounding box center [780, 120] width 419 height 23
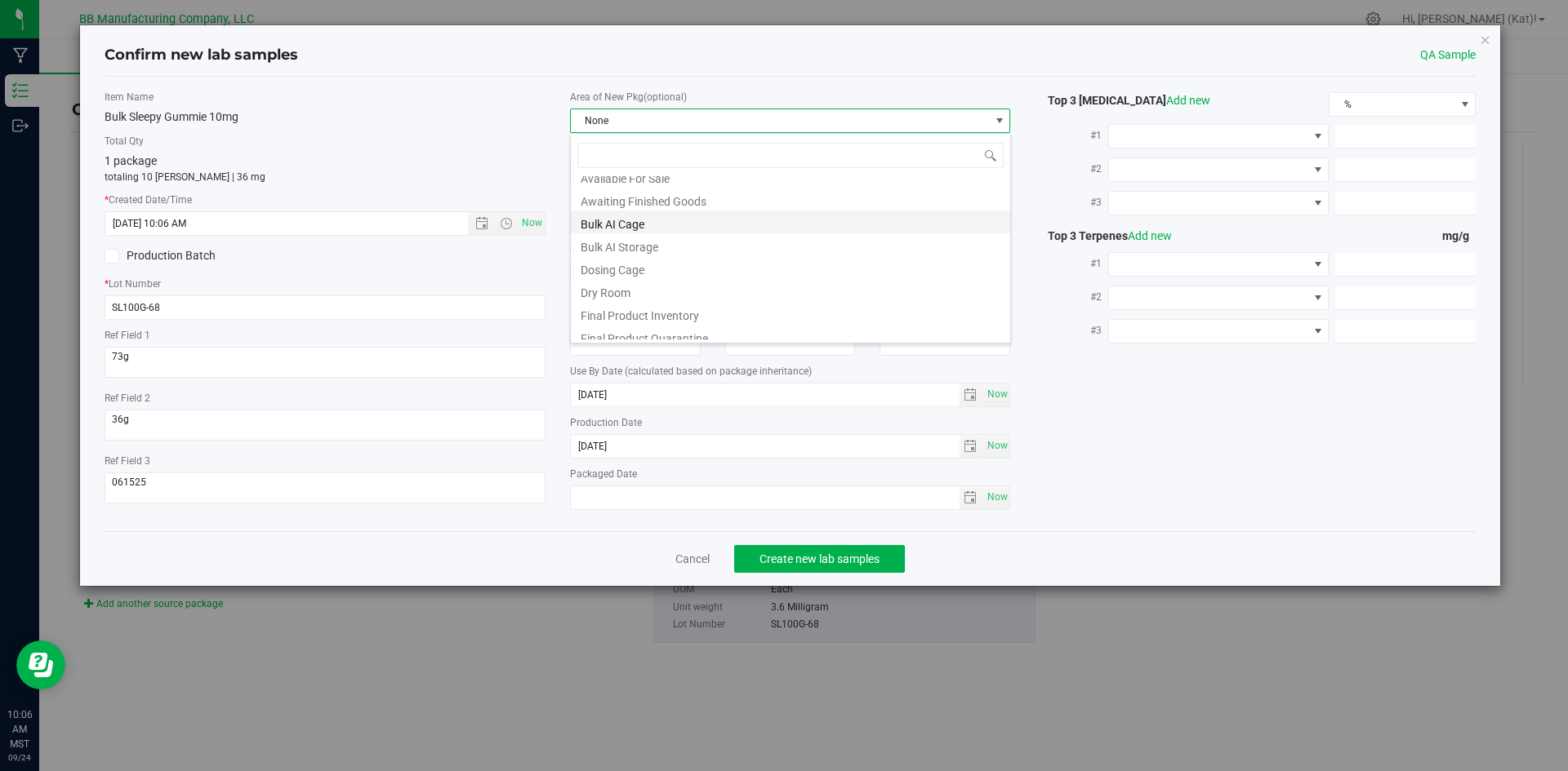
scroll to position [81, 0]
click at [780, 311] on li "Final Product Quarantine" at bounding box center [790, 311] width 439 height 23
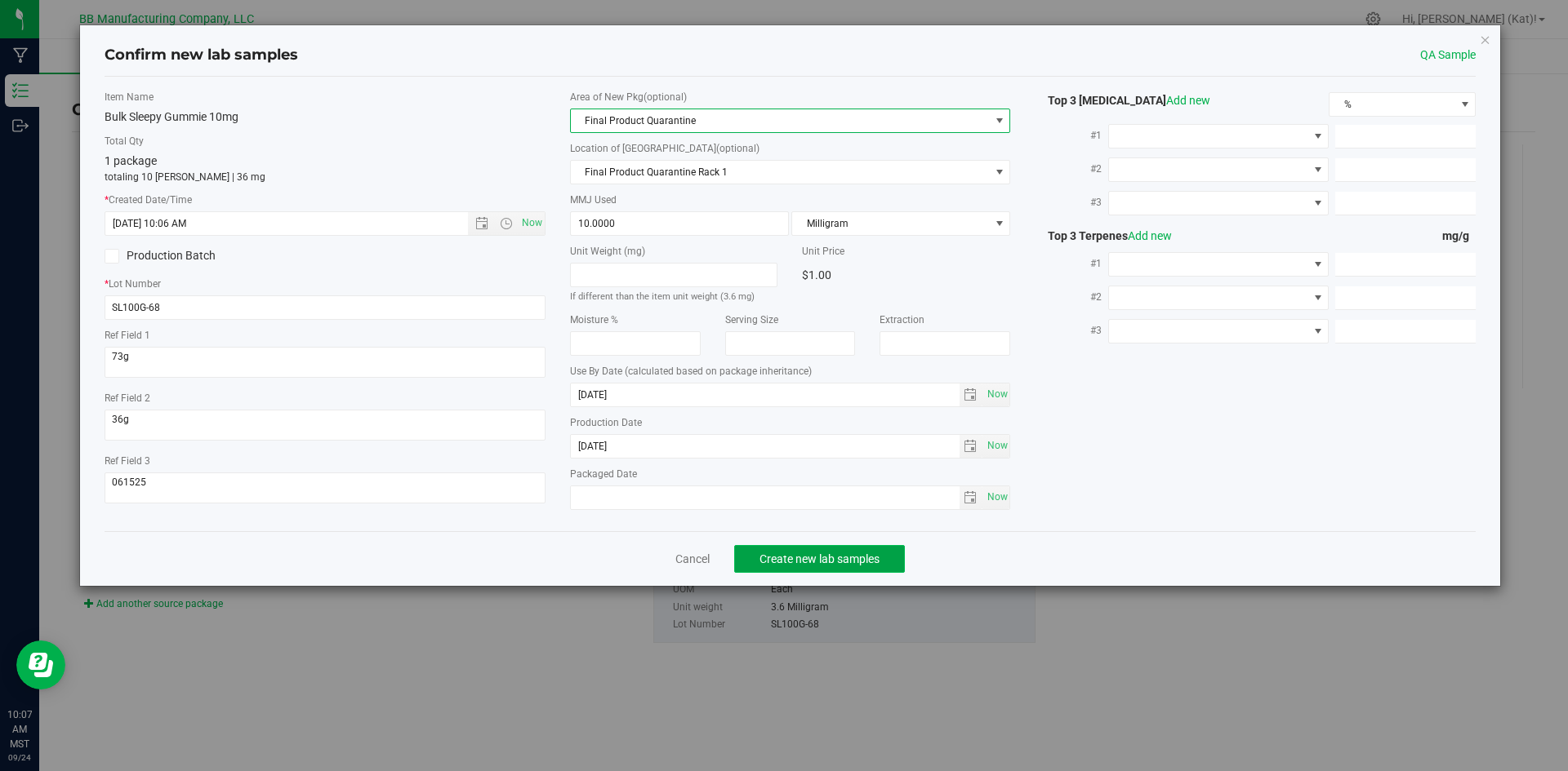
click at [798, 559] on span "Create new lab samples" at bounding box center [820, 558] width 120 height 13
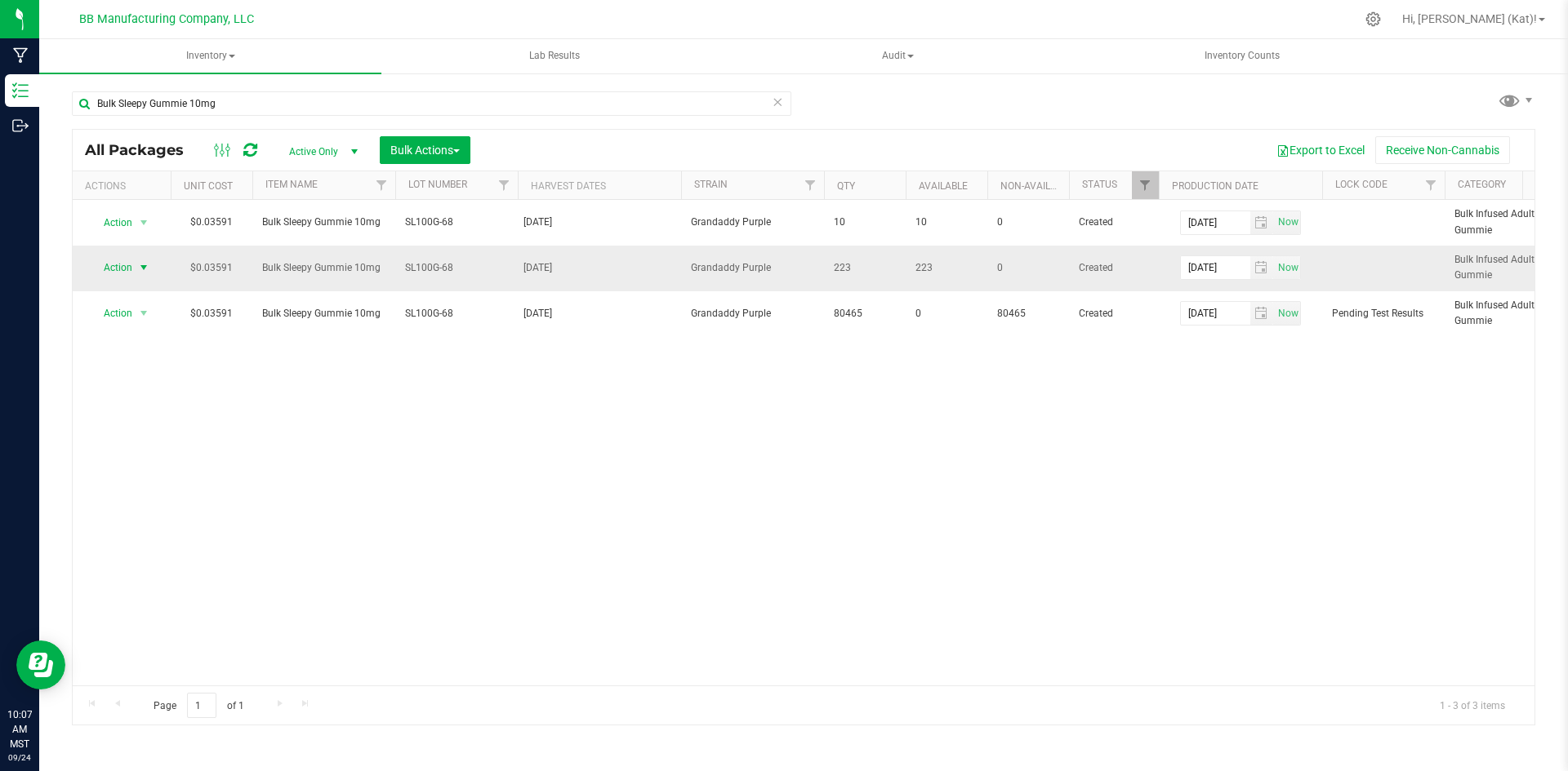
click at [125, 268] on span "Action" at bounding box center [111, 267] width 44 height 23
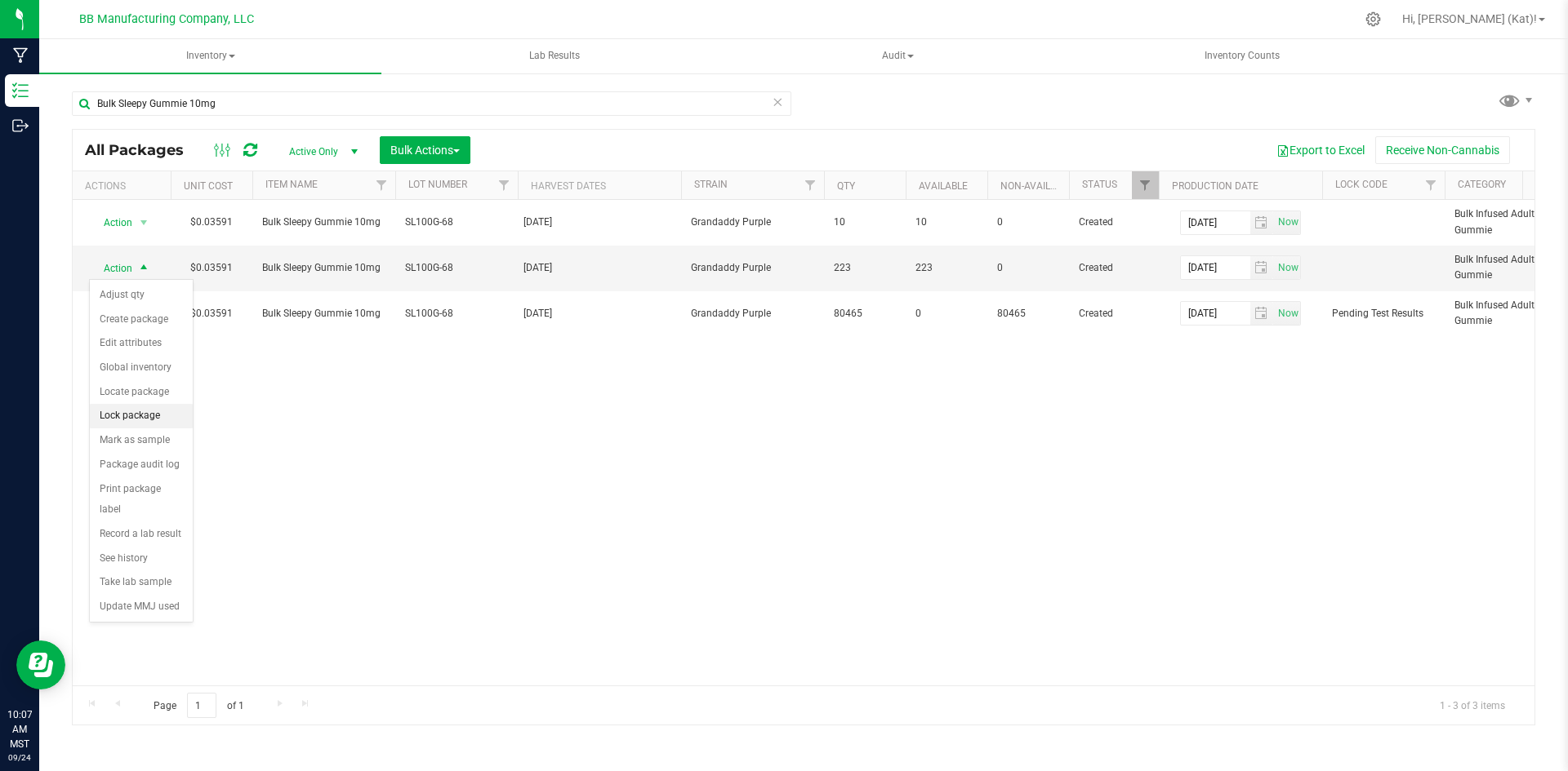
click at [159, 408] on li "Lock package" at bounding box center [141, 416] width 103 height 25
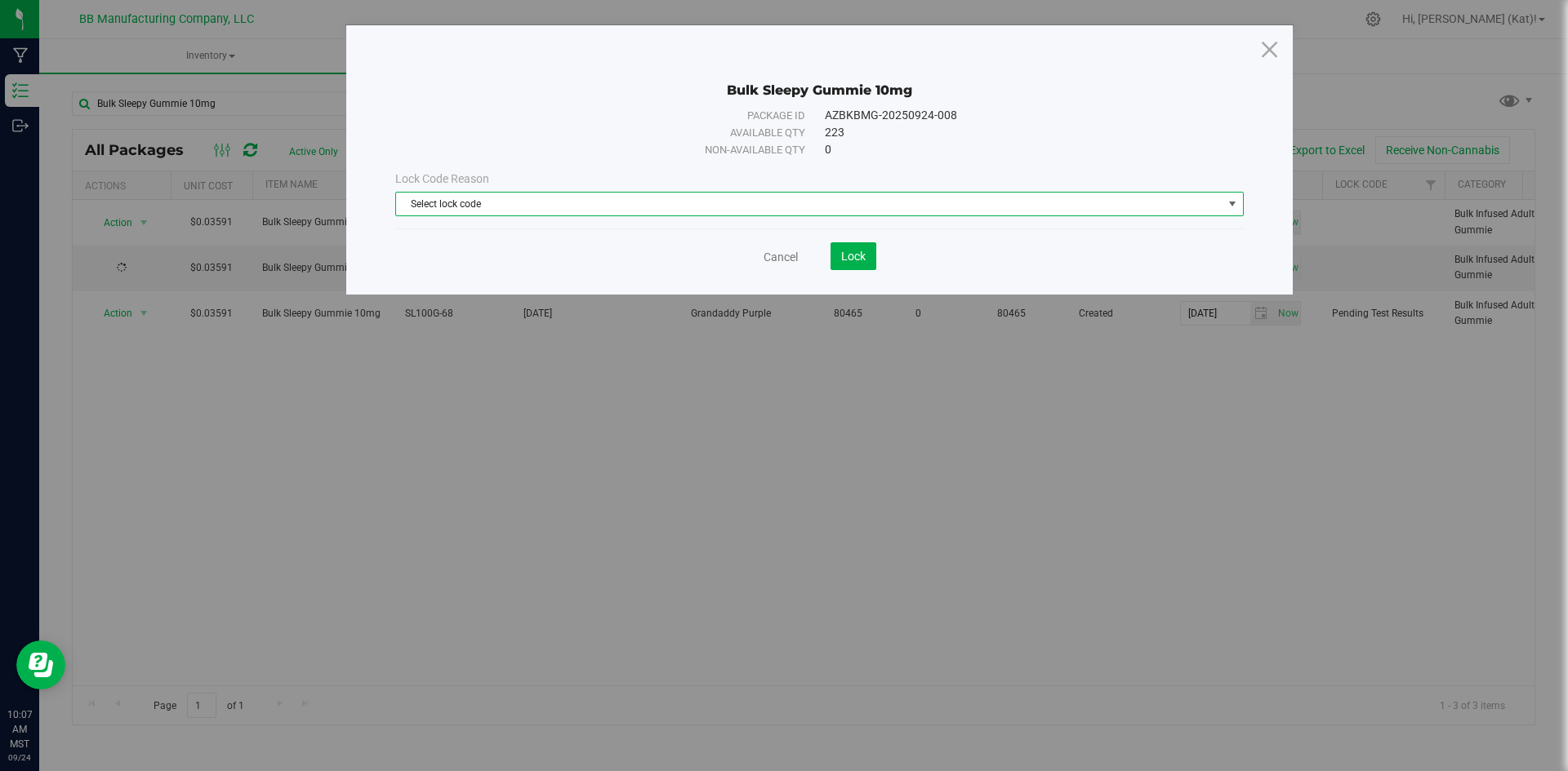
click at [926, 199] on span "Select lock code" at bounding box center [809, 203] width 826 height 23
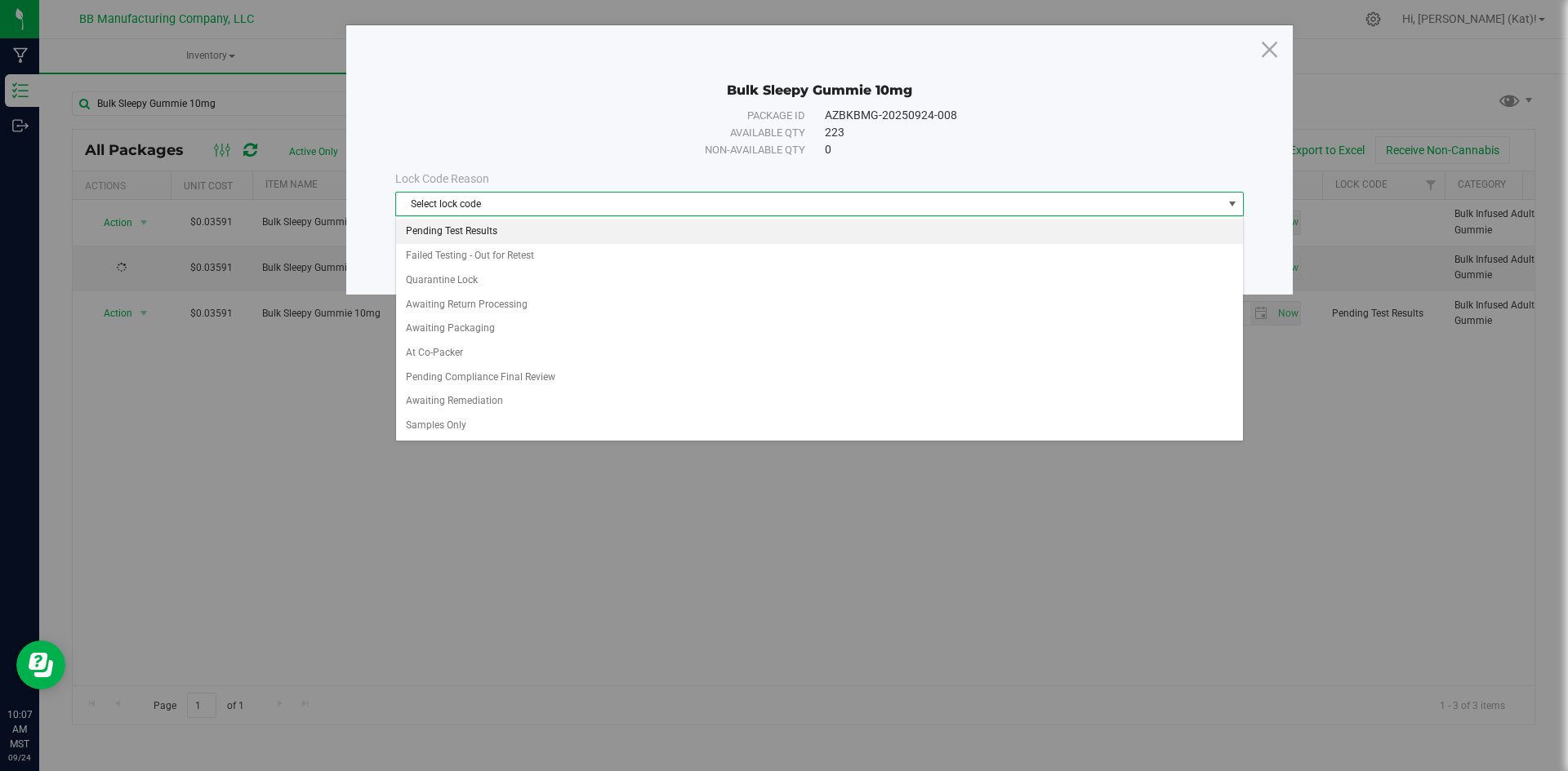
click at [510, 233] on li "Pending Test Results" at bounding box center [819, 231] width 847 height 25
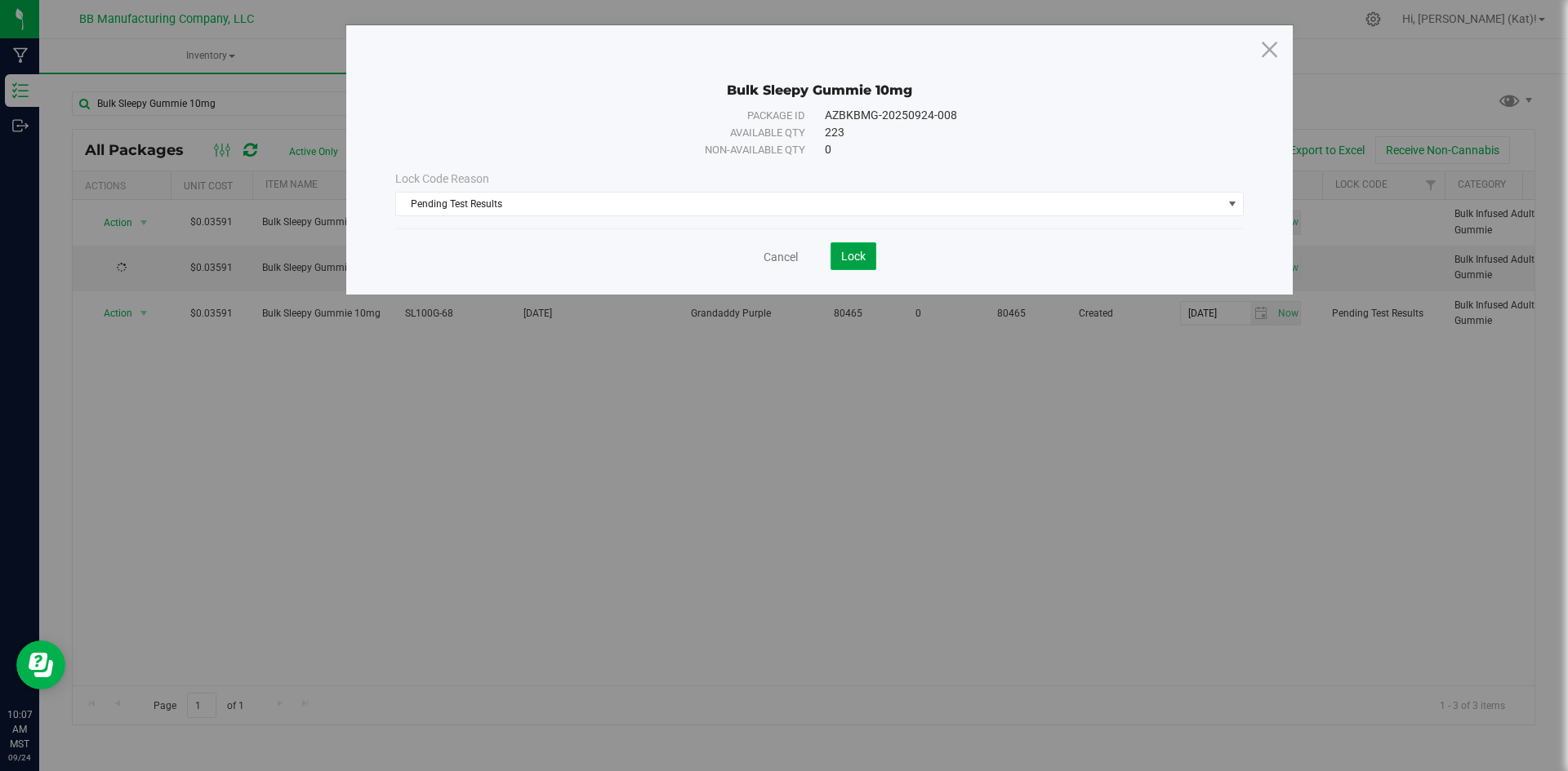
click at [841, 256] on span "Lock" at bounding box center [853, 256] width 25 height 13
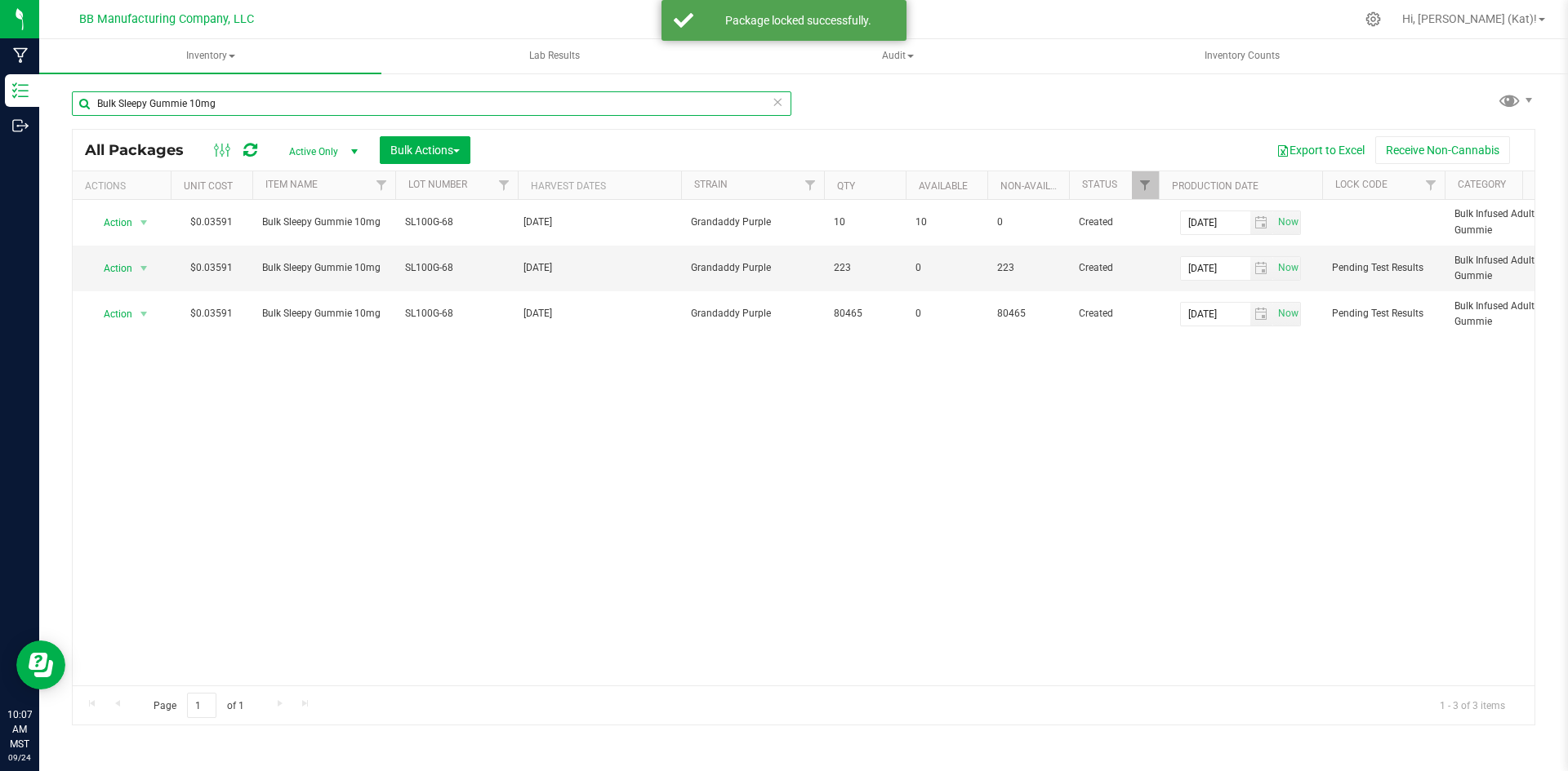
click at [292, 97] on input "Bulk Sleepy Gummie 10mg" at bounding box center [431, 103] width 720 height 25
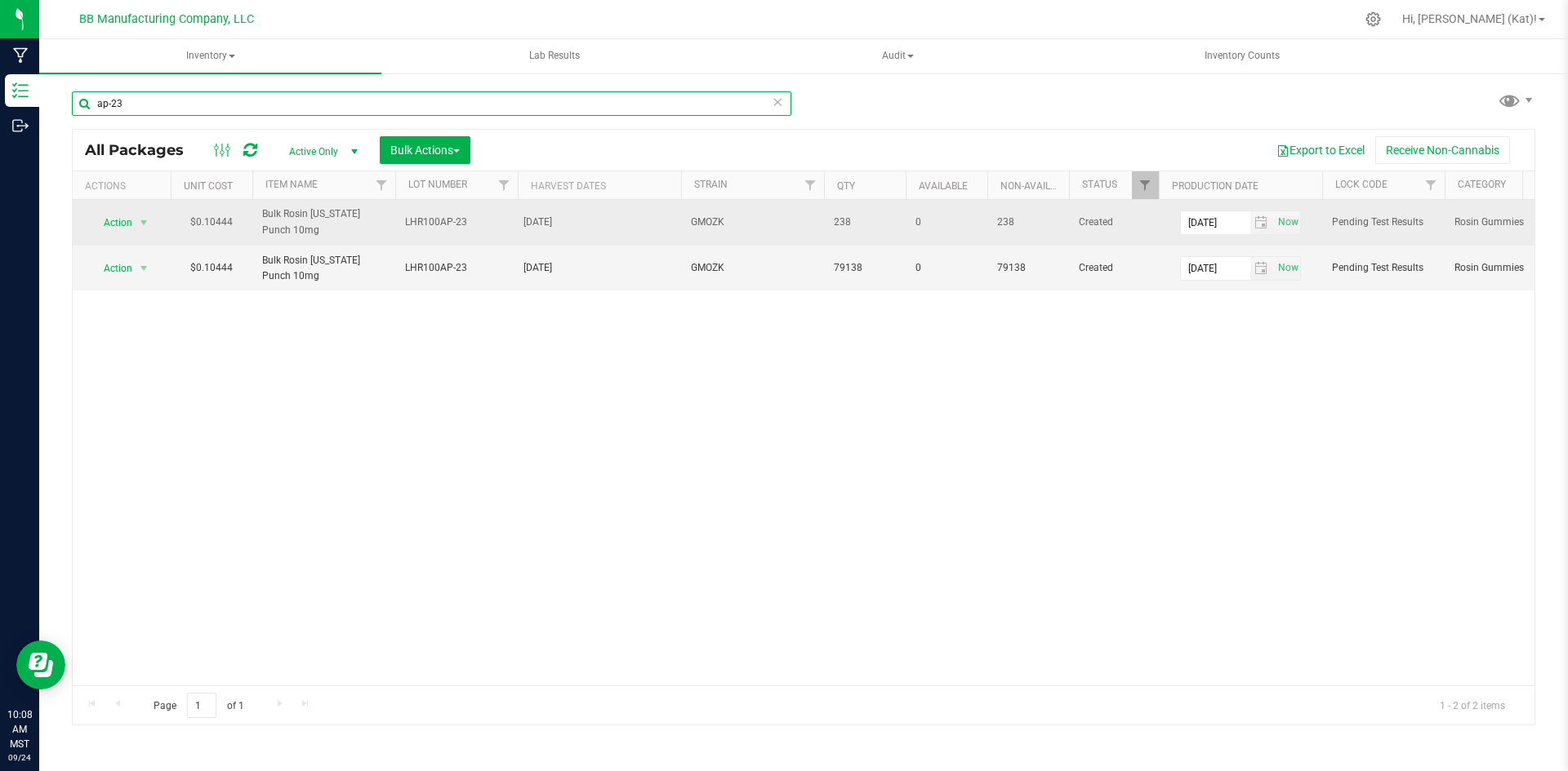
type input "ap-23"
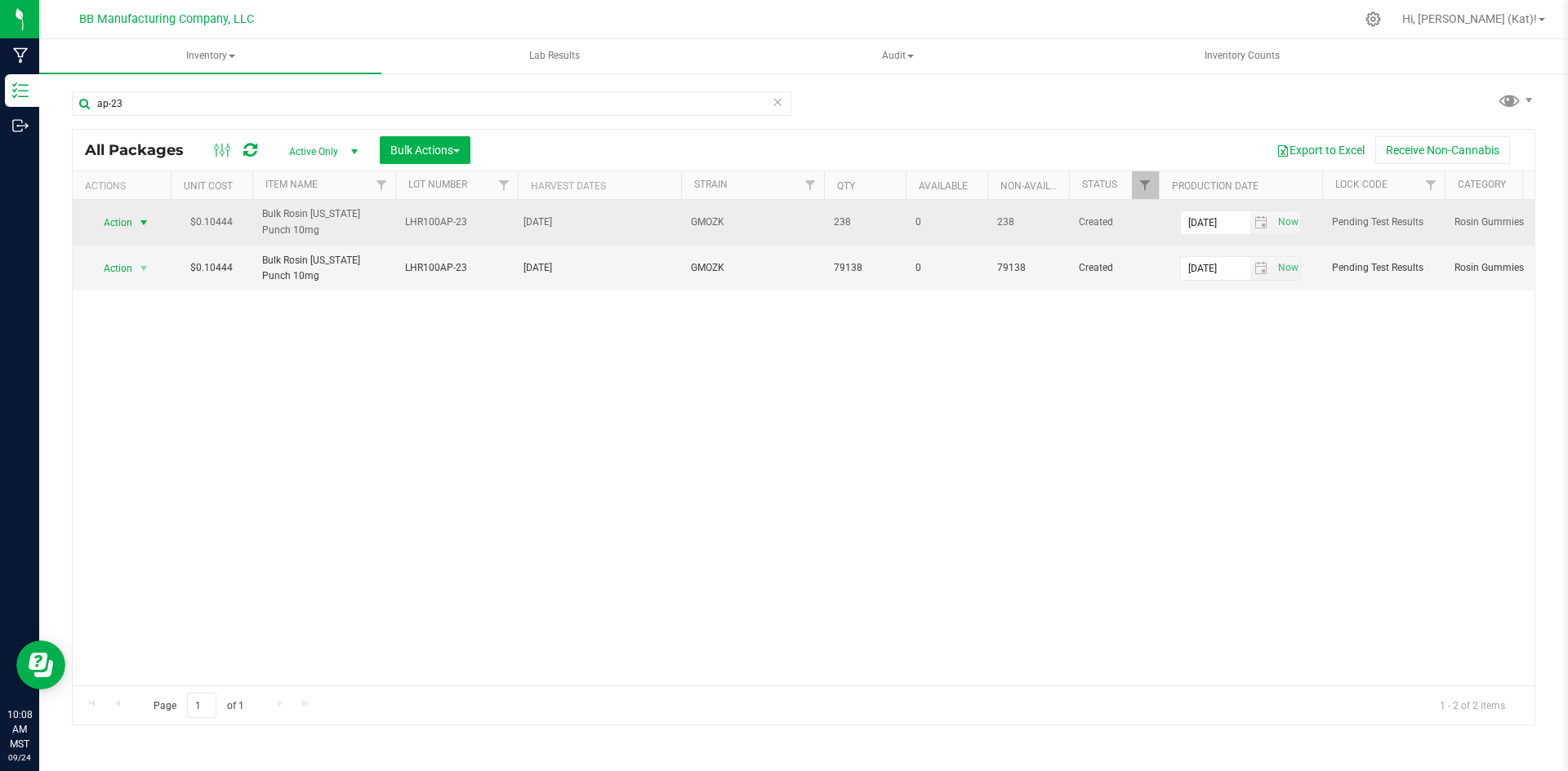
click at [117, 225] on span "Action" at bounding box center [111, 222] width 44 height 23
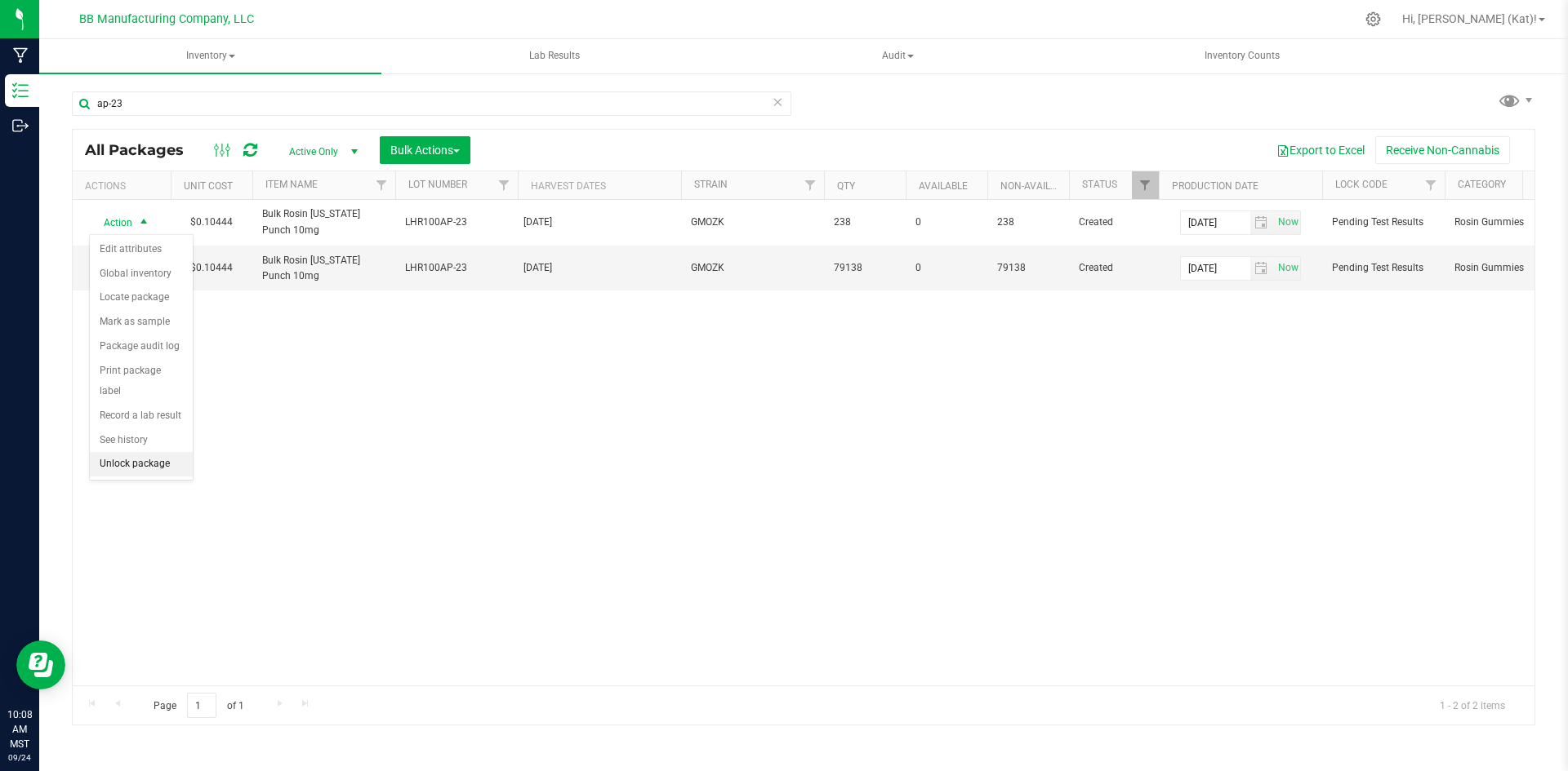
click at [154, 452] on li "Unlock package" at bounding box center [141, 464] width 103 height 25
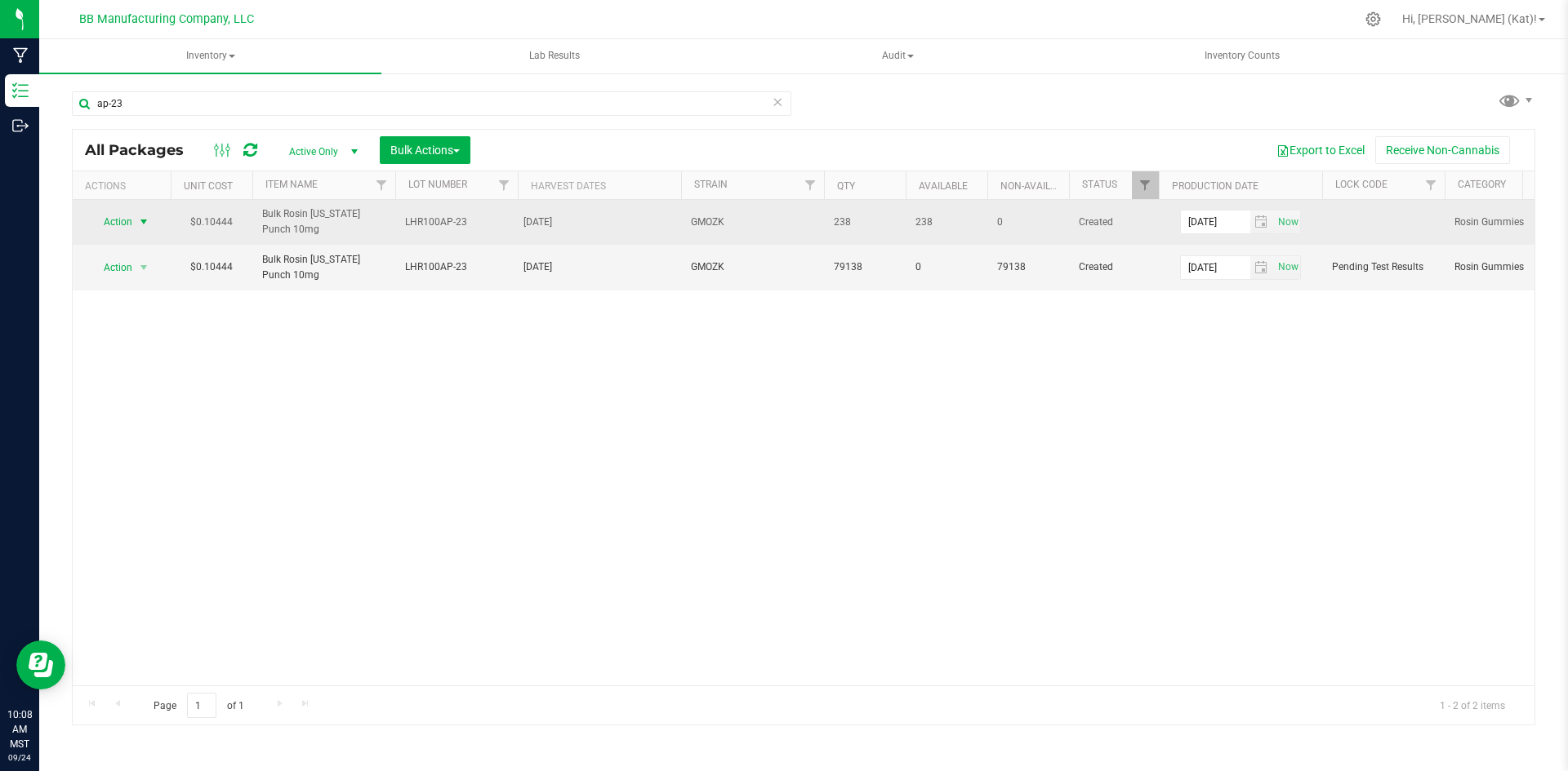
click at [122, 220] on span "Action" at bounding box center [111, 222] width 44 height 23
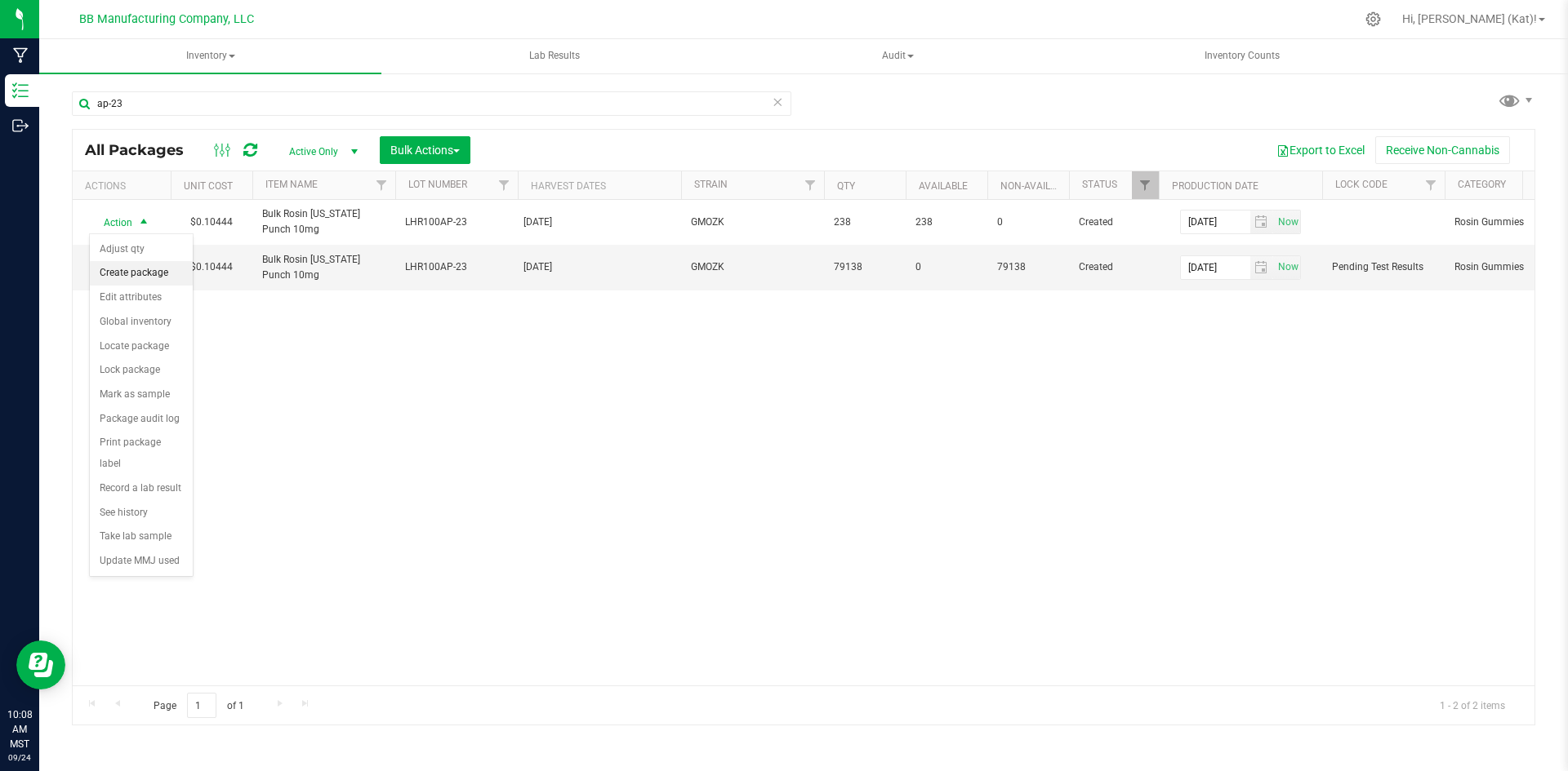
click at [131, 276] on li "Create package" at bounding box center [141, 273] width 103 height 25
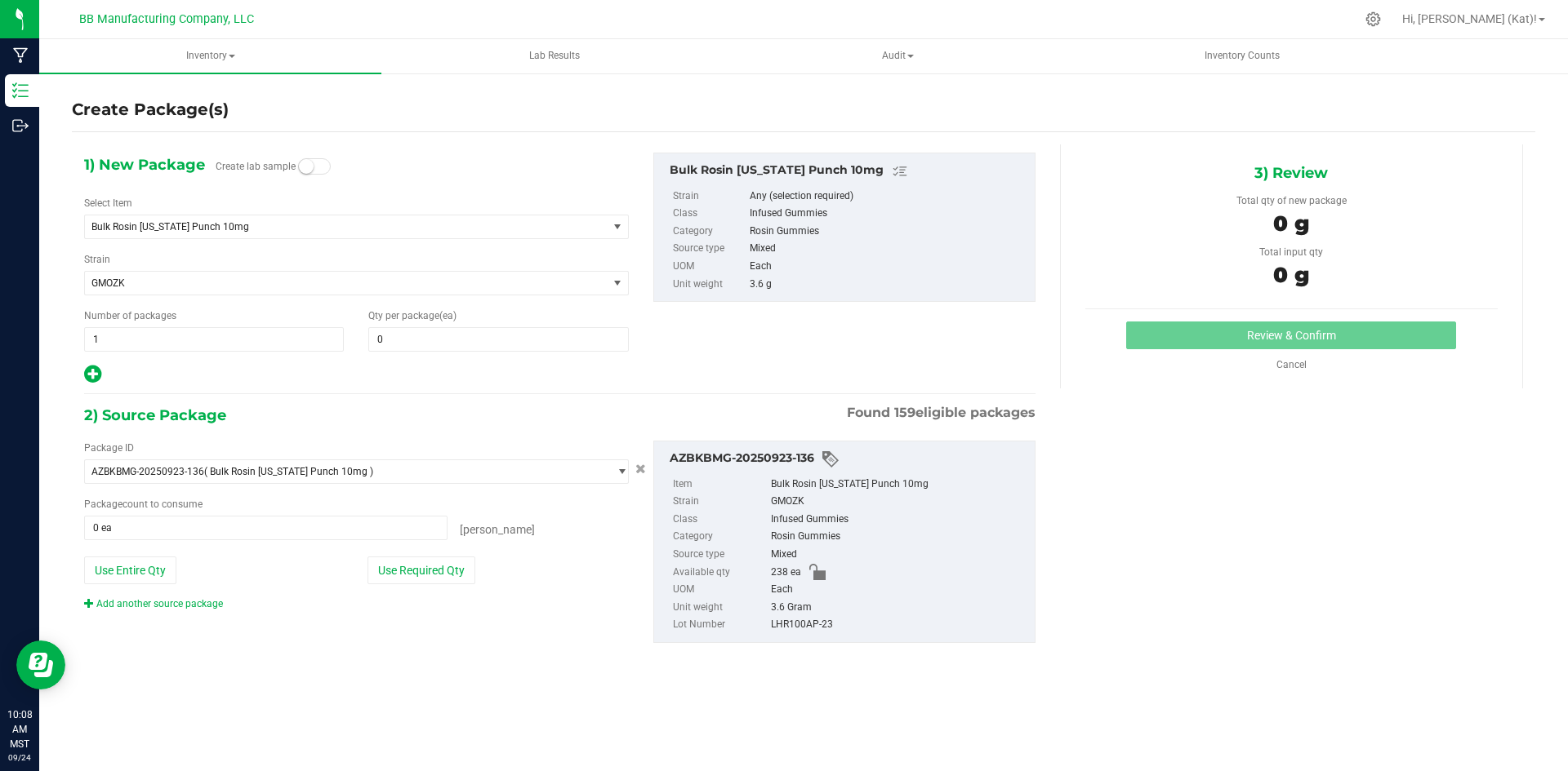
click at [319, 167] on span at bounding box center [314, 166] width 33 height 16
click at [452, 355] on div "1) New Package Create lab sample Select Item Bulk Rosin [US_STATE] Punch 10mg B…" at bounding box center [356, 269] width 569 height 233
click at [448, 347] on span at bounding box center [498, 339] width 259 height 25
type input "10"
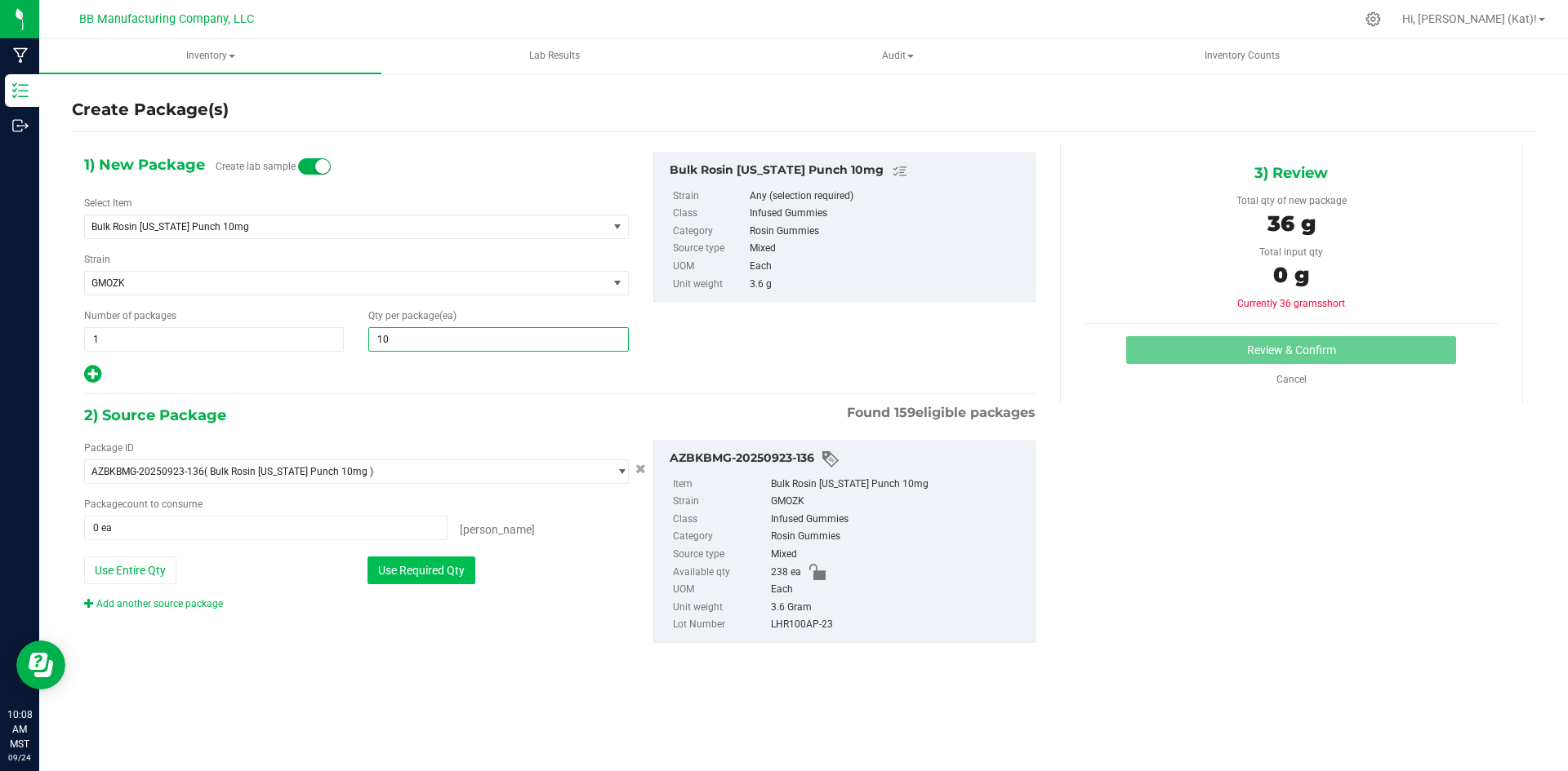
type input "10"
click at [411, 575] on button "Use Required Qty" at bounding box center [420, 570] width 108 height 28
type input "10 ea"
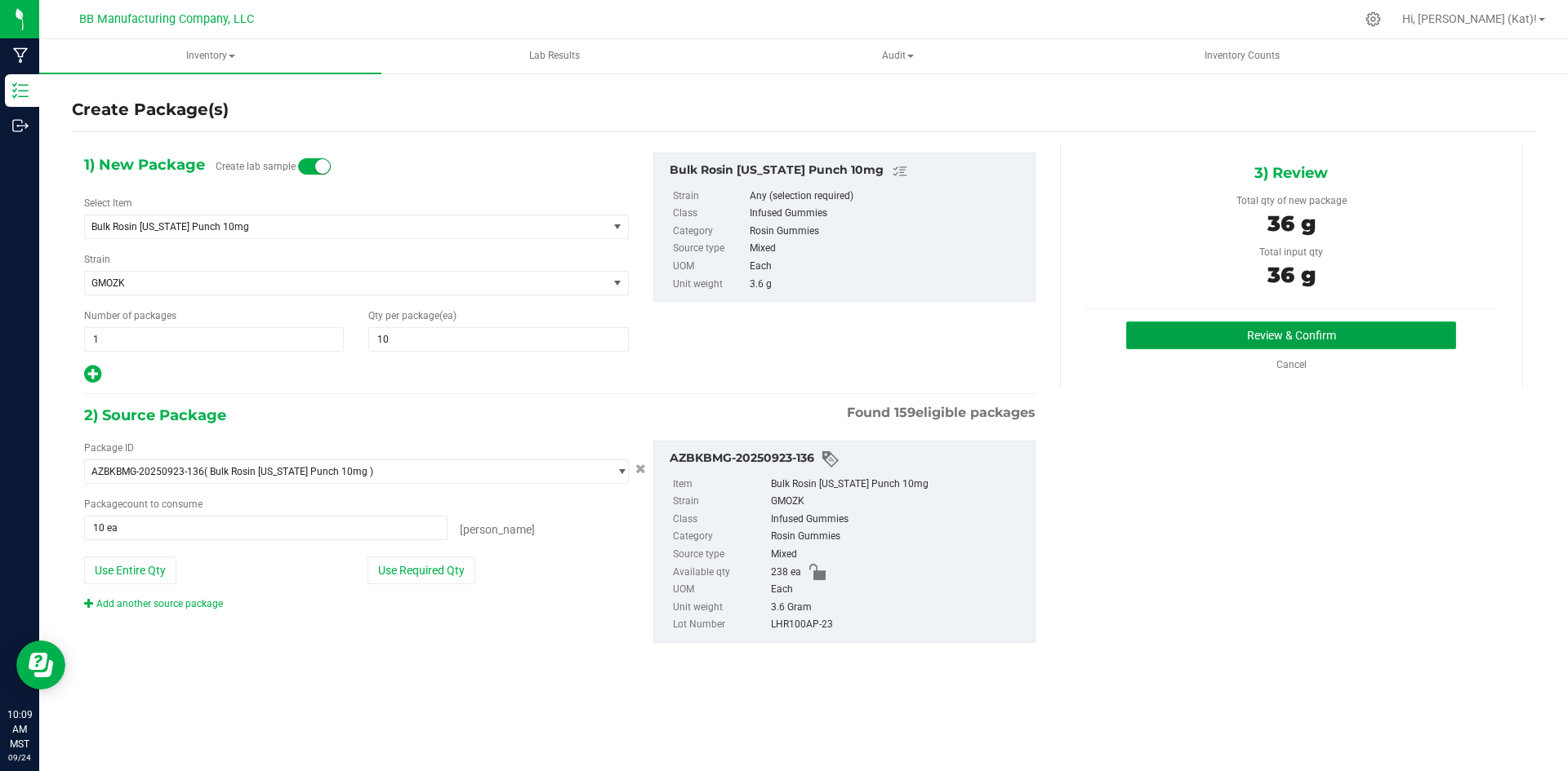
click at [1268, 330] on button "Review & Confirm" at bounding box center [1290, 336] width 330 height 28
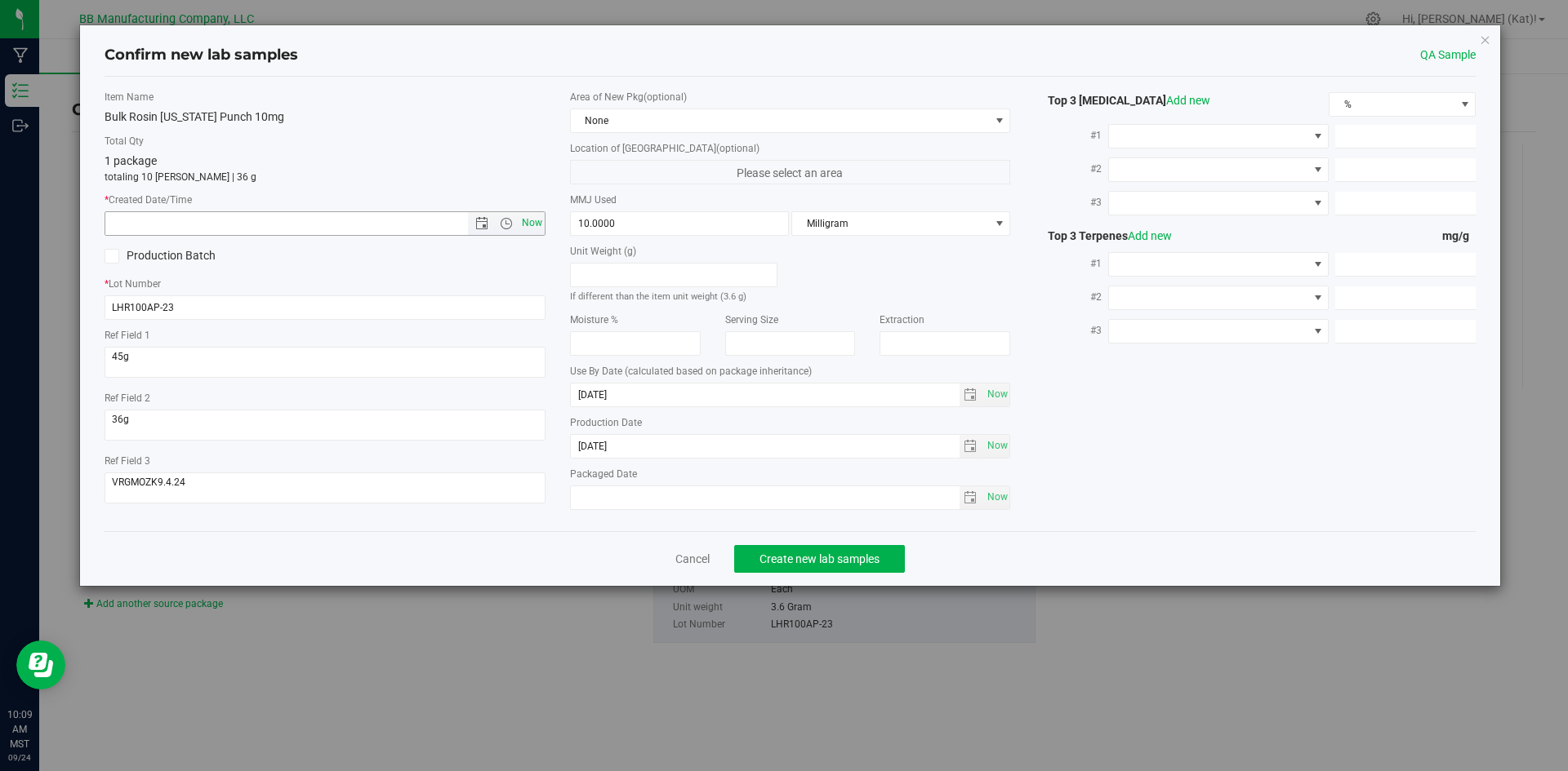
click at [537, 221] on span "Now" at bounding box center [531, 223] width 28 height 24
type input "[DATE] 10:09 AM"
click at [657, 122] on span "None" at bounding box center [780, 120] width 419 height 23
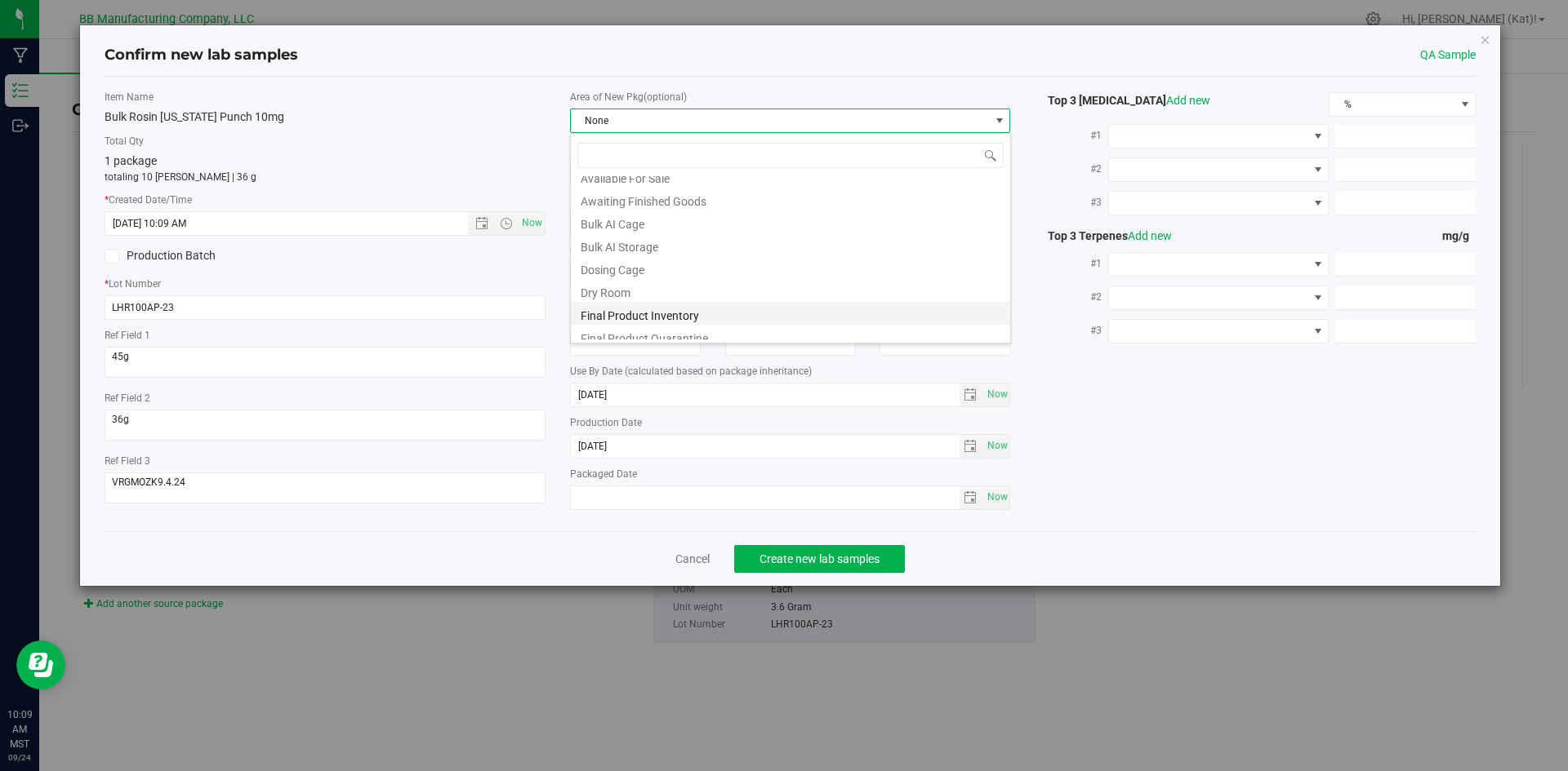
scroll to position [81, 0]
click at [720, 300] on li "Final Product Inventory" at bounding box center [790, 289] width 439 height 23
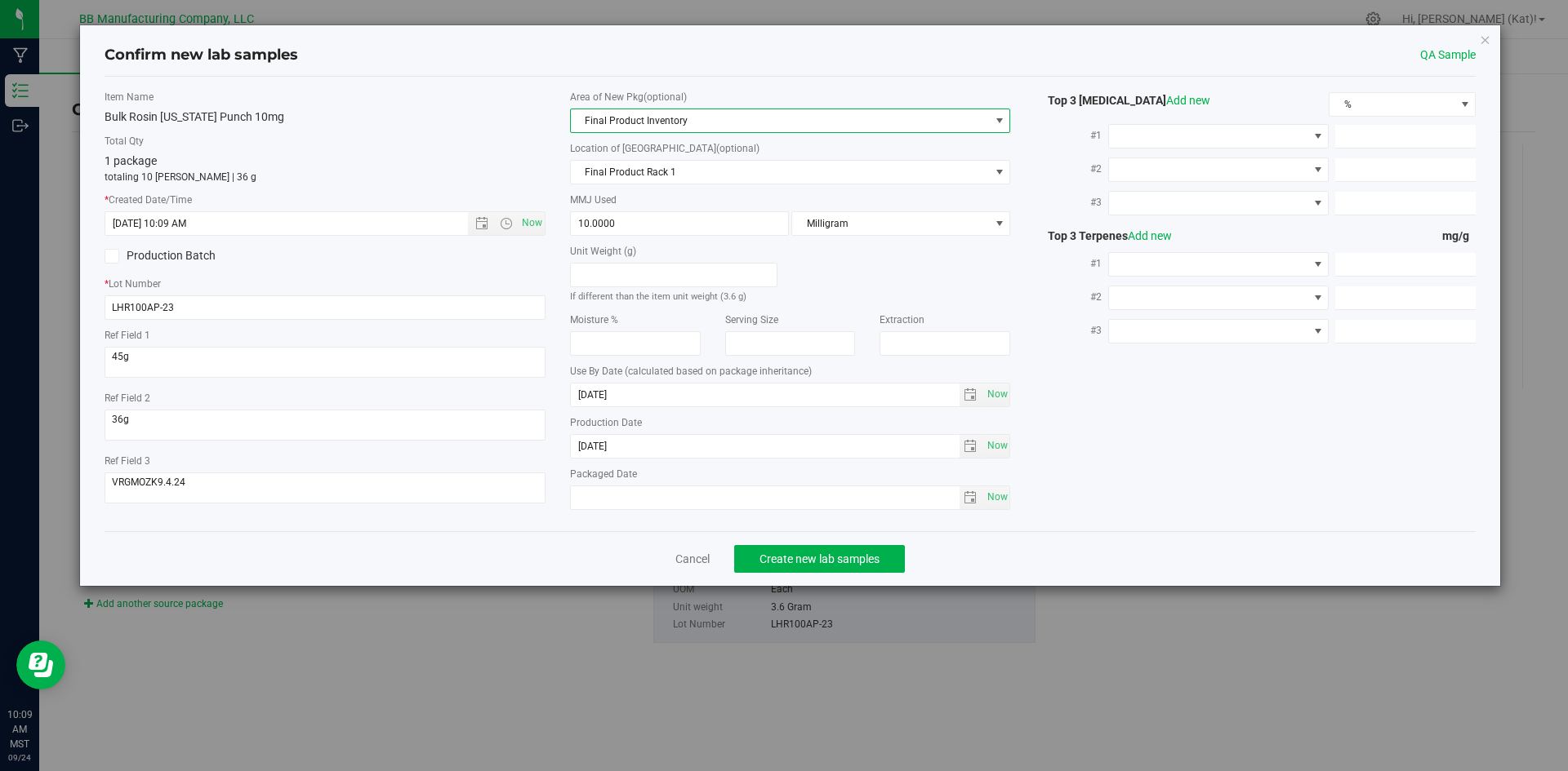
click at [687, 105] on div "Area of New Pkg (optional) Final Product Inventory" at bounding box center [790, 111] width 441 height 43
click at [698, 119] on span "Final Product Inventory" at bounding box center [780, 120] width 419 height 23
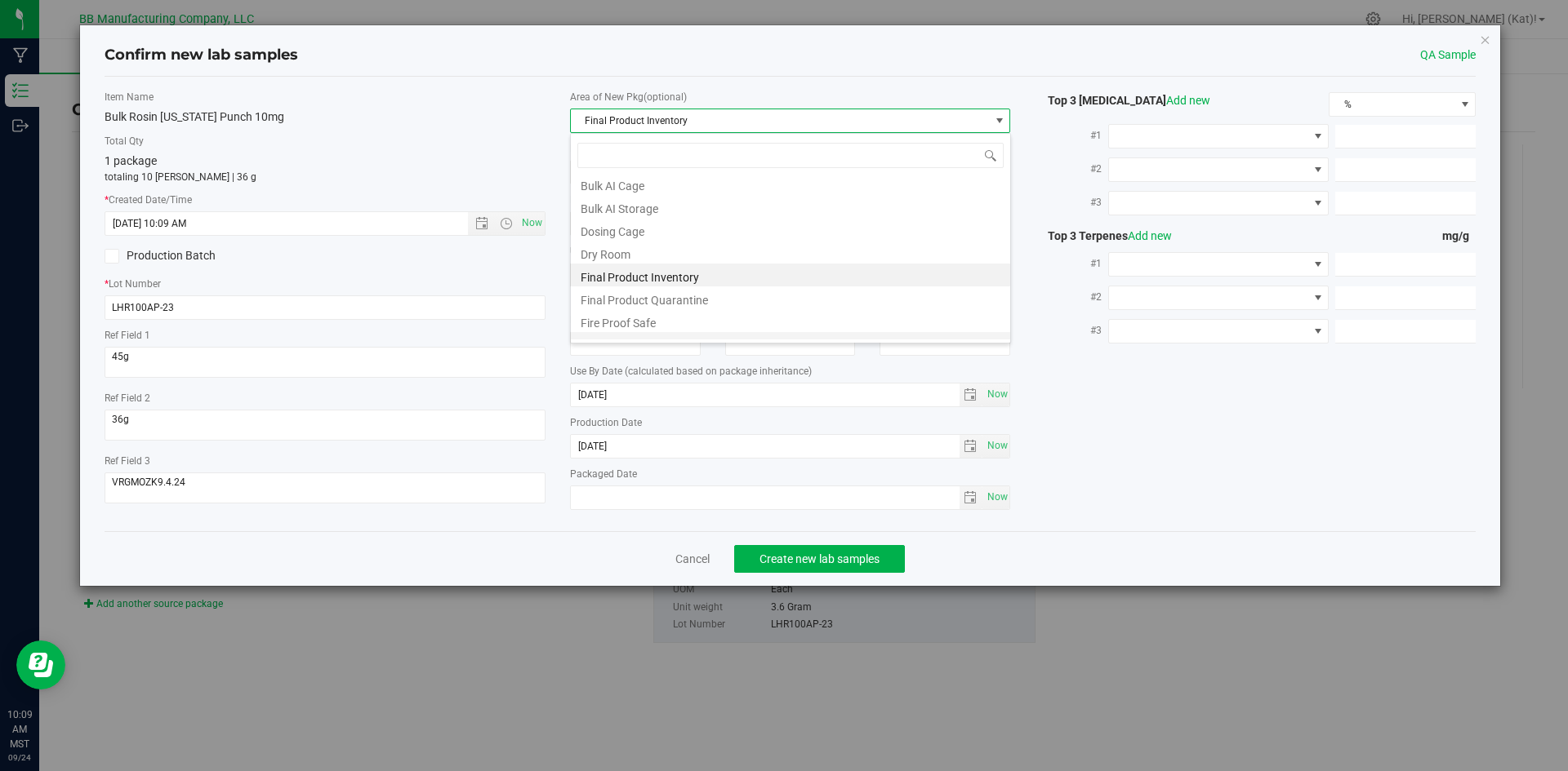
scroll to position [124, 0]
click at [753, 266] on li "Final Product Quarantine" at bounding box center [790, 269] width 439 height 23
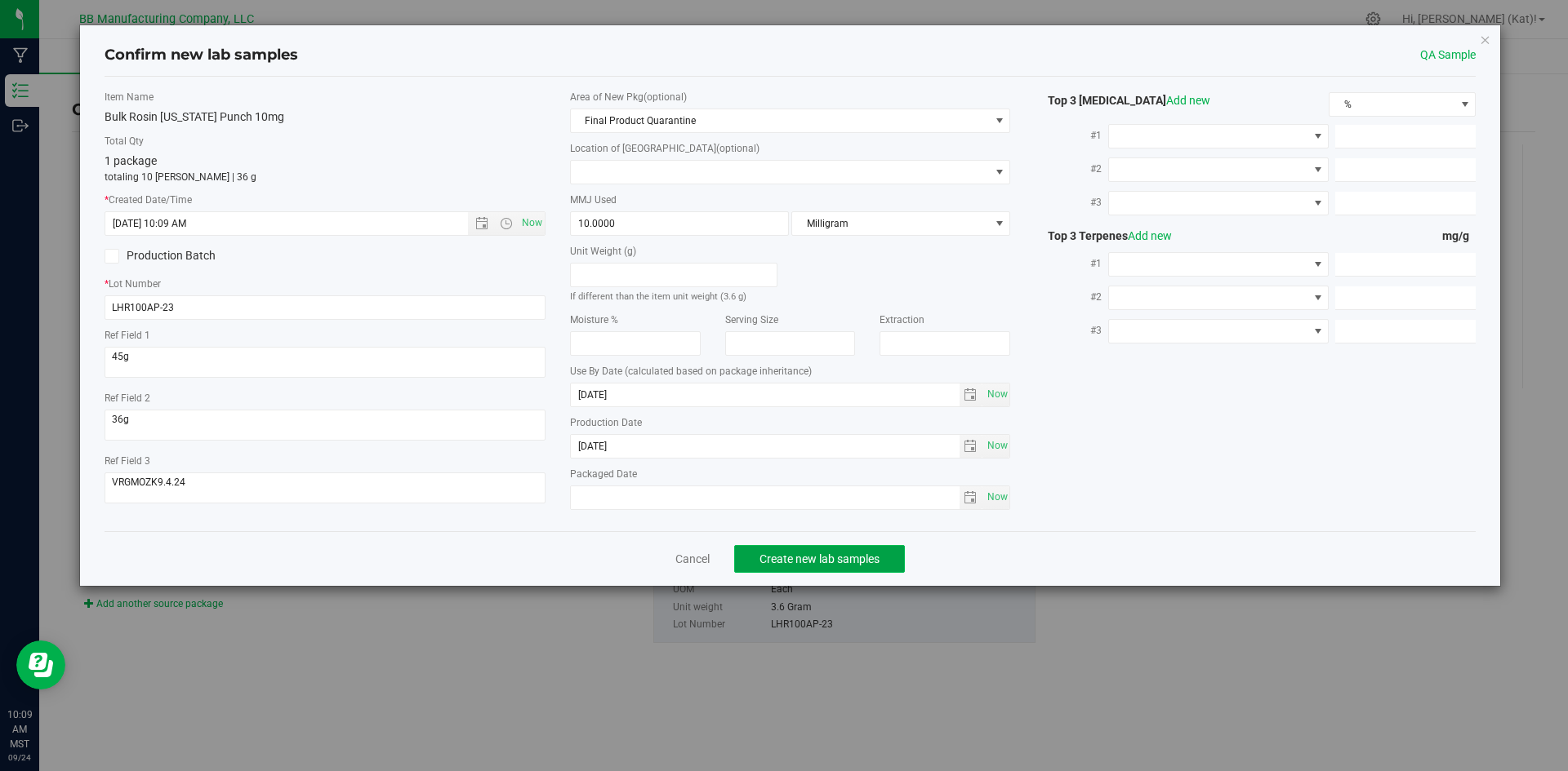
click at [834, 552] on span "Create new lab samples" at bounding box center [820, 558] width 120 height 13
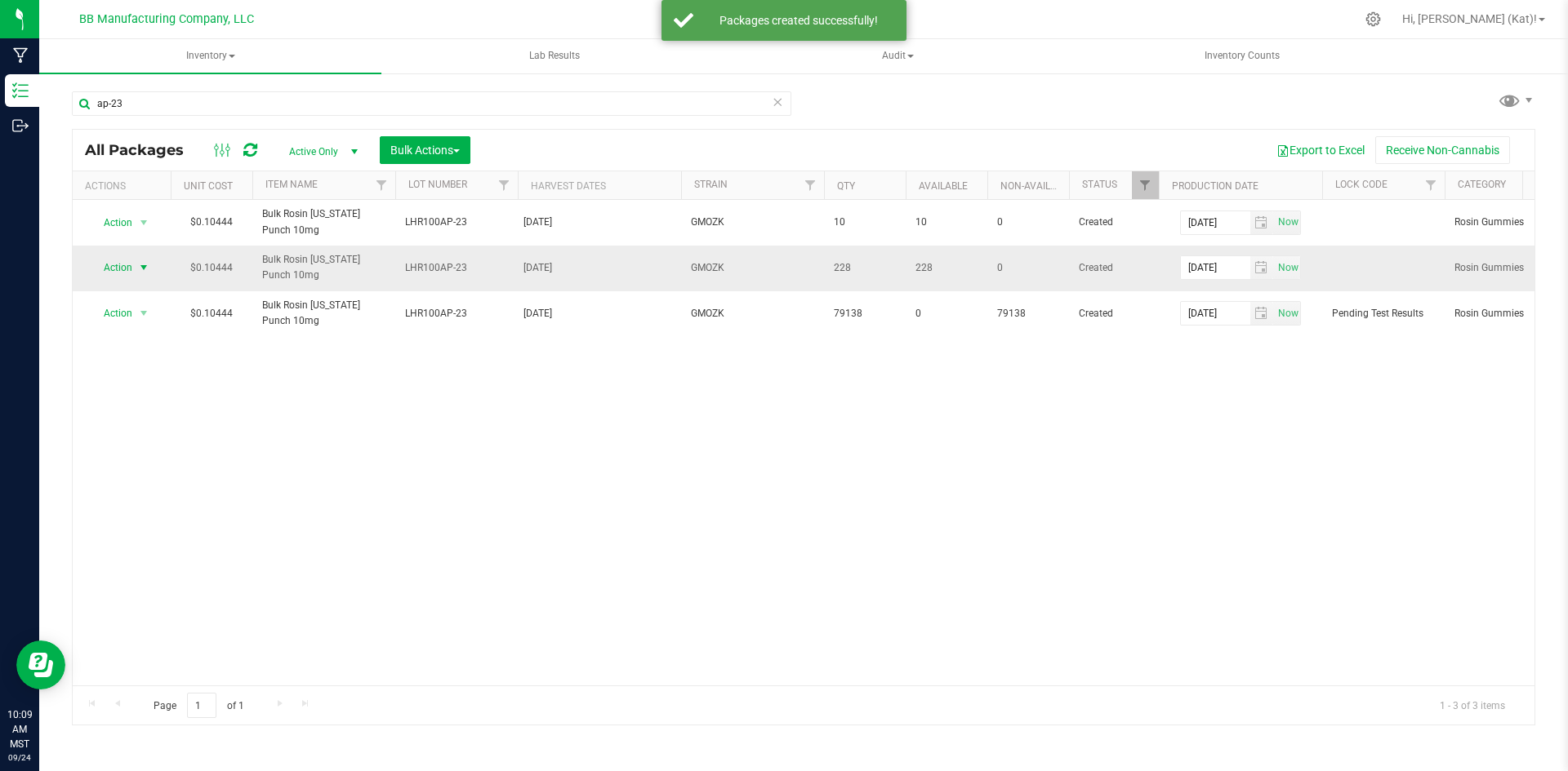
click at [126, 264] on span "Action" at bounding box center [111, 267] width 44 height 23
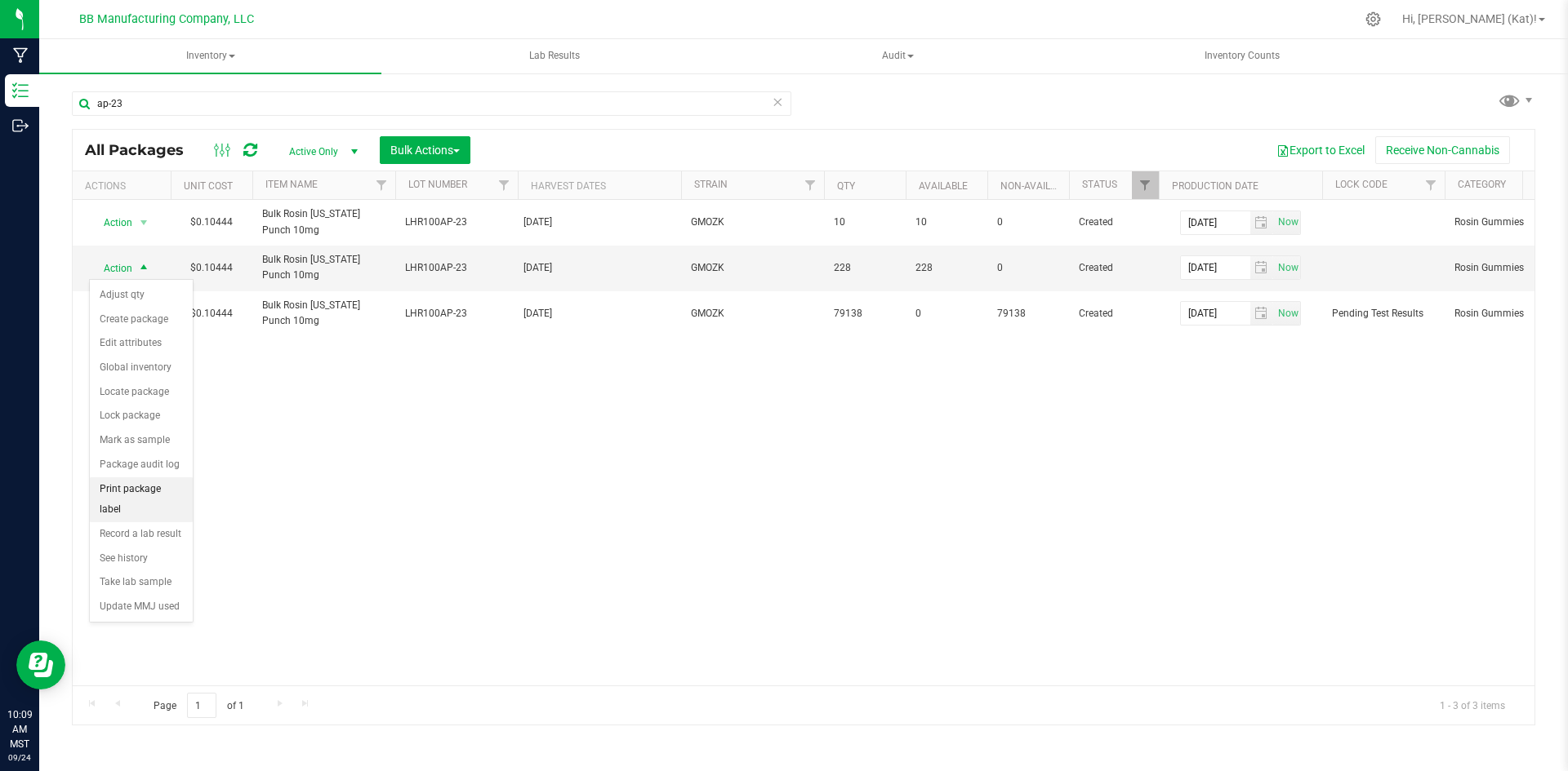
click at [167, 484] on li "Print package label" at bounding box center [141, 500] width 103 height 45
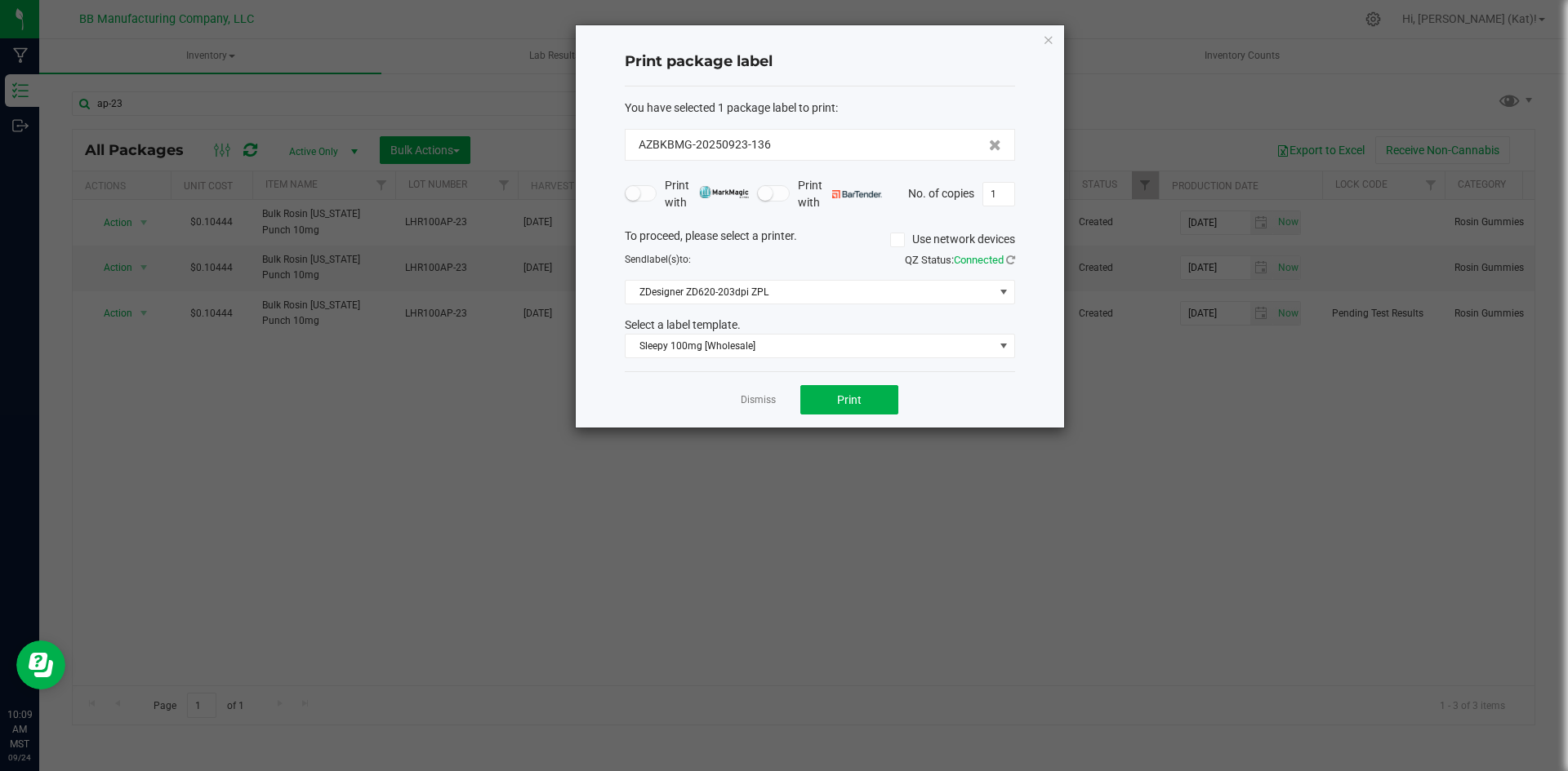
click at [1048, 42] on icon "button" at bounding box center [1048, 39] width 11 height 19
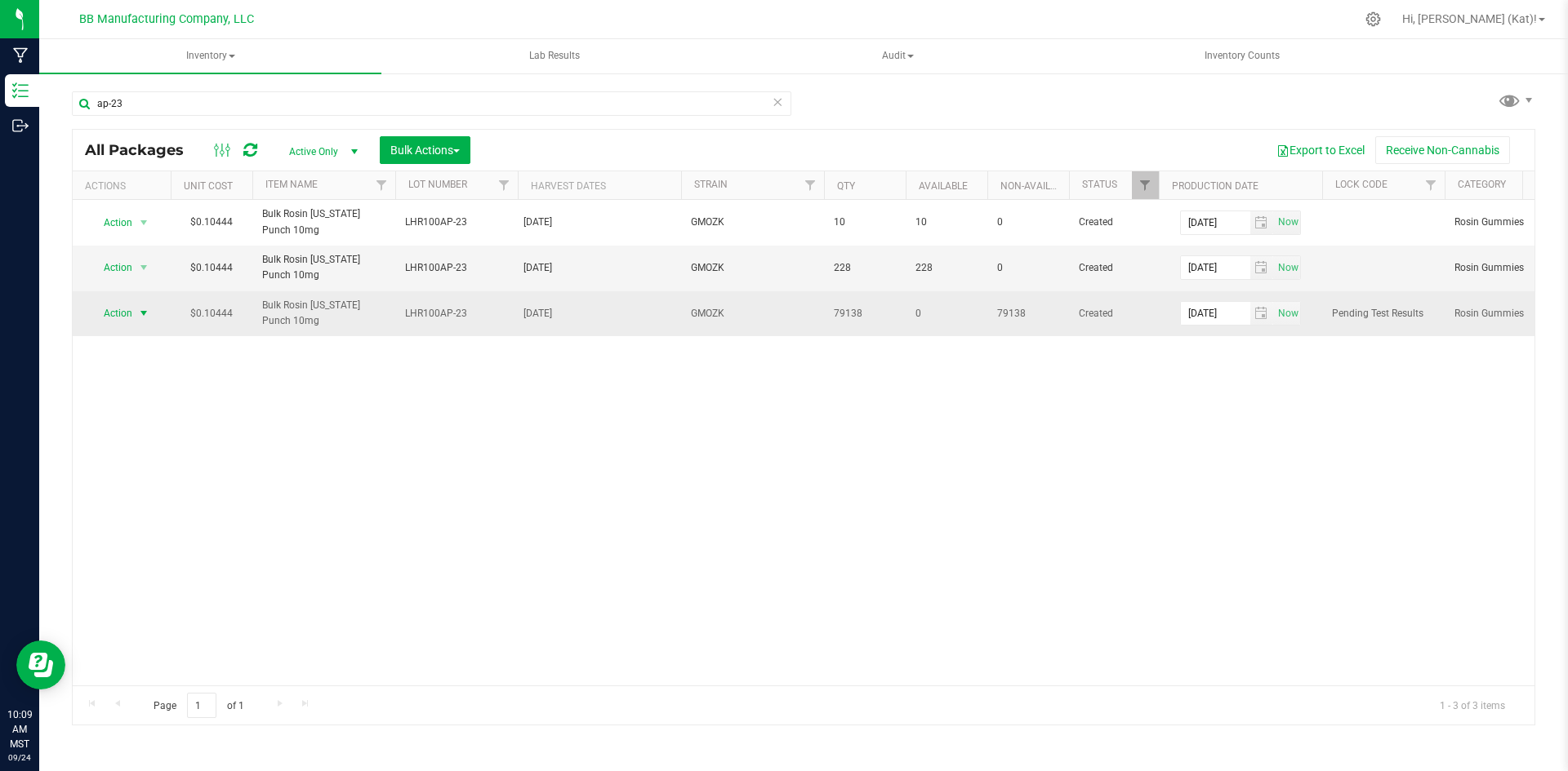
click at [140, 312] on span "select" at bounding box center [143, 313] width 13 height 13
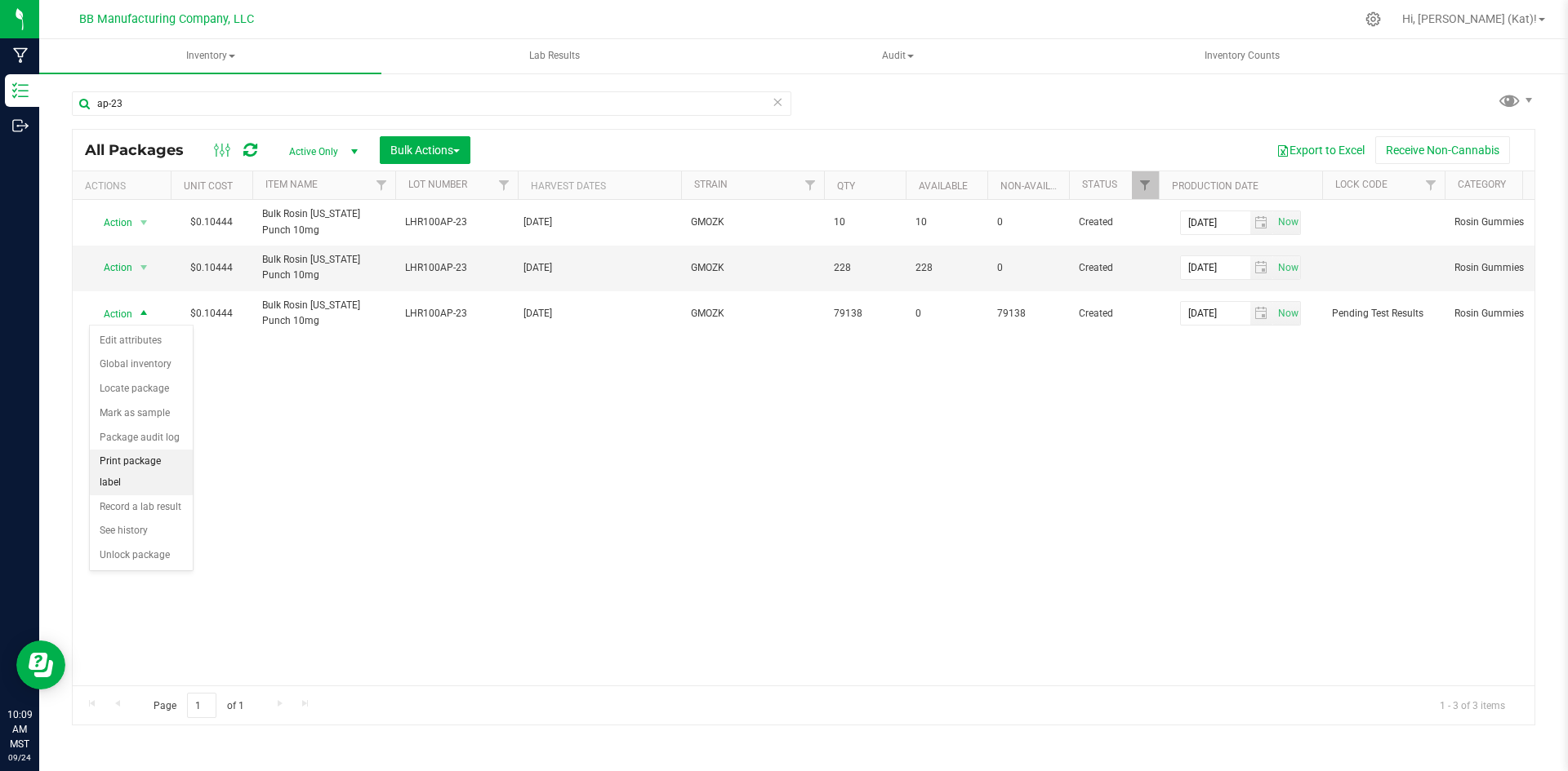
click at [153, 468] on li "Print package label" at bounding box center [141, 472] width 103 height 45
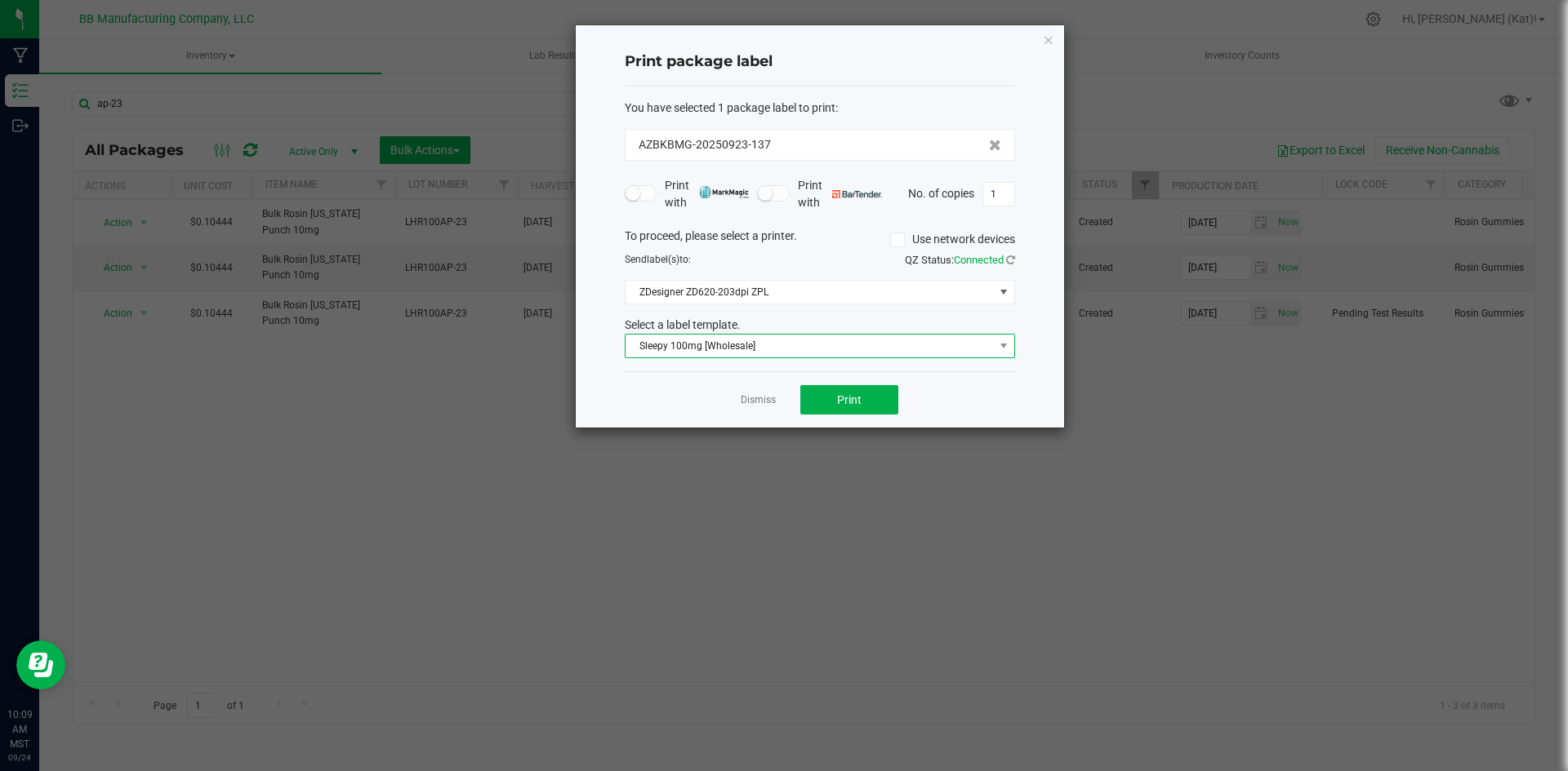
click at [742, 351] on span "Sleepy 100mg [Wholesale]" at bounding box center [809, 346] width 368 height 23
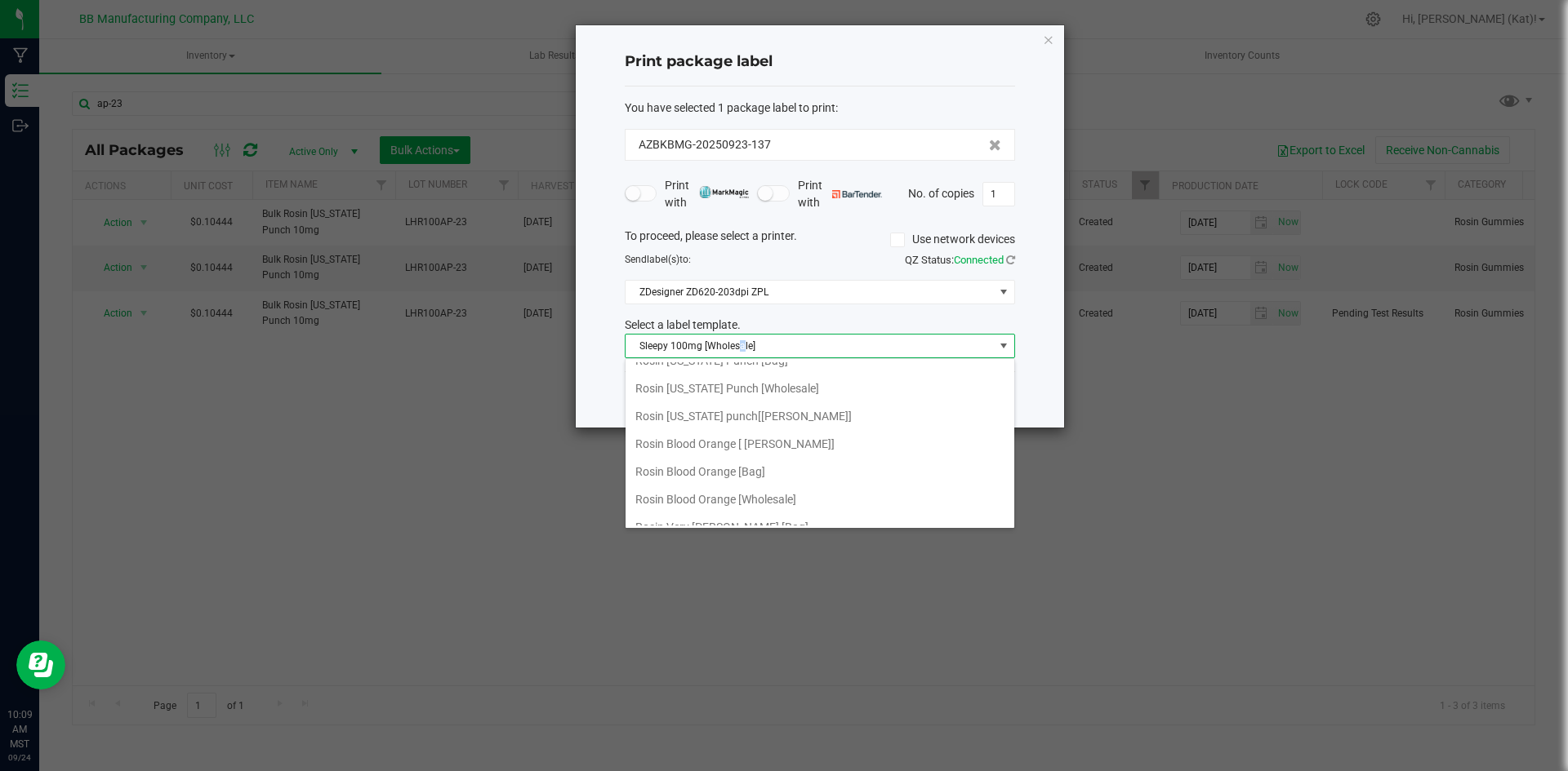
scroll to position [375, 0]
click at [739, 416] on li "Rosin [US_STATE] Punch [Wholesale]" at bounding box center [820, 417] width 389 height 28
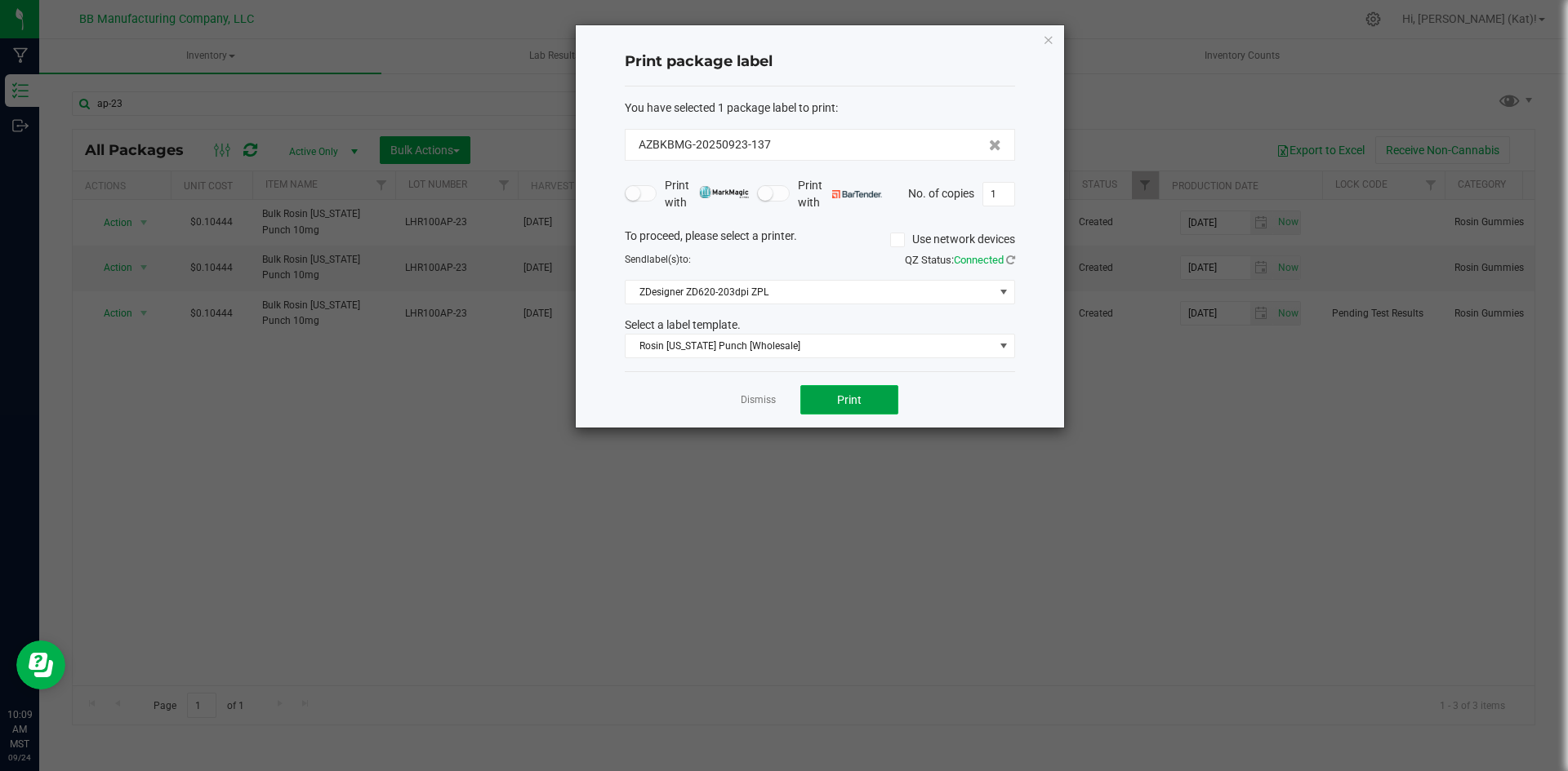
click at [830, 409] on button "Print" at bounding box center [849, 400] width 98 height 30
click at [1054, 33] on icon "button" at bounding box center [1048, 39] width 11 height 19
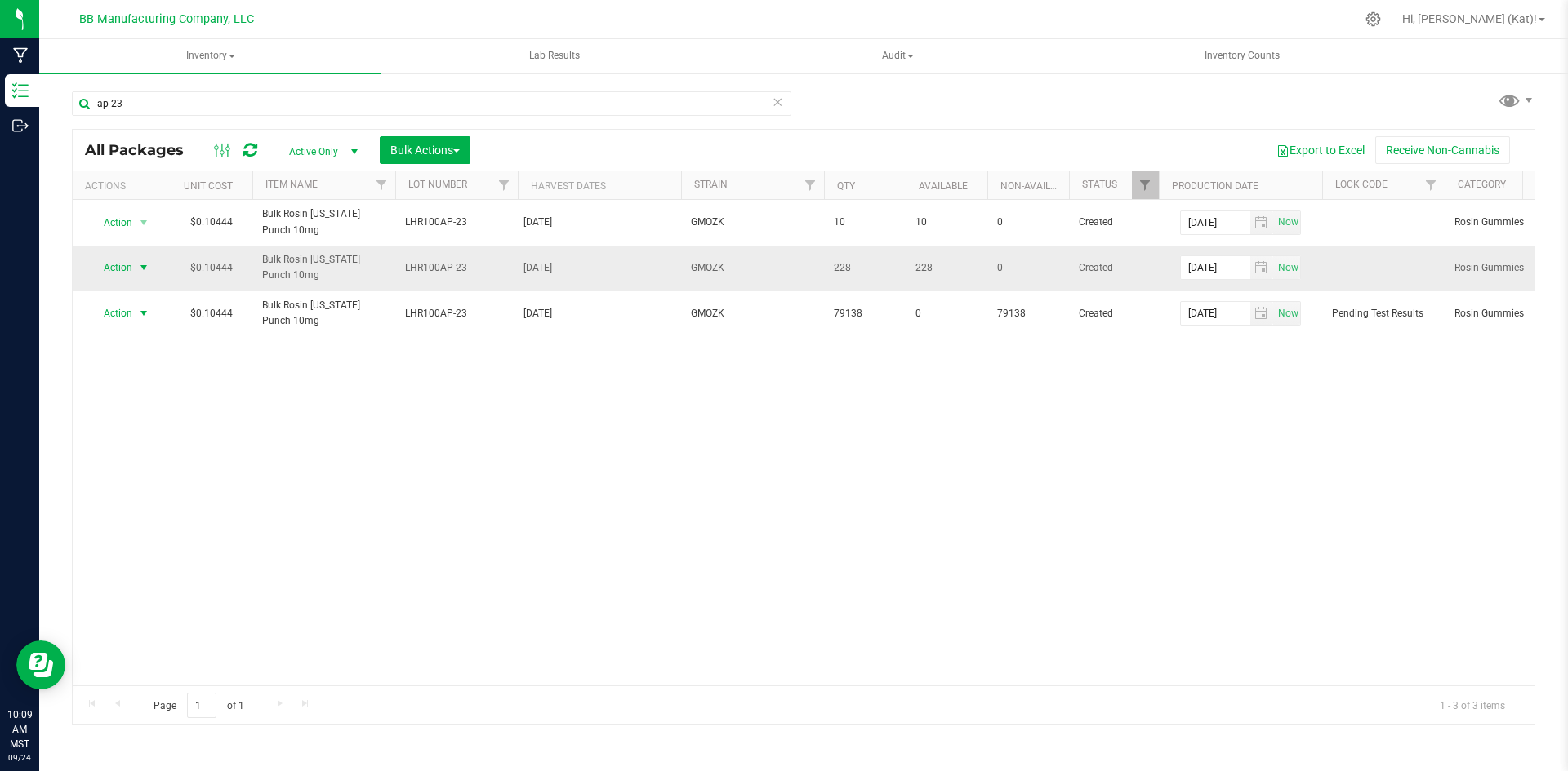
click at [105, 268] on span "Action" at bounding box center [111, 267] width 44 height 23
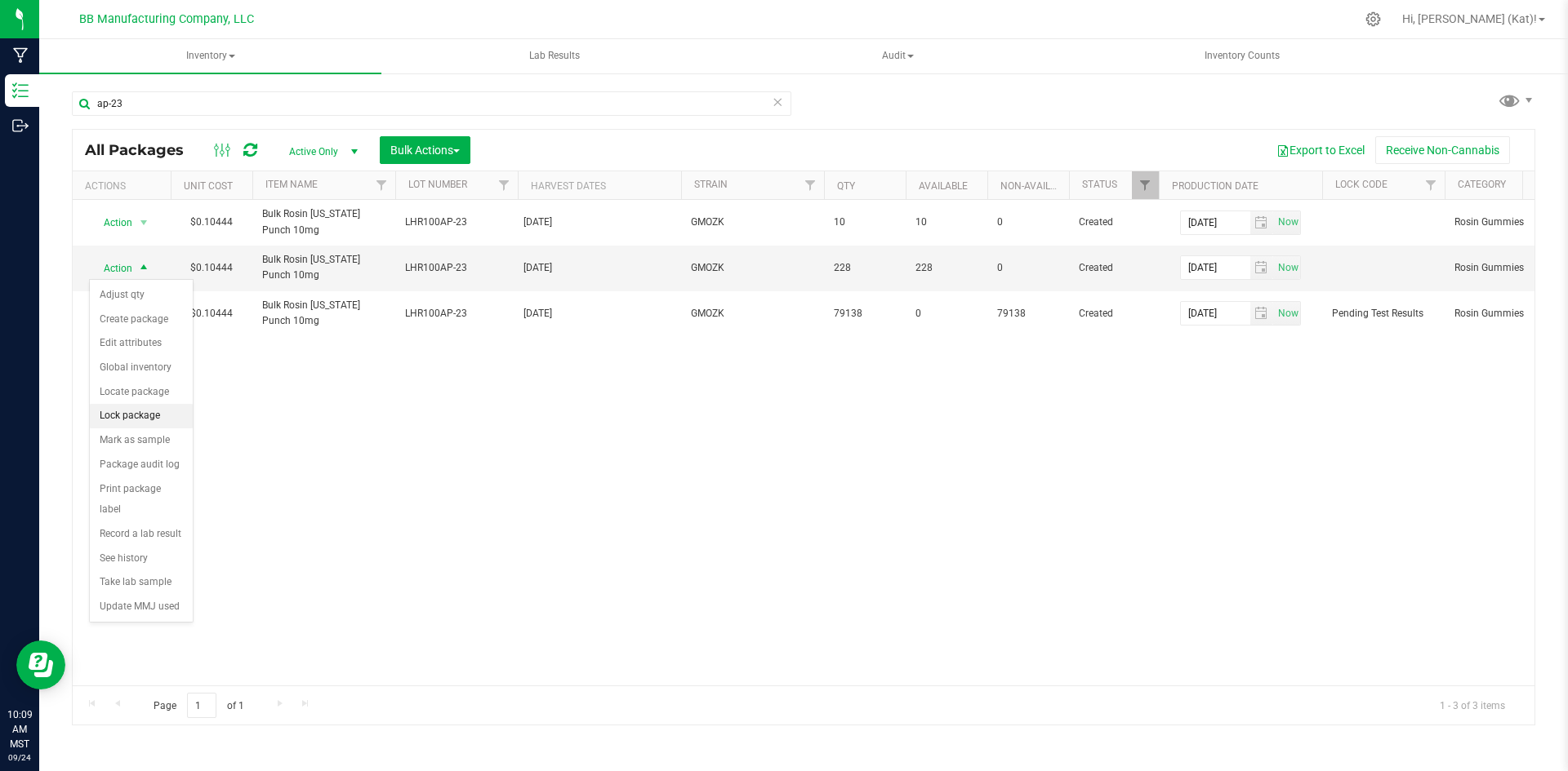
click at [154, 407] on li "Lock package" at bounding box center [141, 416] width 103 height 25
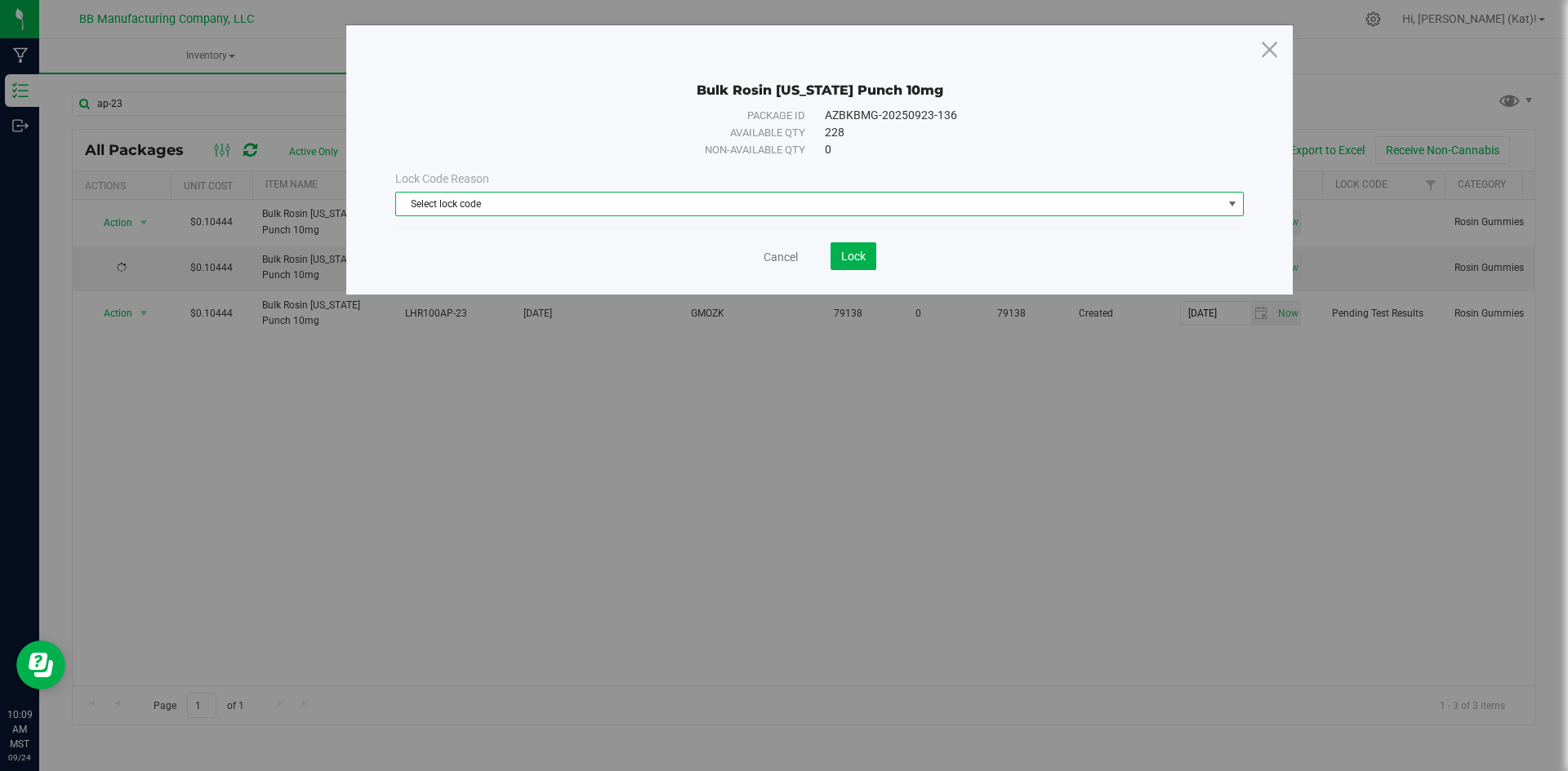
click at [472, 198] on span "Select lock code" at bounding box center [809, 203] width 826 height 23
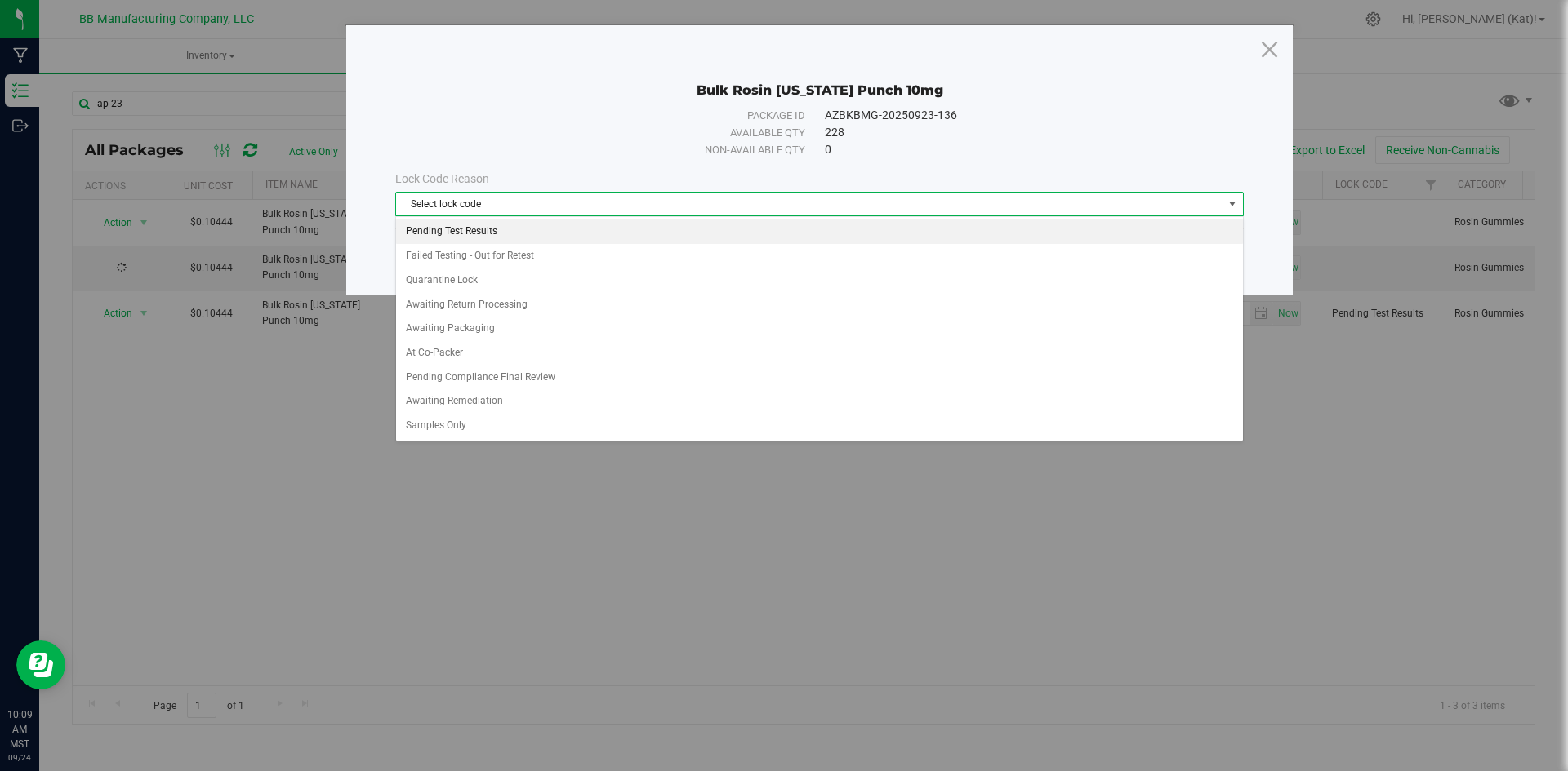
click at [468, 236] on li "Pending Test Results" at bounding box center [819, 231] width 847 height 25
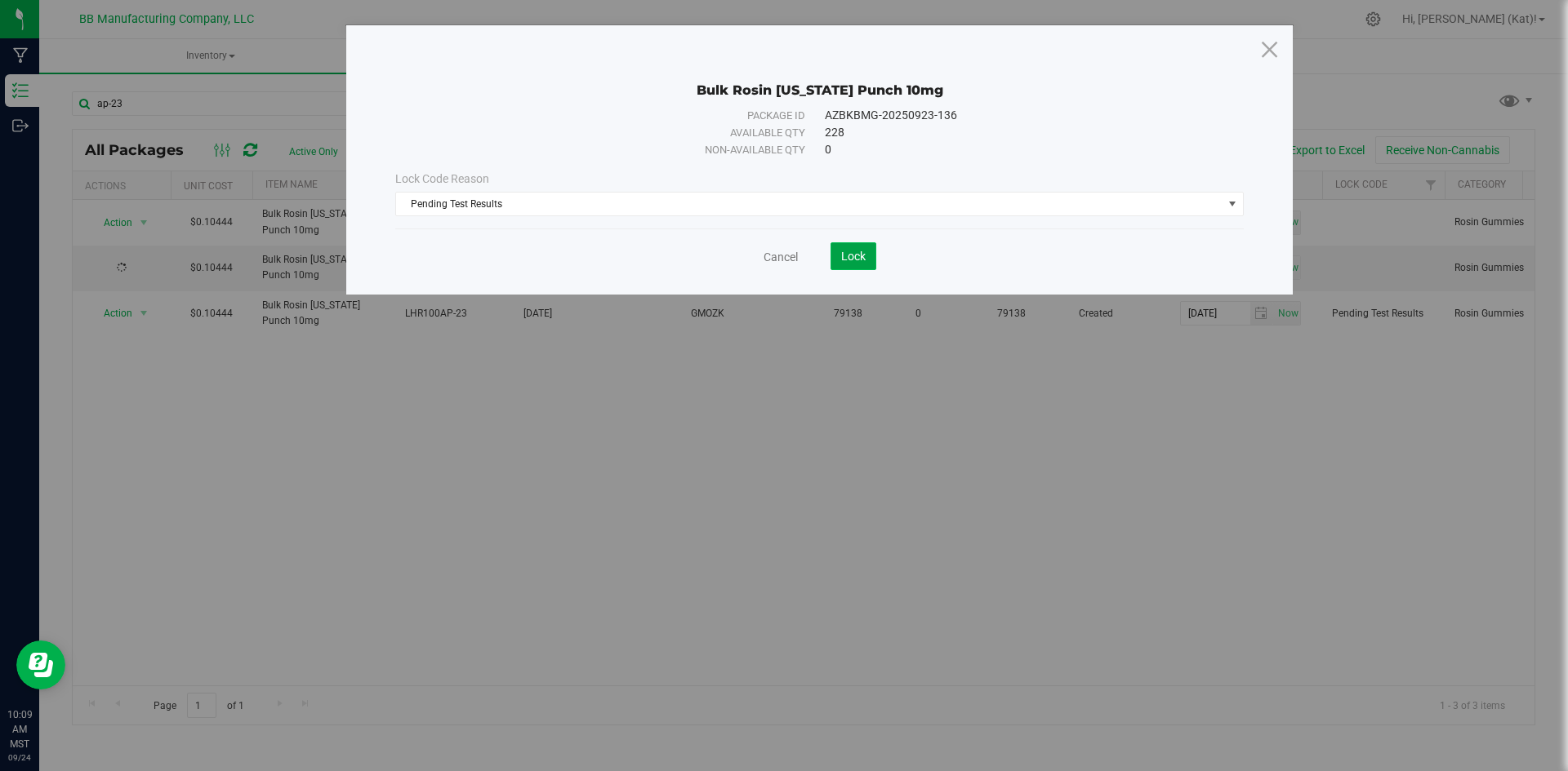
click at [856, 248] on button "Lock" at bounding box center [854, 256] width 46 height 28
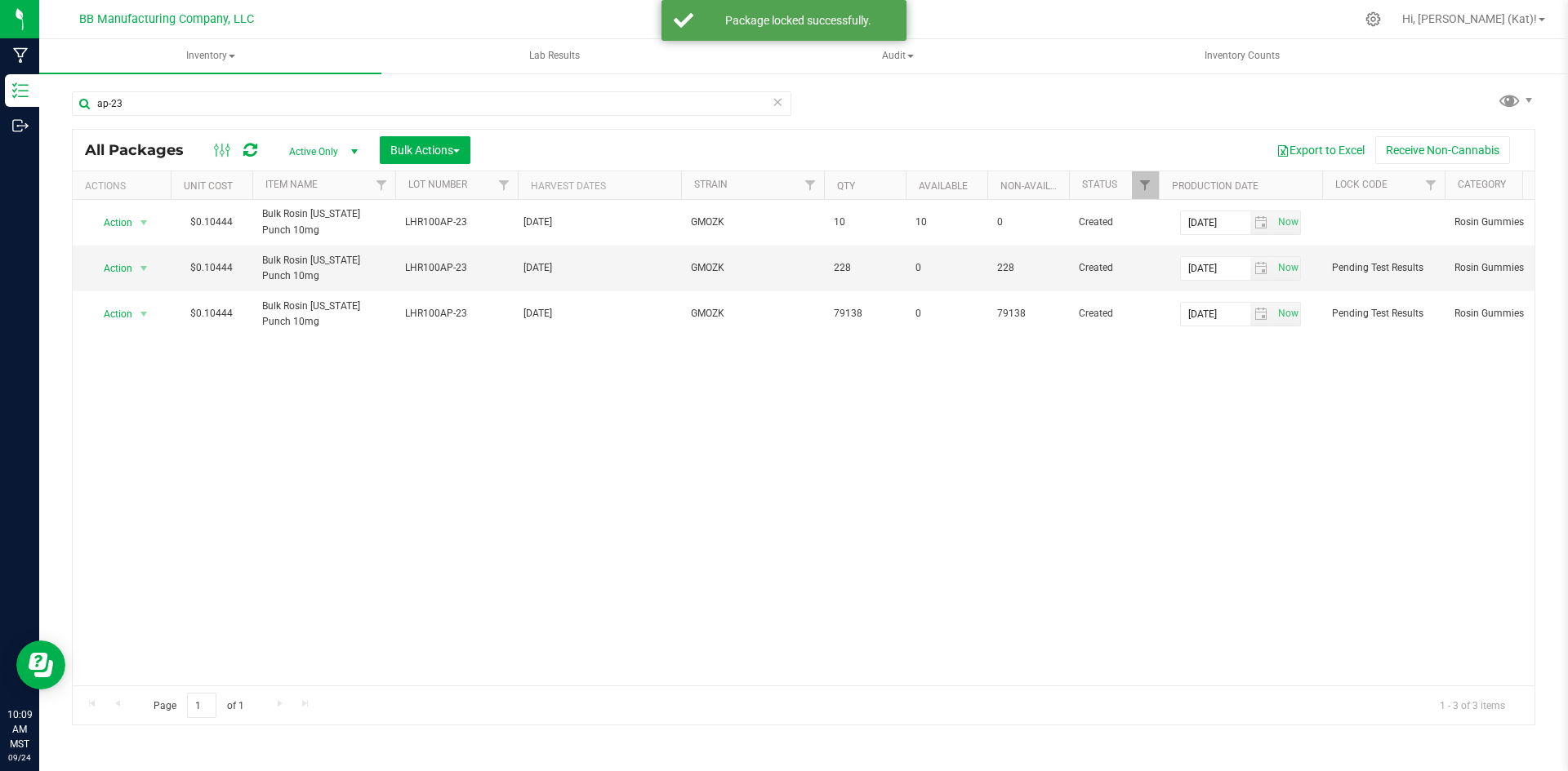
click at [777, 103] on icon at bounding box center [776, 101] width 11 height 19
